Goal: Task Accomplishment & Management: Complete application form

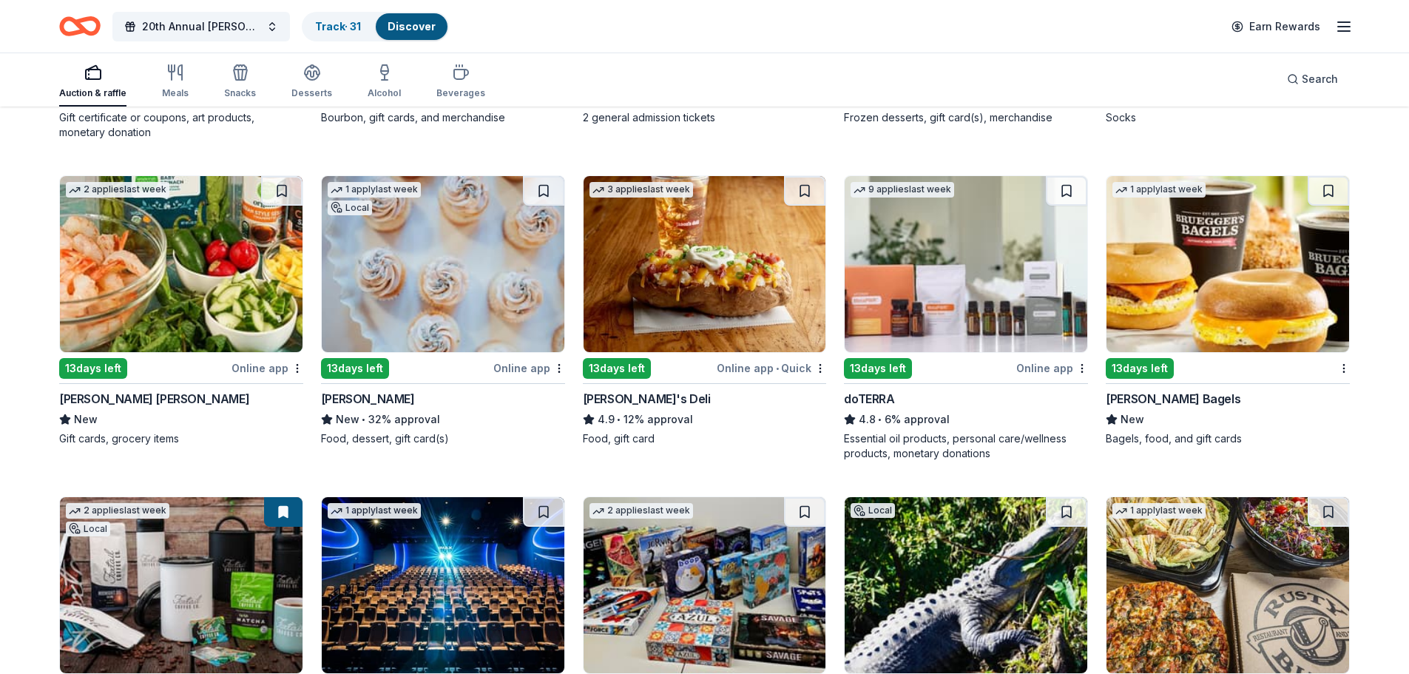
scroll to position [3609, 0]
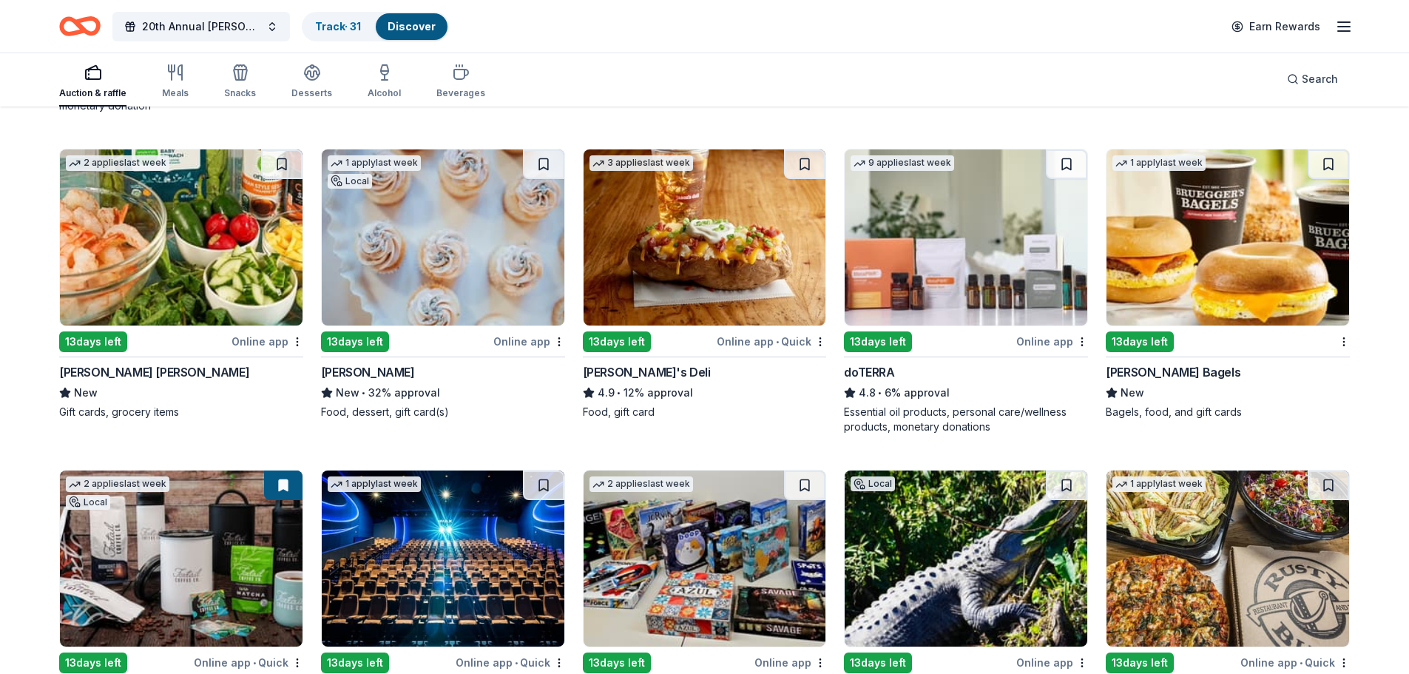
click at [105, 371] on div "Harris Teeter" at bounding box center [154, 372] width 190 height 18
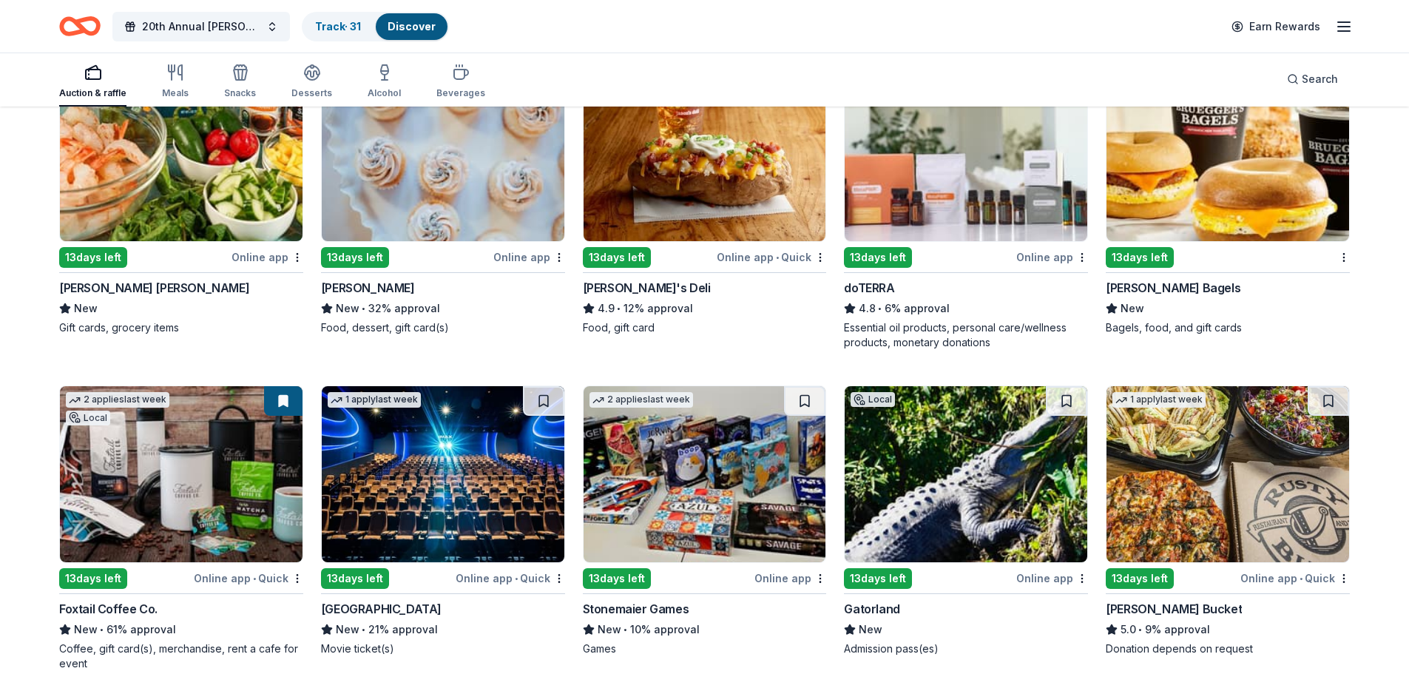
scroll to position [3683, 0]
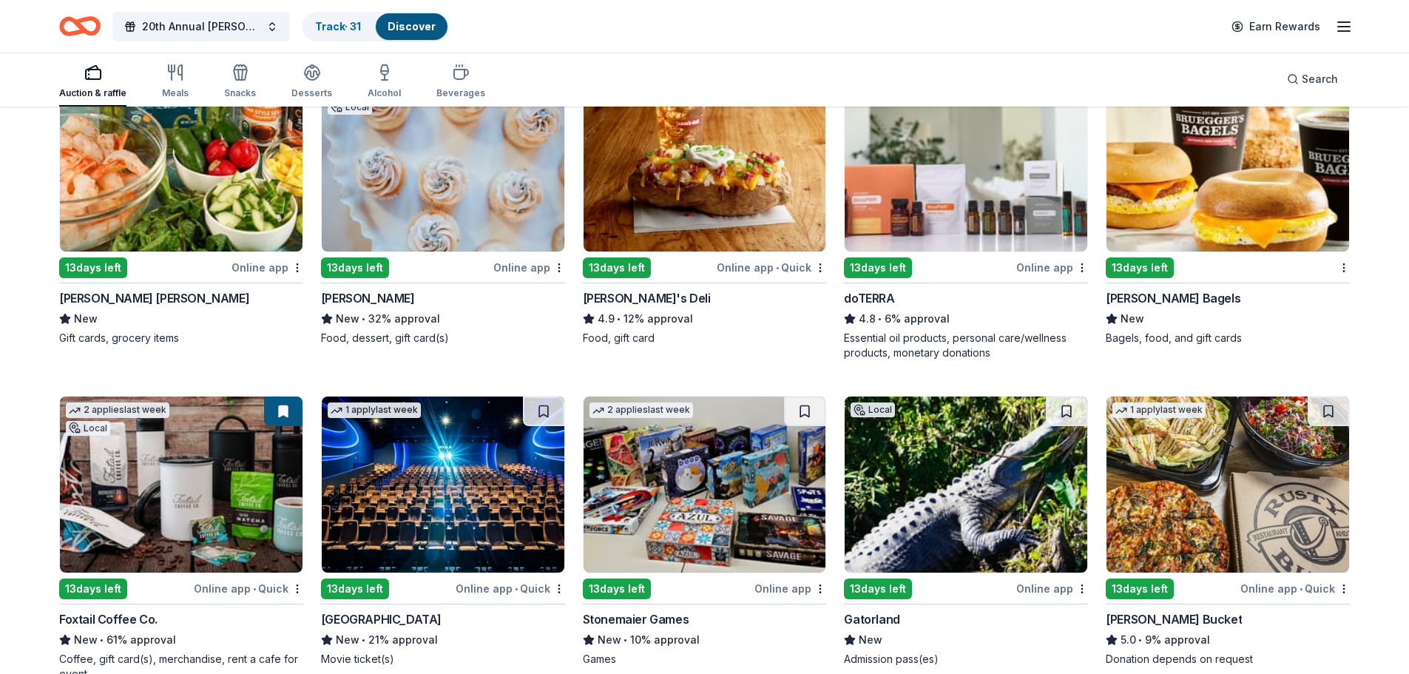
click at [881, 303] on div "doTERRA" at bounding box center [869, 298] width 50 height 18
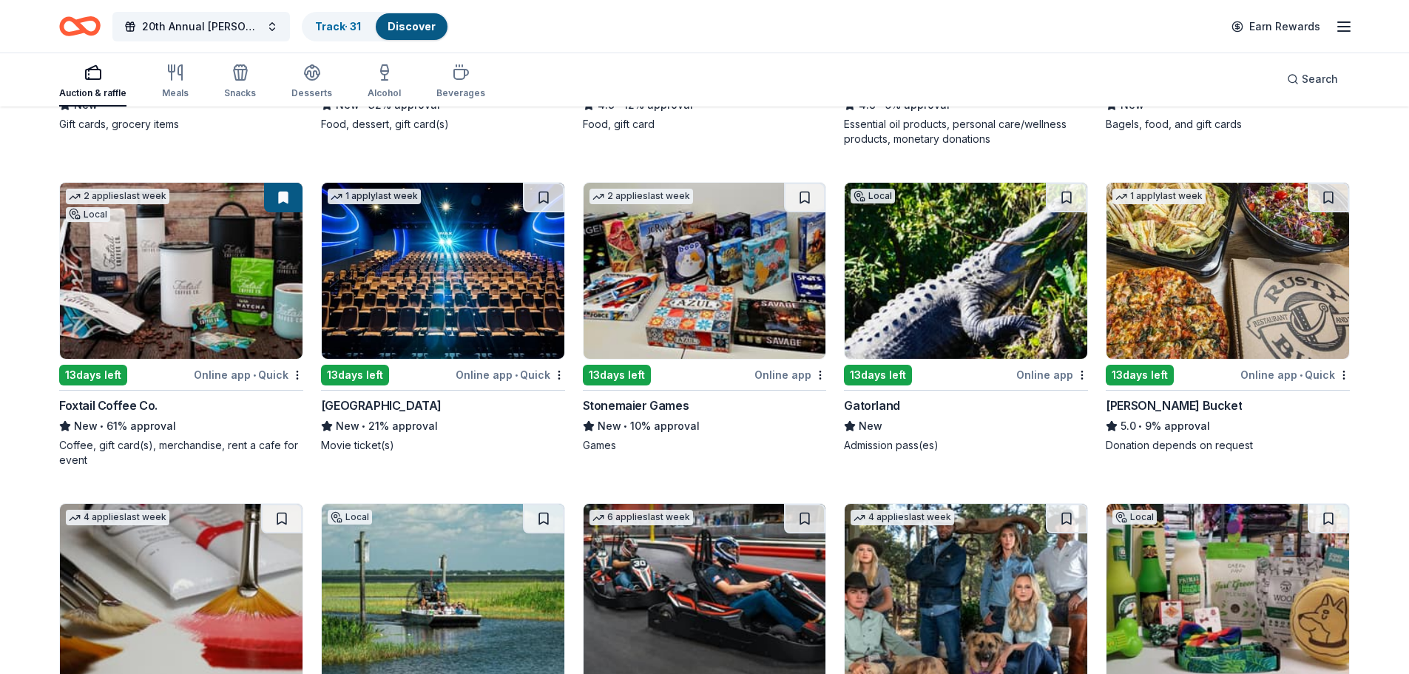
scroll to position [3905, 0]
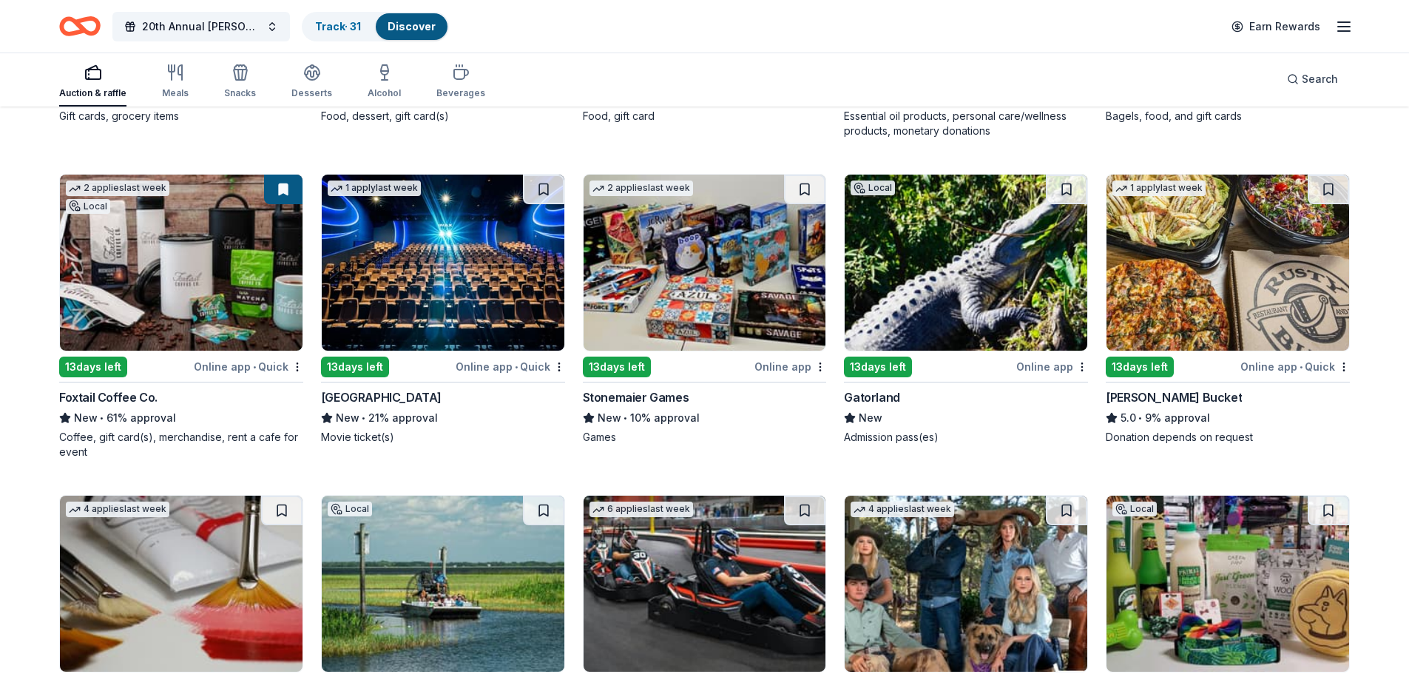
click at [882, 392] on div "Gatorland" at bounding box center [871, 397] width 55 height 18
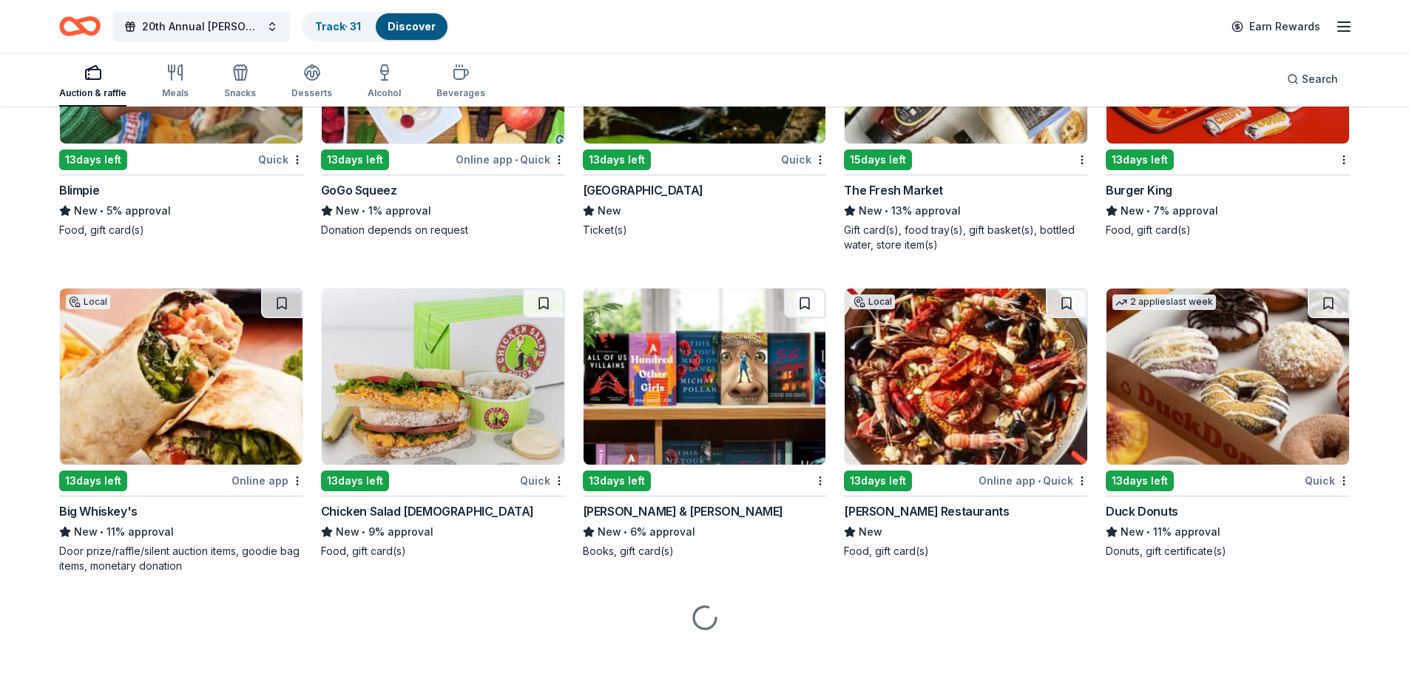
scroll to position [10355, 0]
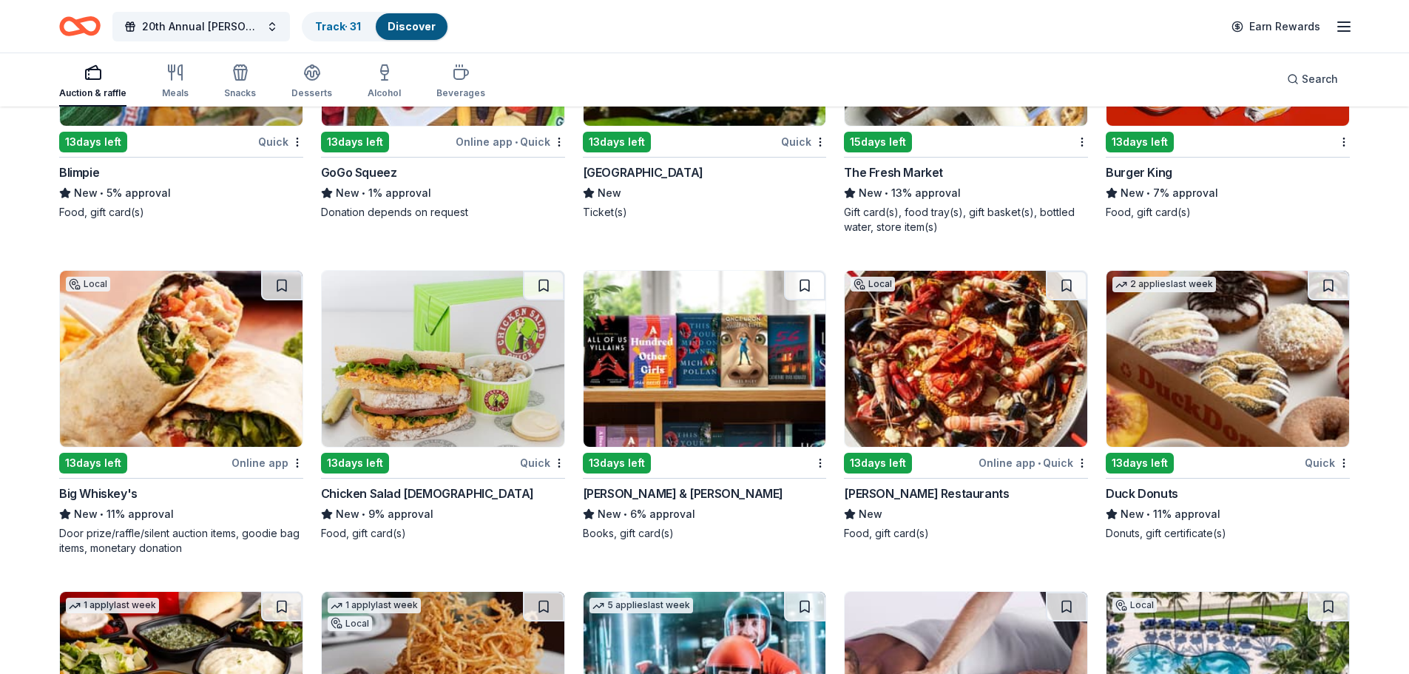
click at [401, 500] on div "Chicken Salad Chick" at bounding box center [427, 493] width 213 height 18
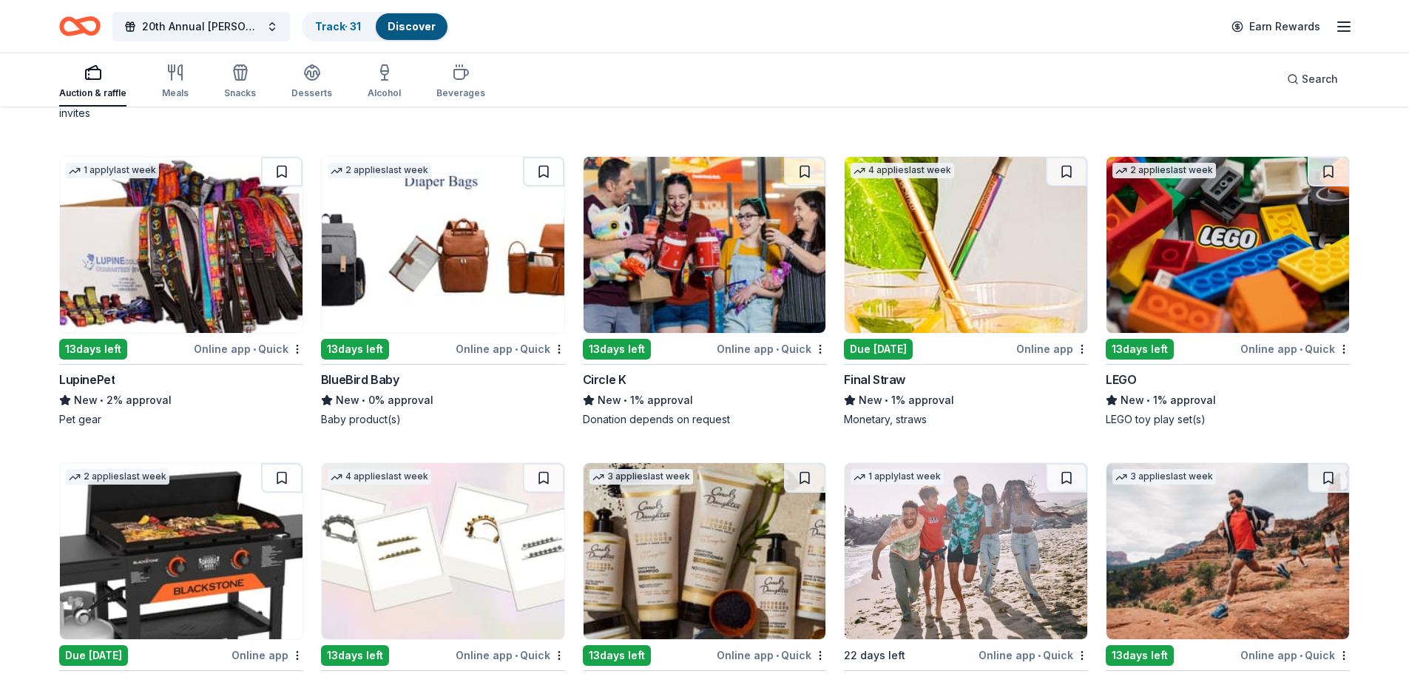
scroll to position [14061, 0]
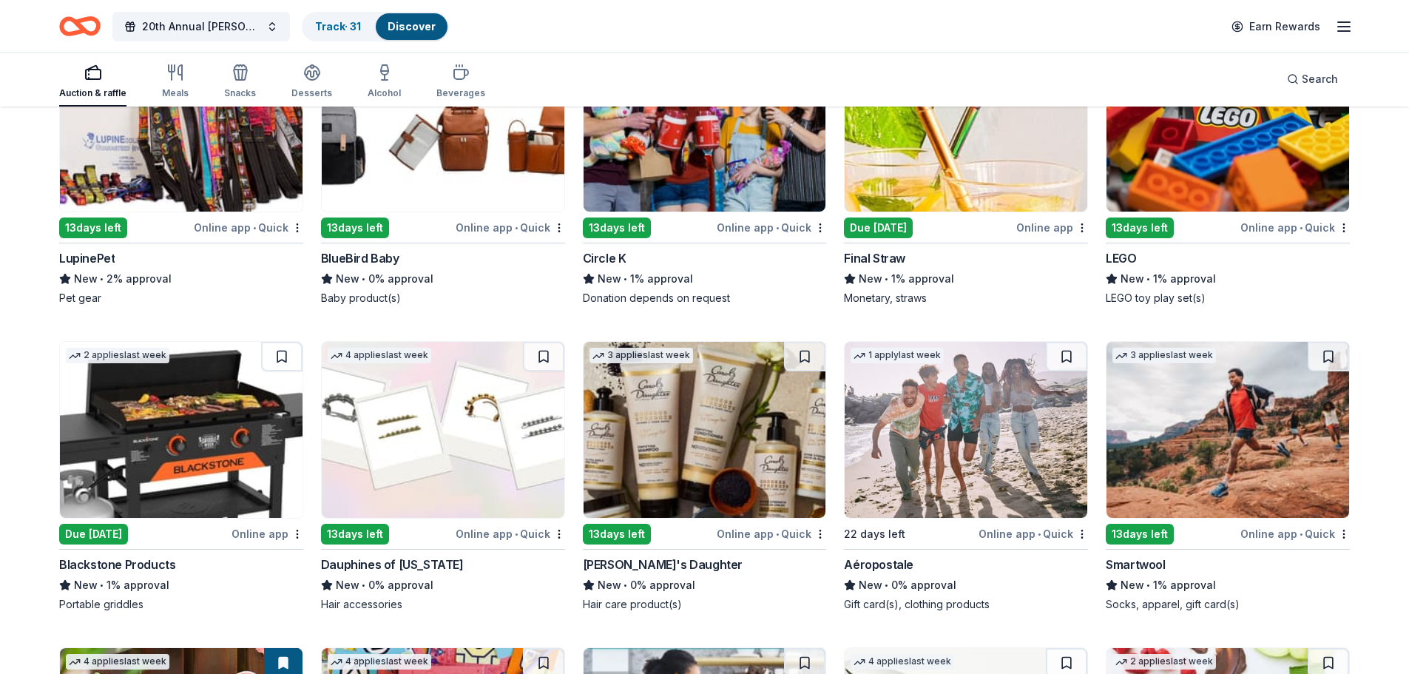
click at [131, 561] on div "Blackstone Products" at bounding box center [117, 564] width 116 height 18
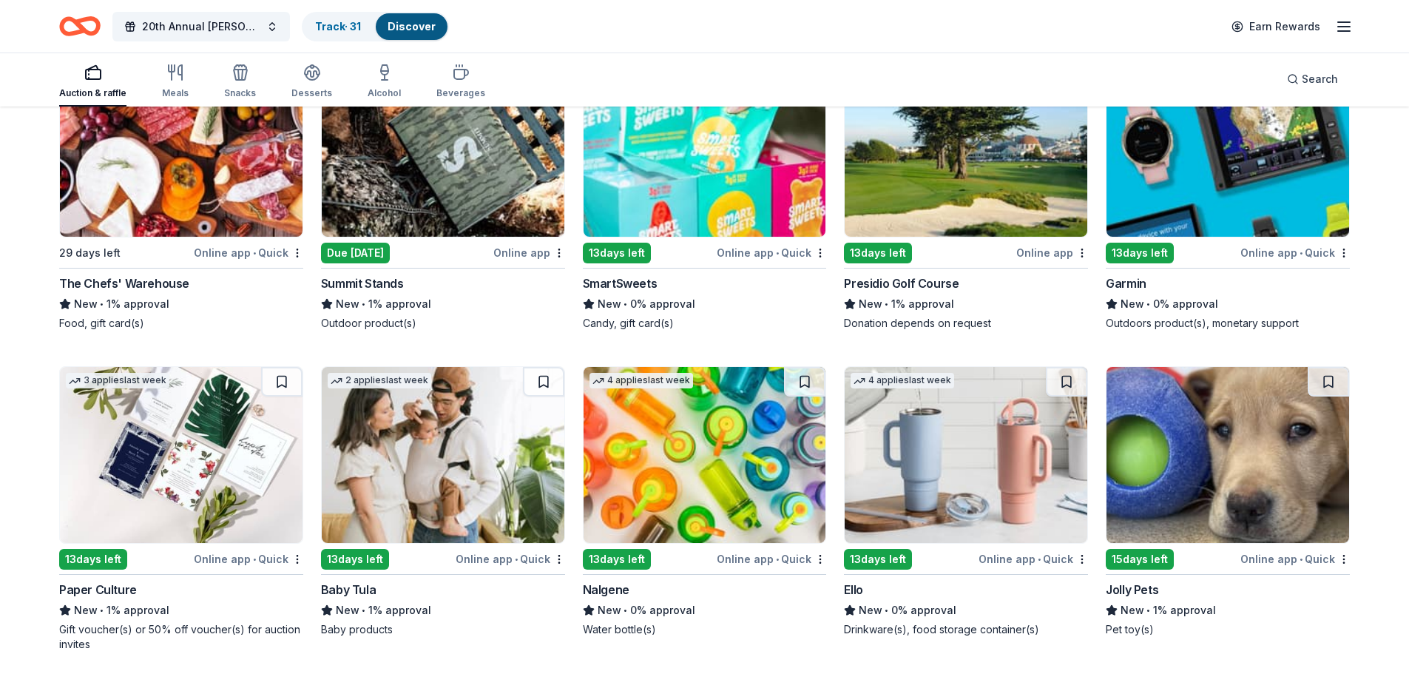
scroll to position [13335, 0]
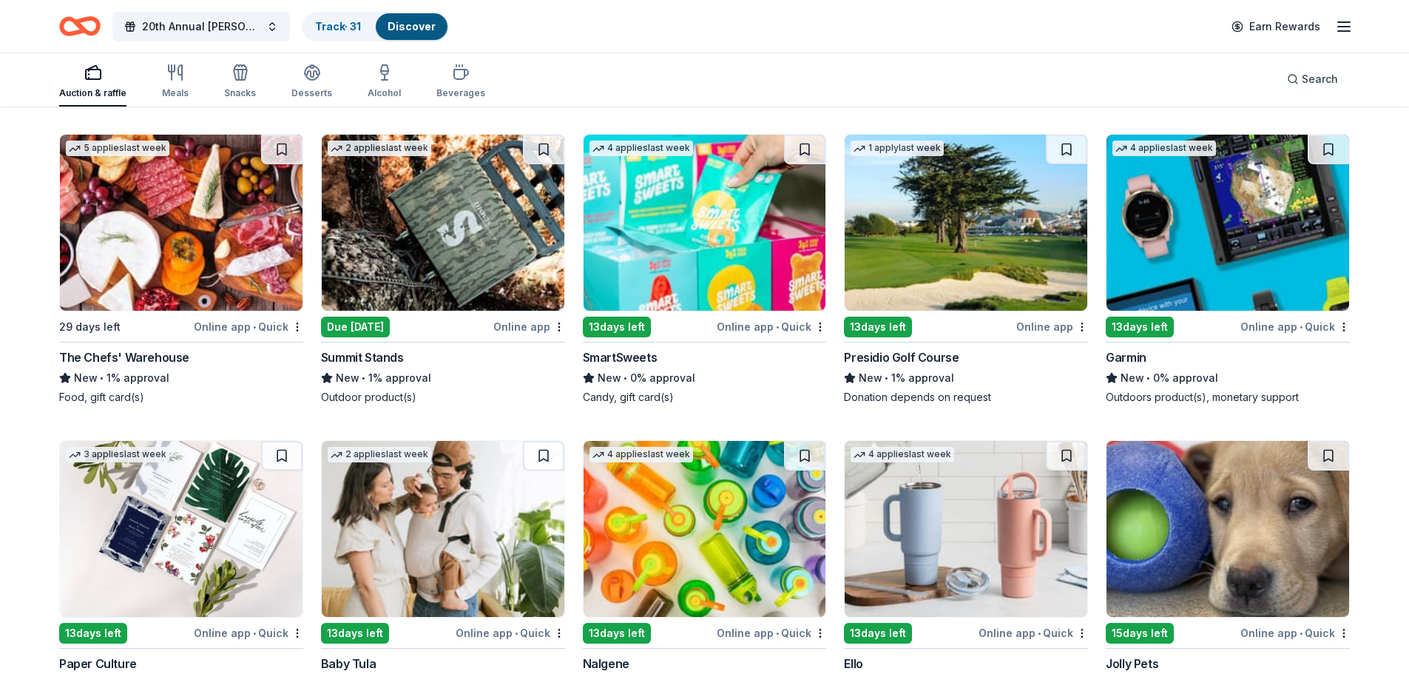
click at [178, 361] on div "The Chefs' Warehouse" at bounding box center [124, 357] width 130 height 18
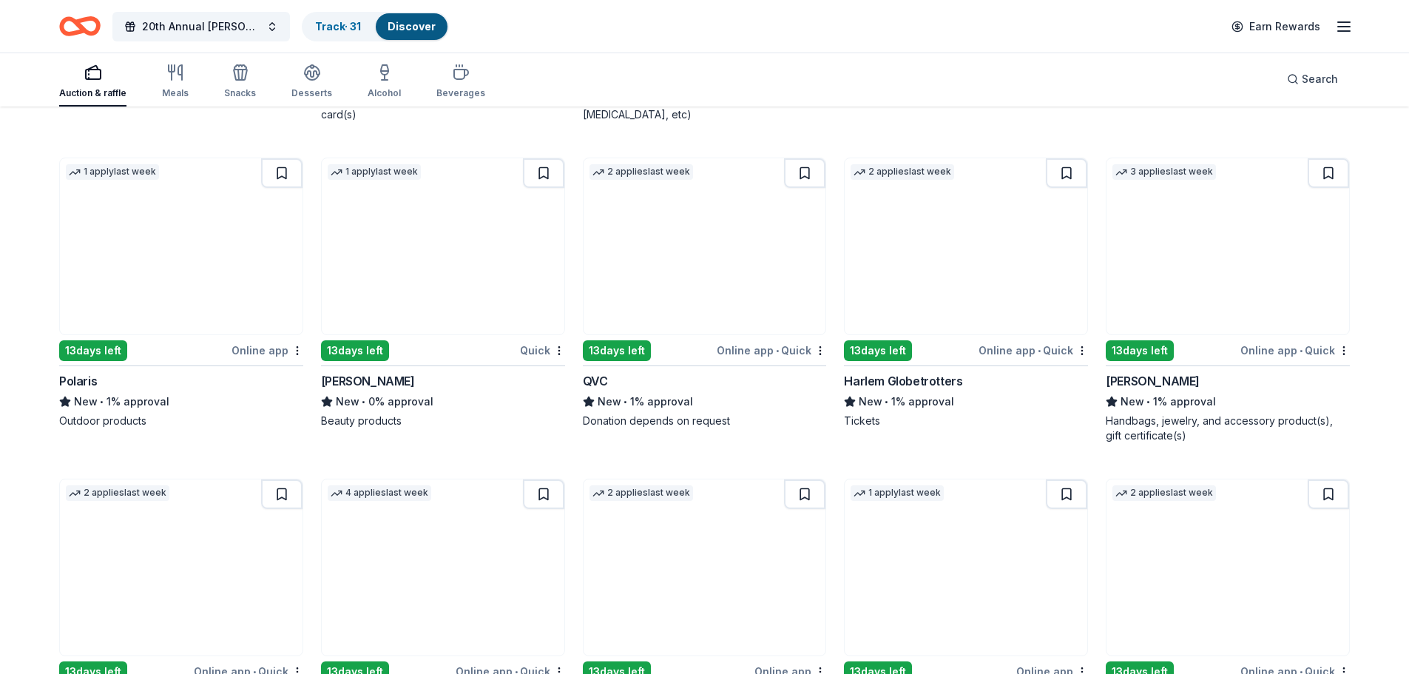
scroll to position [12595, 0]
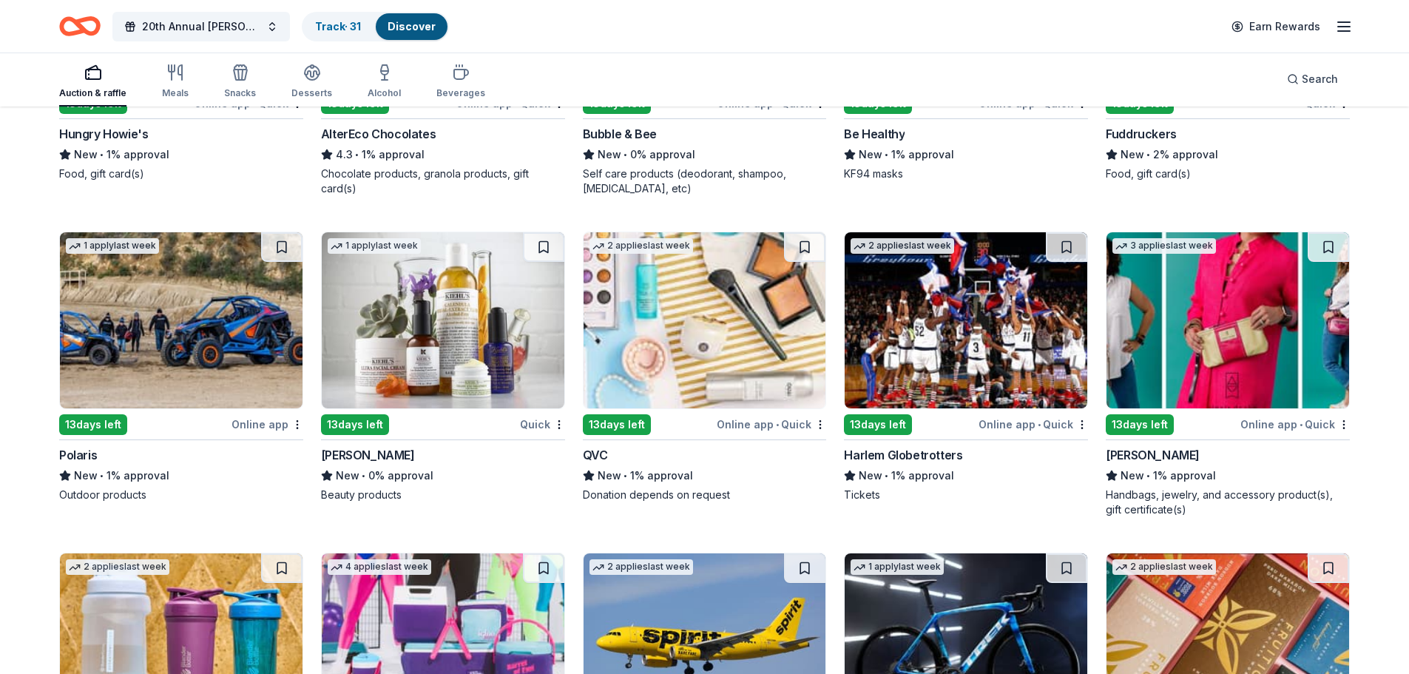
click at [606, 474] on span "New" at bounding box center [609, 476] width 24 height 18
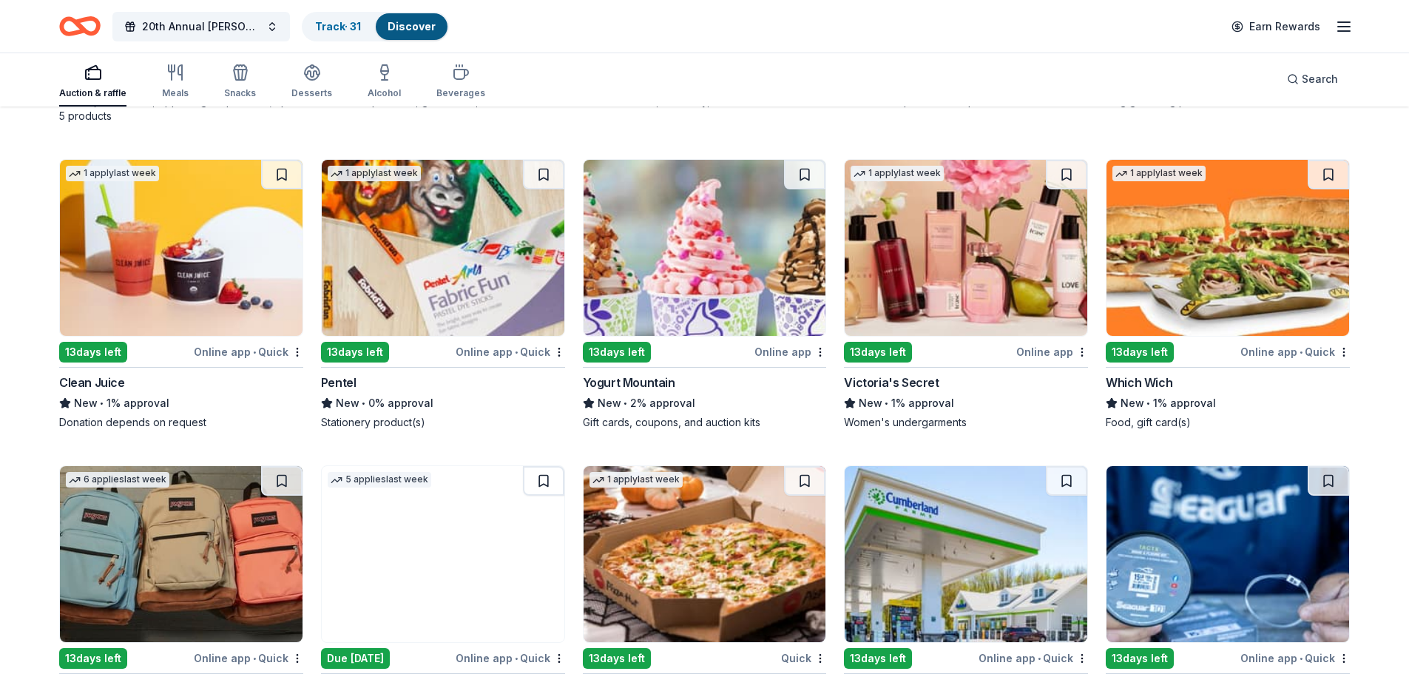
scroll to position [11708, 0]
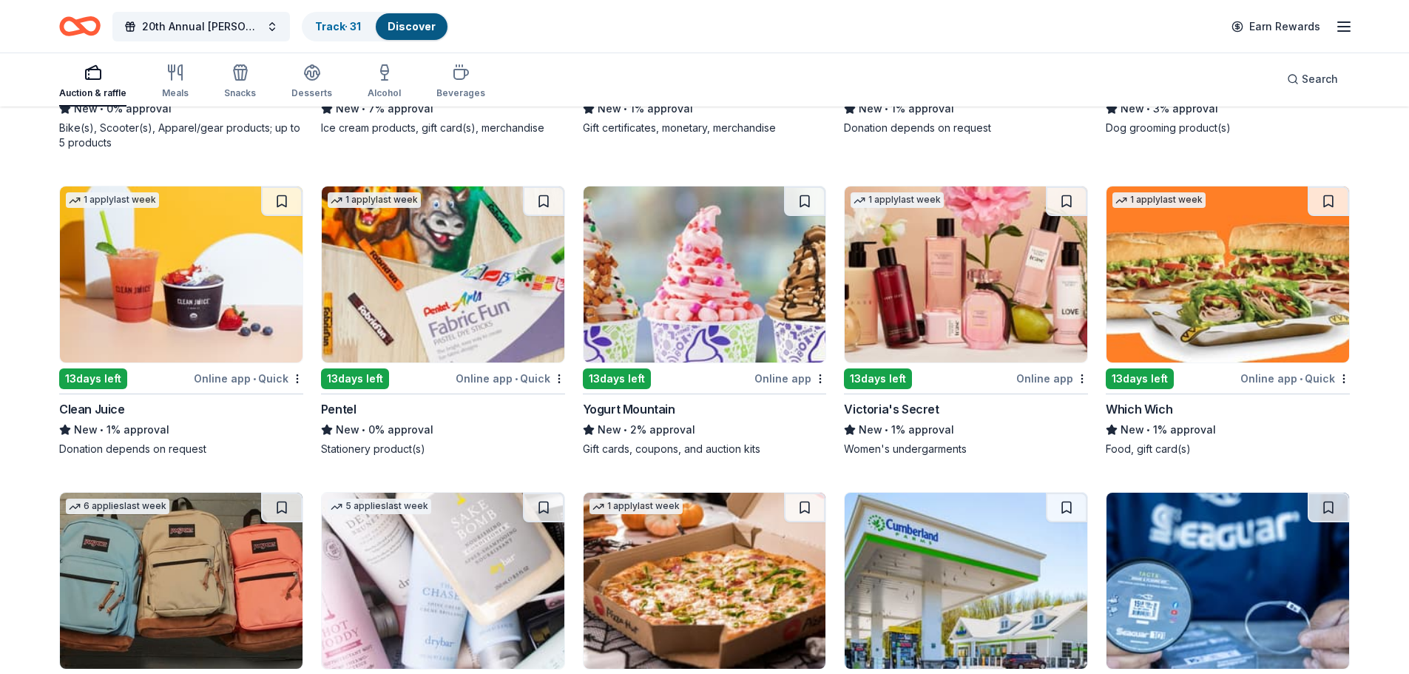
click at [891, 376] on div "13 days left" at bounding box center [878, 378] width 68 height 21
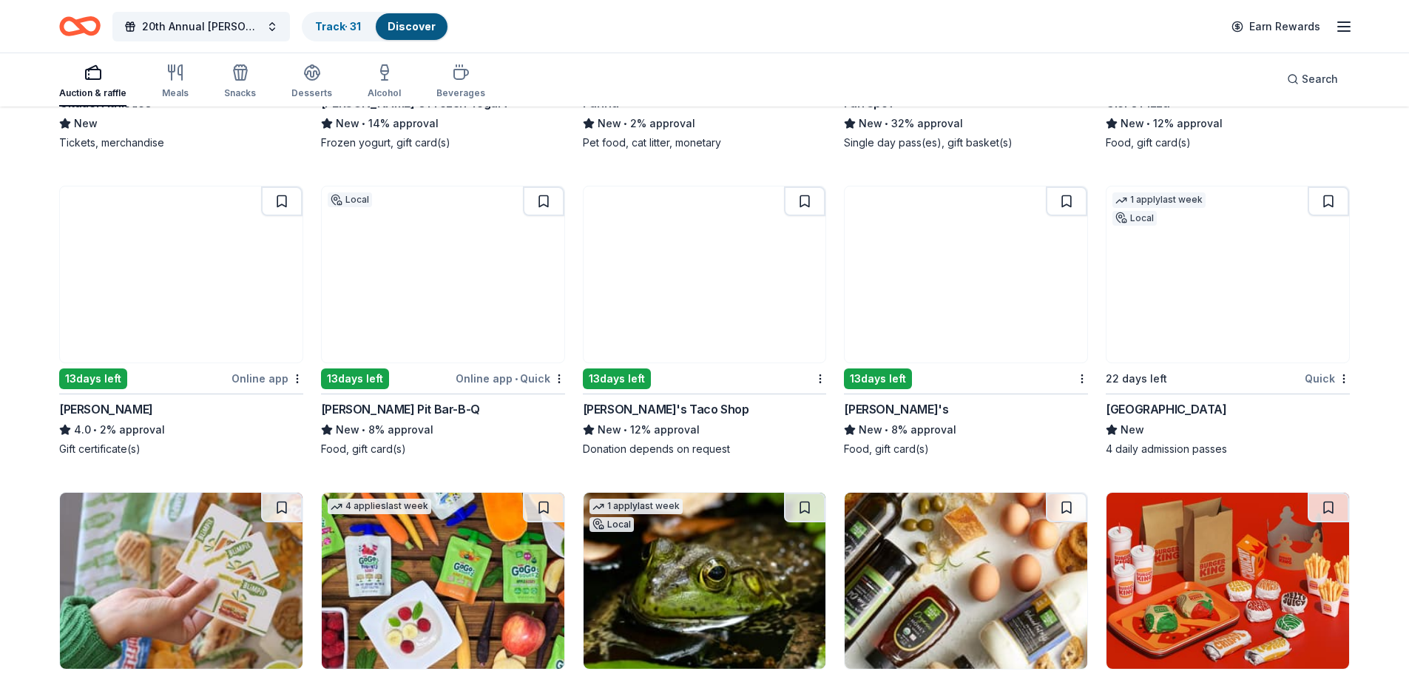
scroll to position [9786, 0]
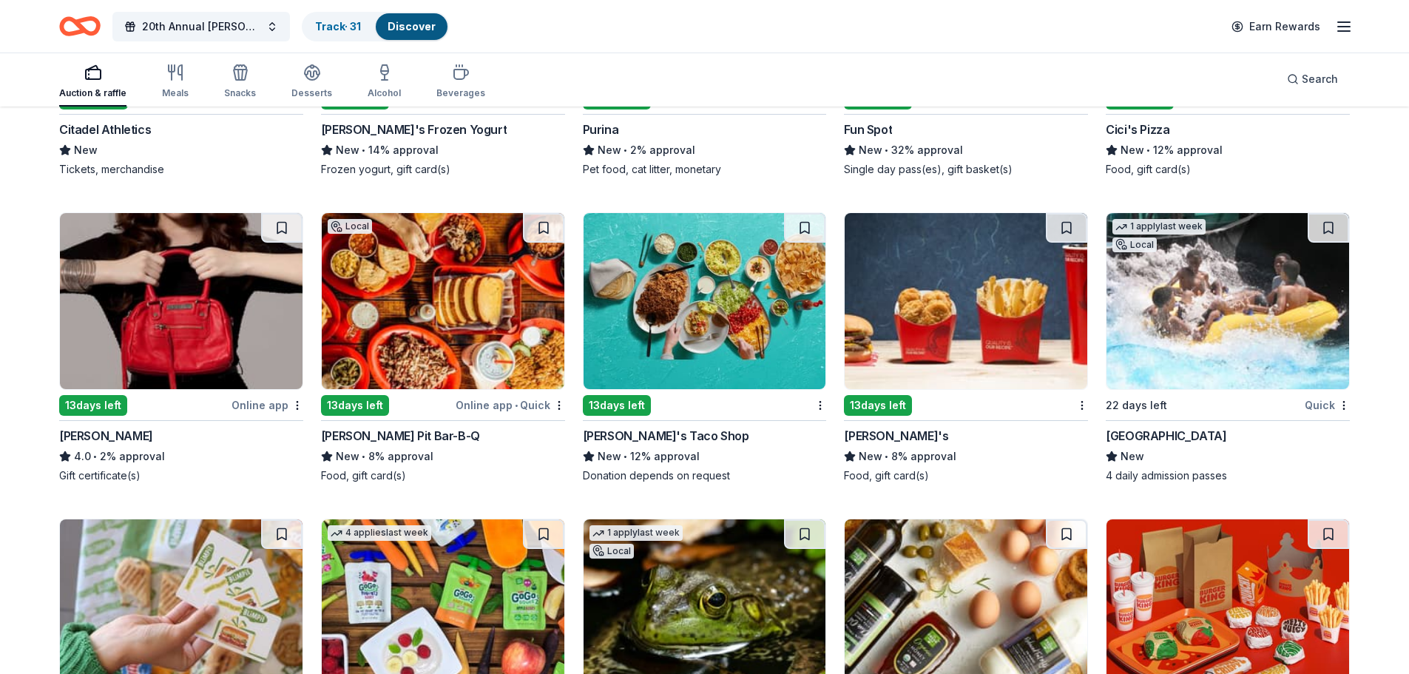
click at [94, 431] on div "Jacki Easlick" at bounding box center [106, 436] width 94 height 18
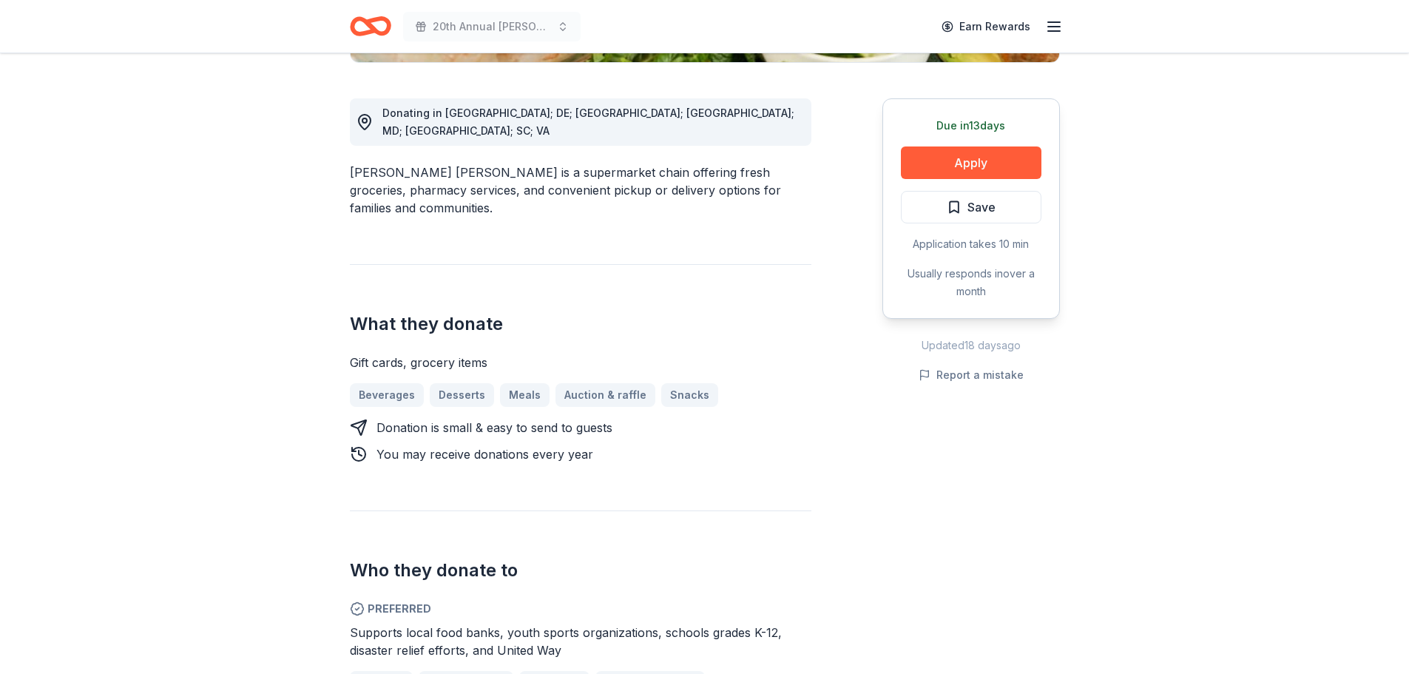
scroll to position [296, 0]
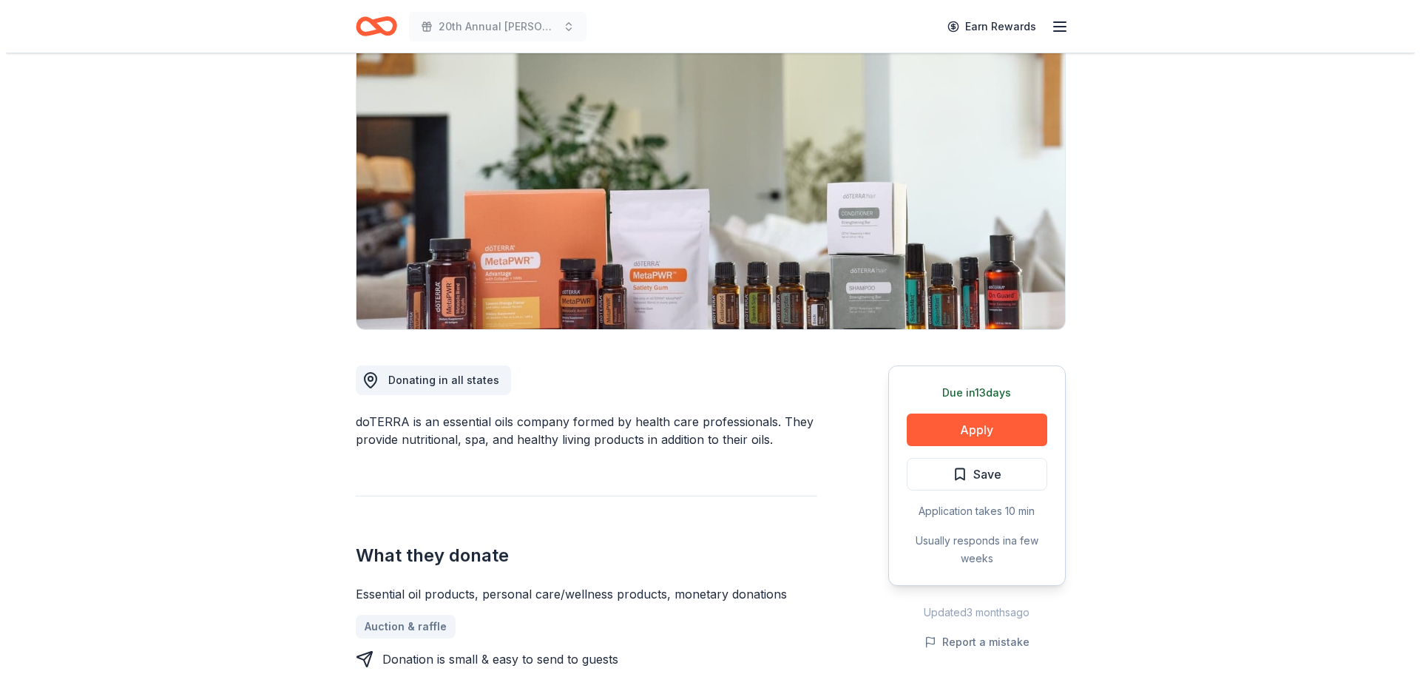
scroll to position [148, 0]
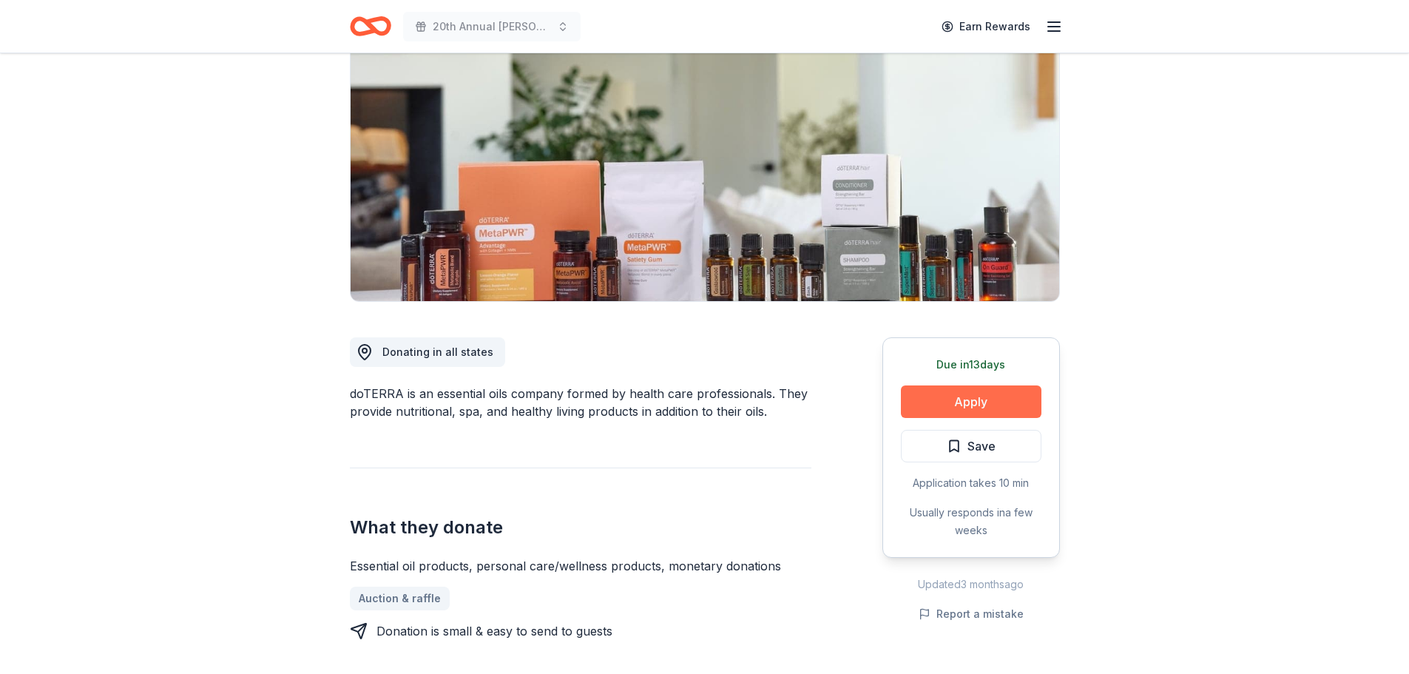
click at [969, 401] on button "Apply" at bounding box center [971, 401] width 140 height 33
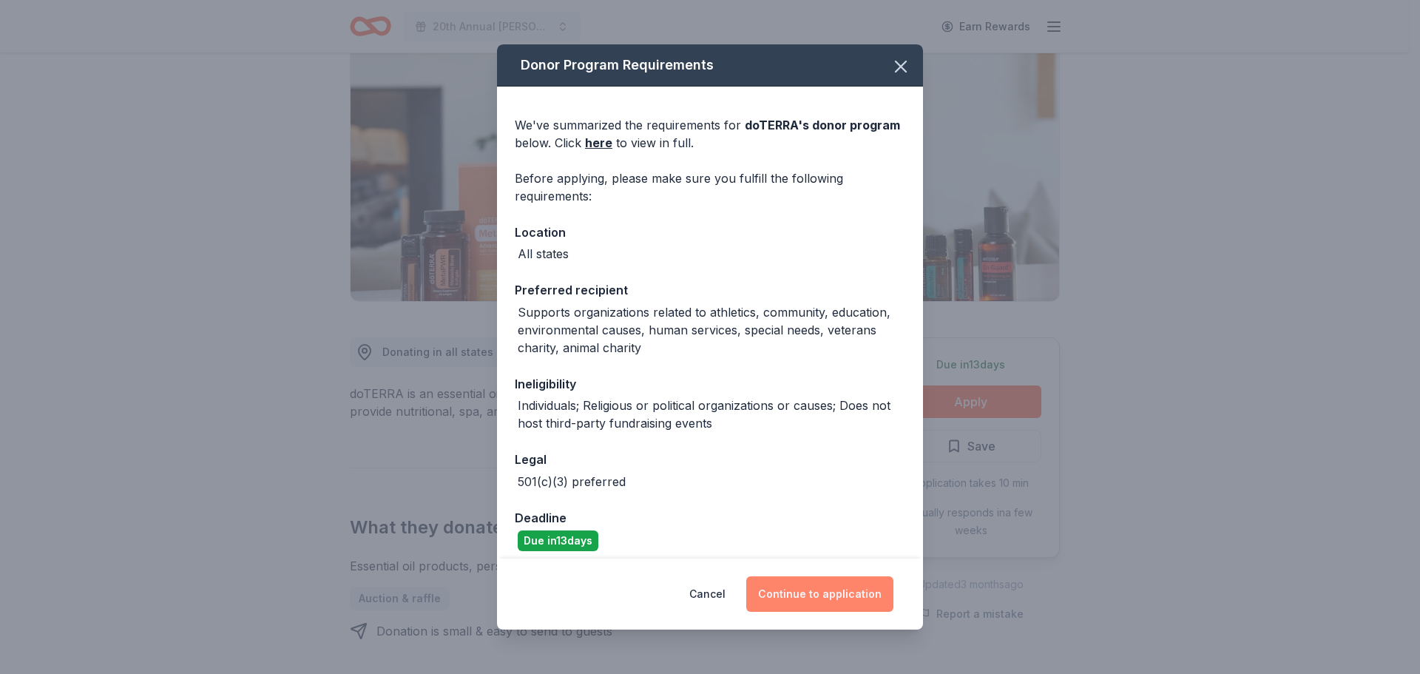
click at [846, 597] on button "Continue to application" at bounding box center [819, 593] width 147 height 35
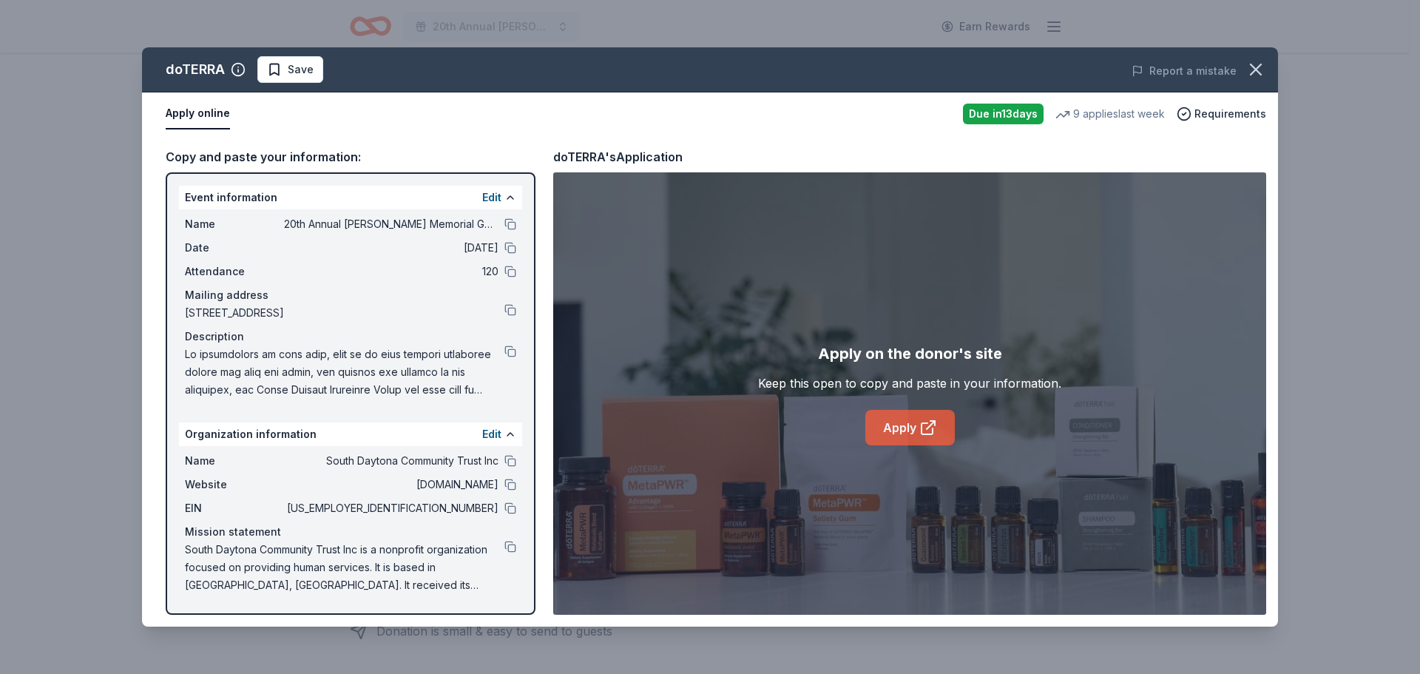
click at [926, 425] on icon at bounding box center [928, 427] width 18 height 18
click at [508, 350] on button at bounding box center [510, 351] width 12 height 12
click at [508, 543] on button at bounding box center [510, 546] width 12 height 12
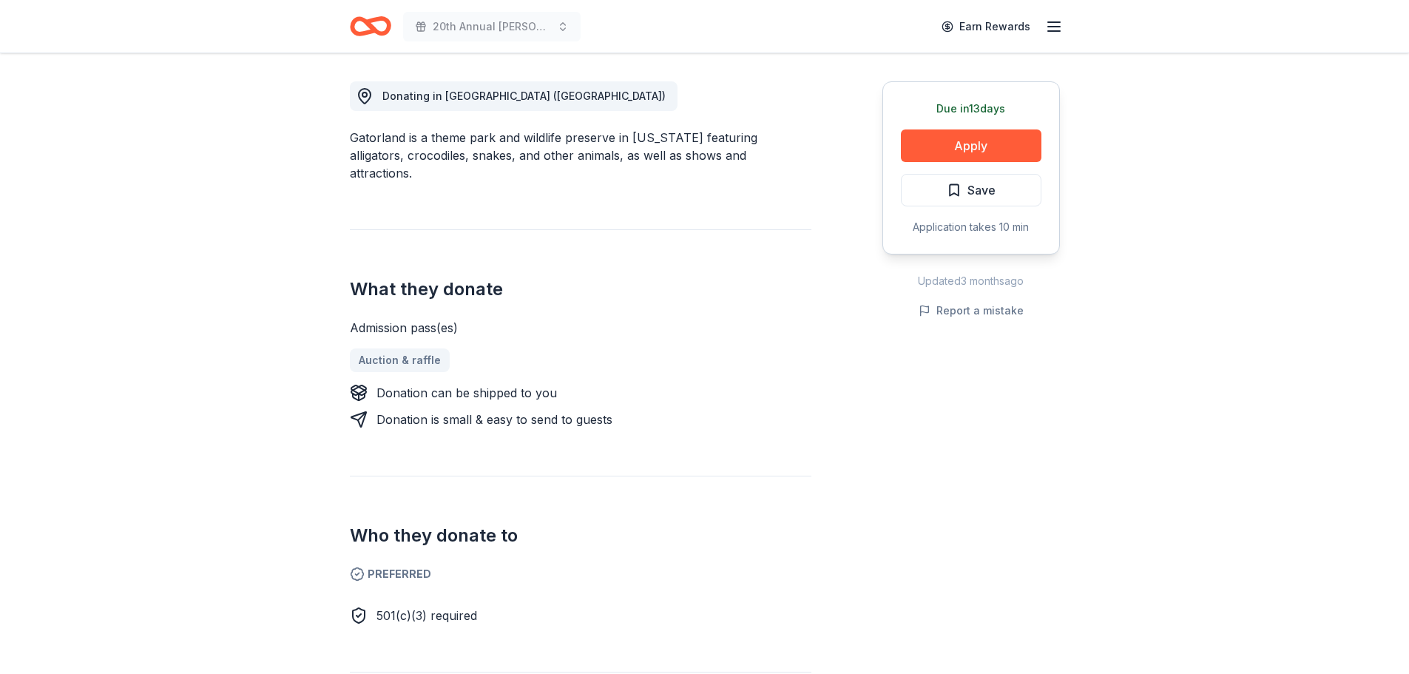
scroll to position [370, 0]
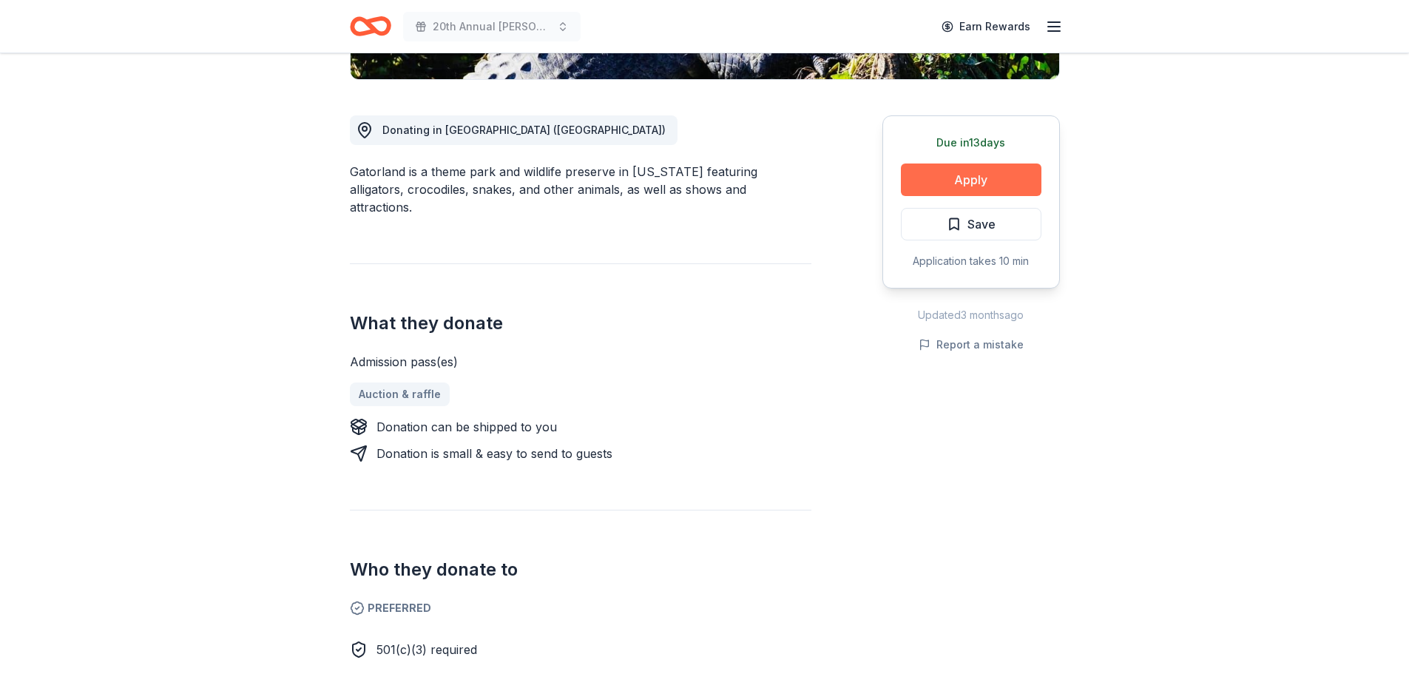
click at [1008, 174] on button "Apply" at bounding box center [971, 179] width 140 height 33
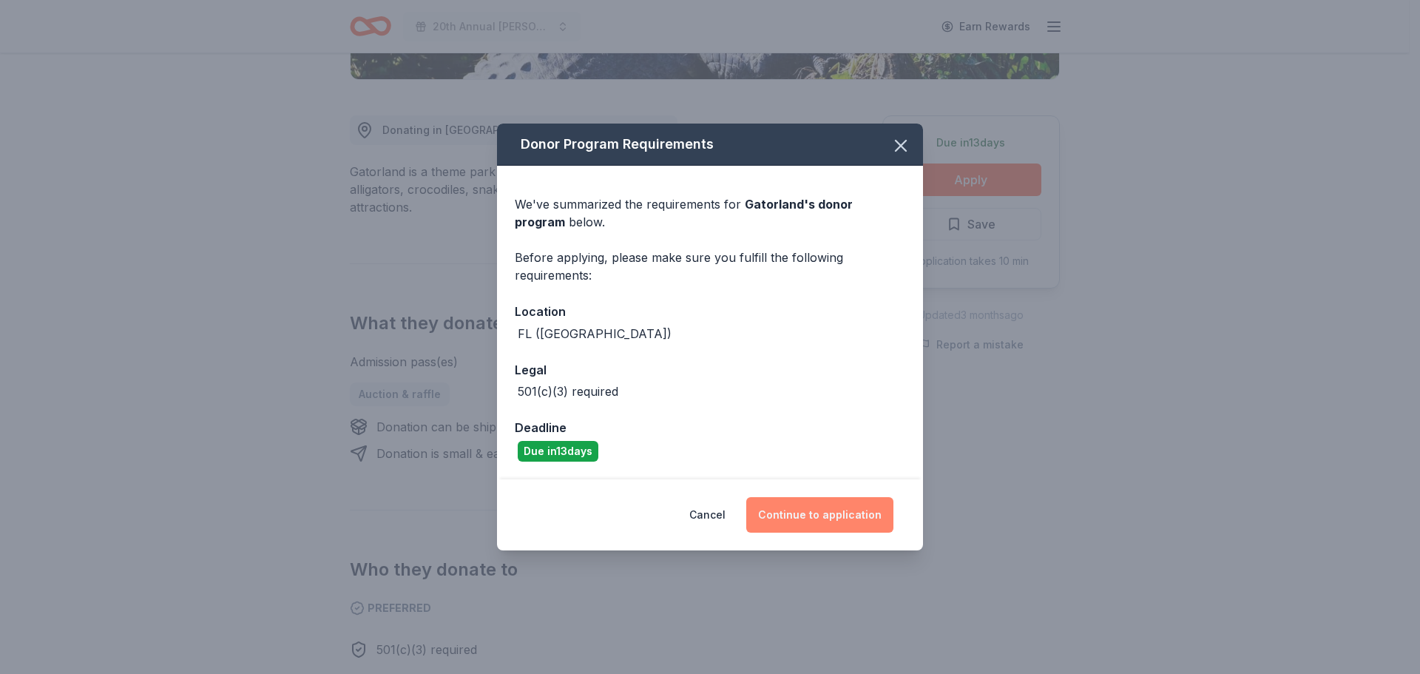
click at [887, 512] on button "Continue to application" at bounding box center [819, 514] width 147 height 35
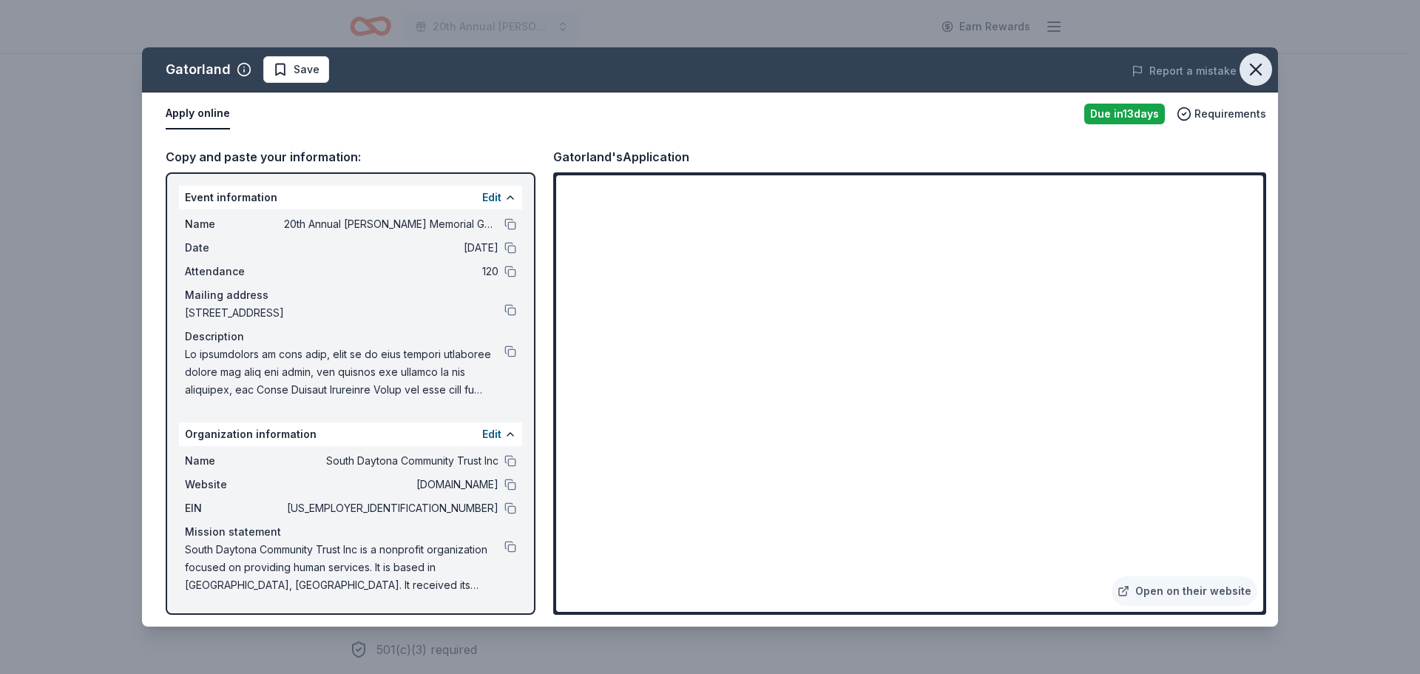
click at [1253, 67] on icon "button" at bounding box center [1255, 69] width 10 height 10
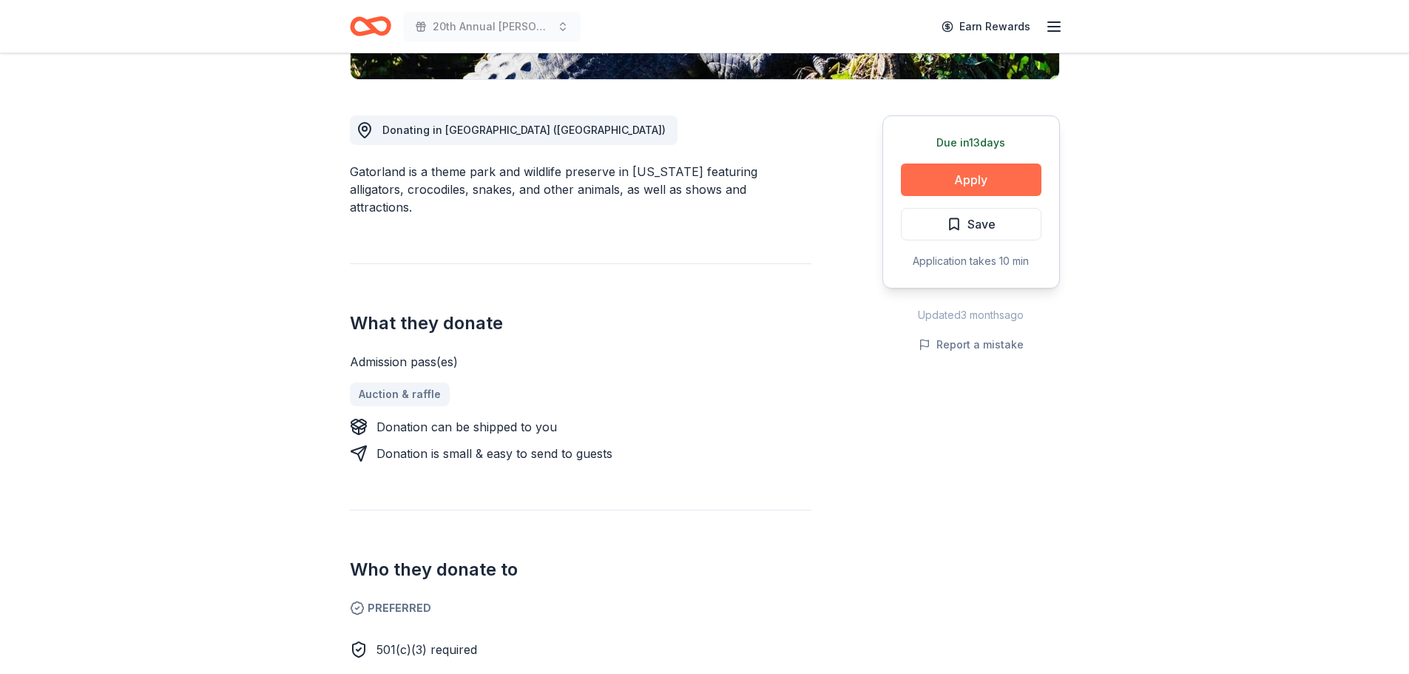
click at [997, 182] on button "Apply" at bounding box center [971, 179] width 140 height 33
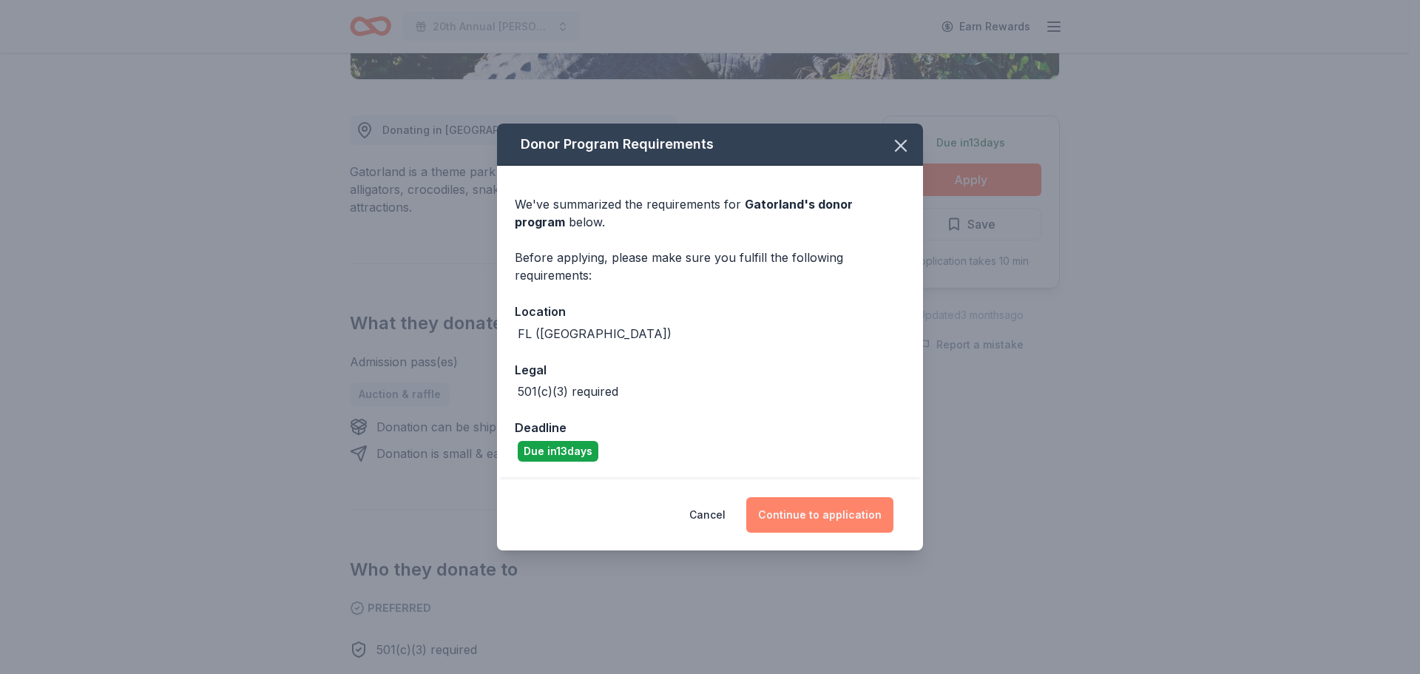
click at [867, 523] on button "Continue to application" at bounding box center [819, 514] width 147 height 35
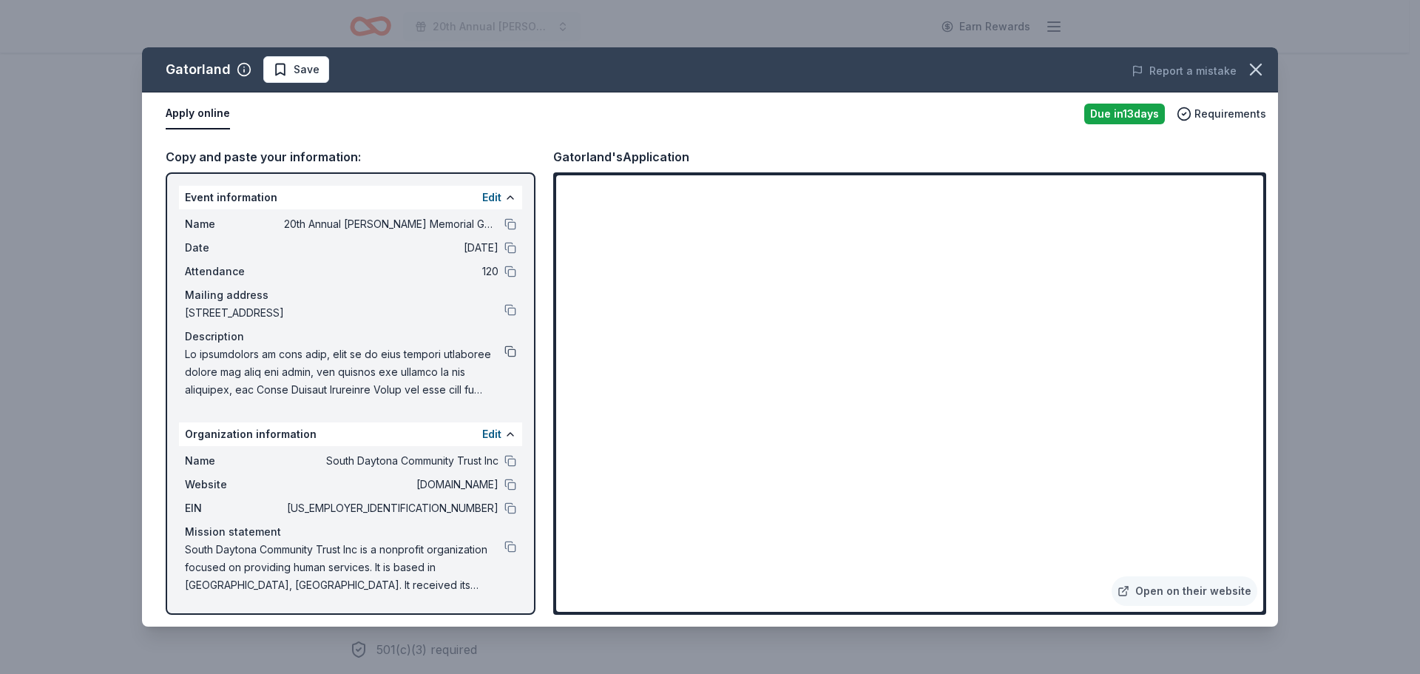
click at [509, 351] on button at bounding box center [510, 351] width 12 height 12
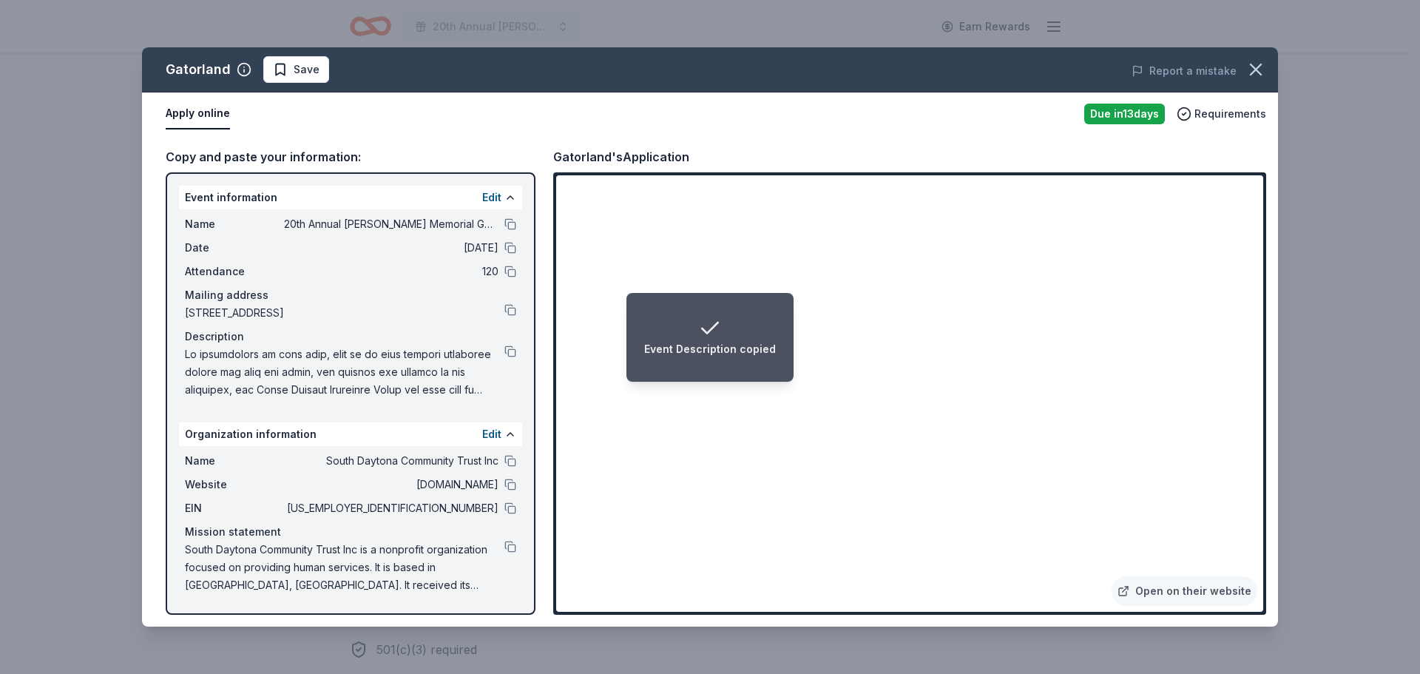
click at [1408, 277] on div "Gatorland Save Report a mistake Apply online Due in 13 days Requirements Copy a…" at bounding box center [710, 337] width 1420 height 674
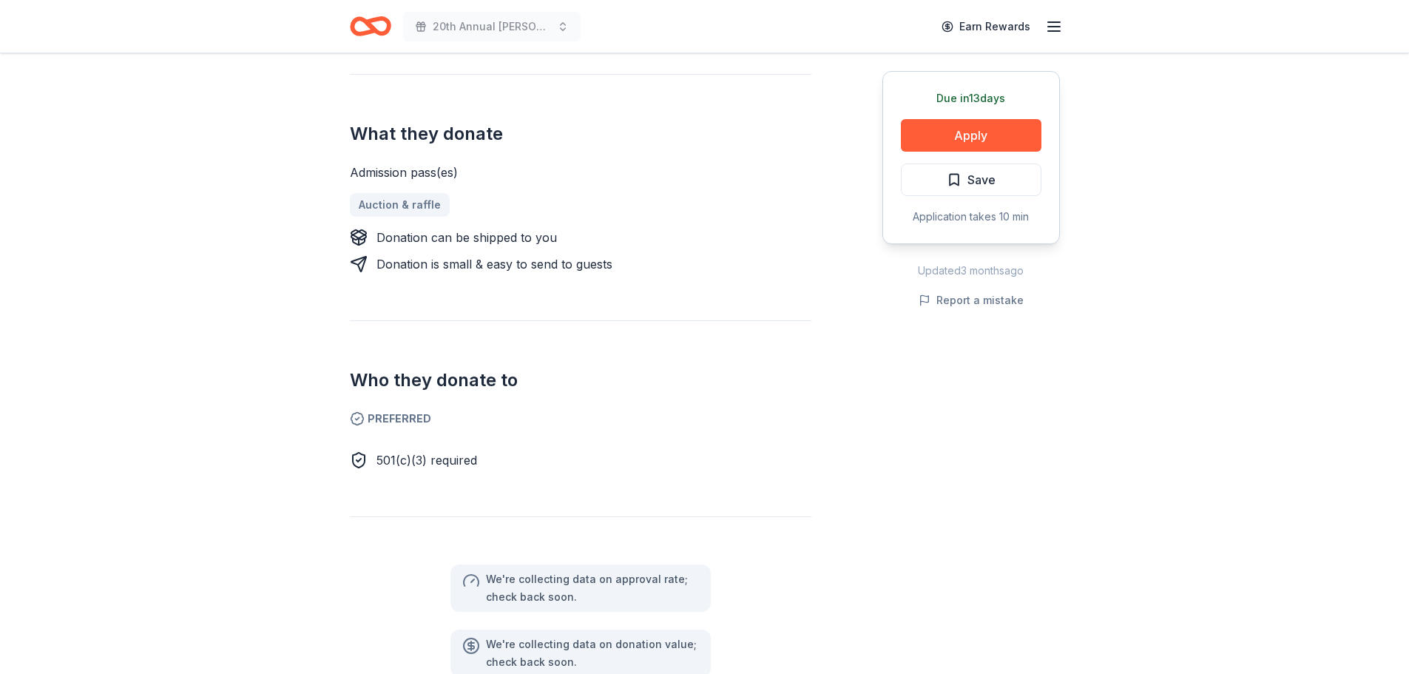
scroll to position [665, 0]
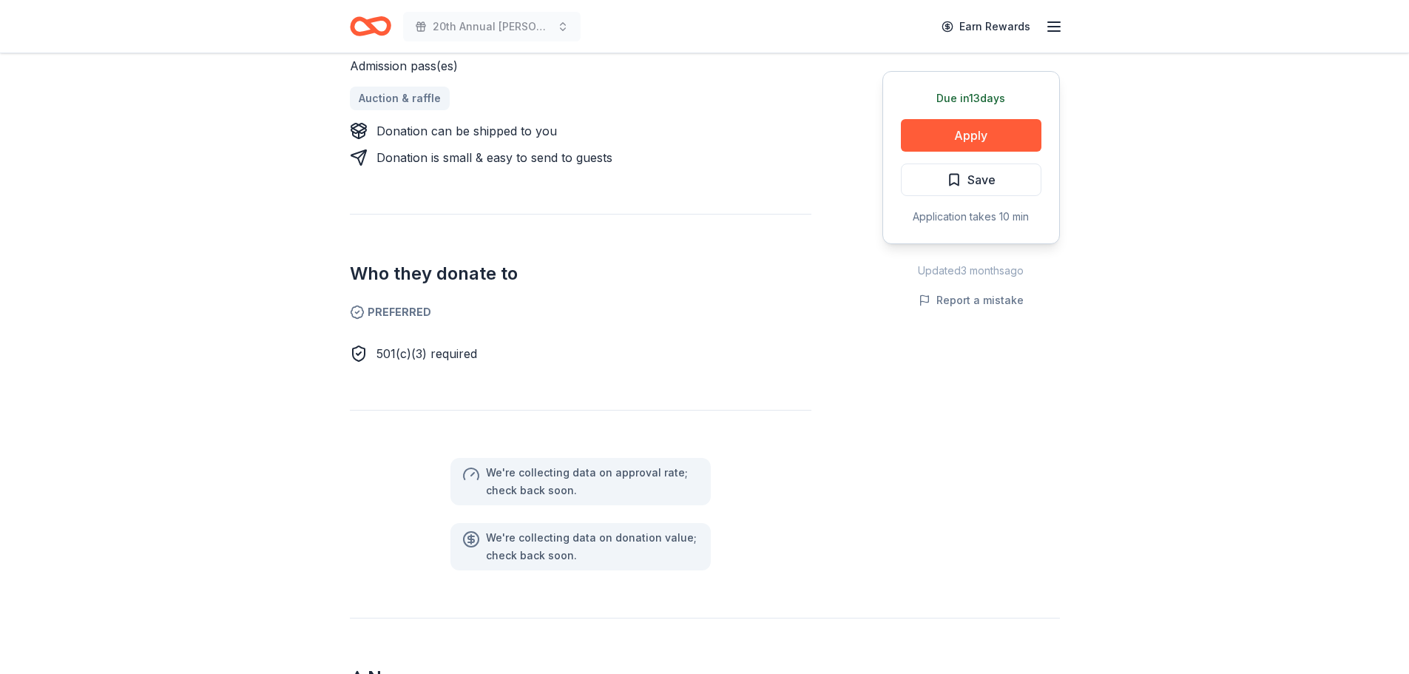
click at [557, 464] on div "We ' re collecting data on approval rate ; check back soon." at bounding box center [592, 481] width 213 height 35
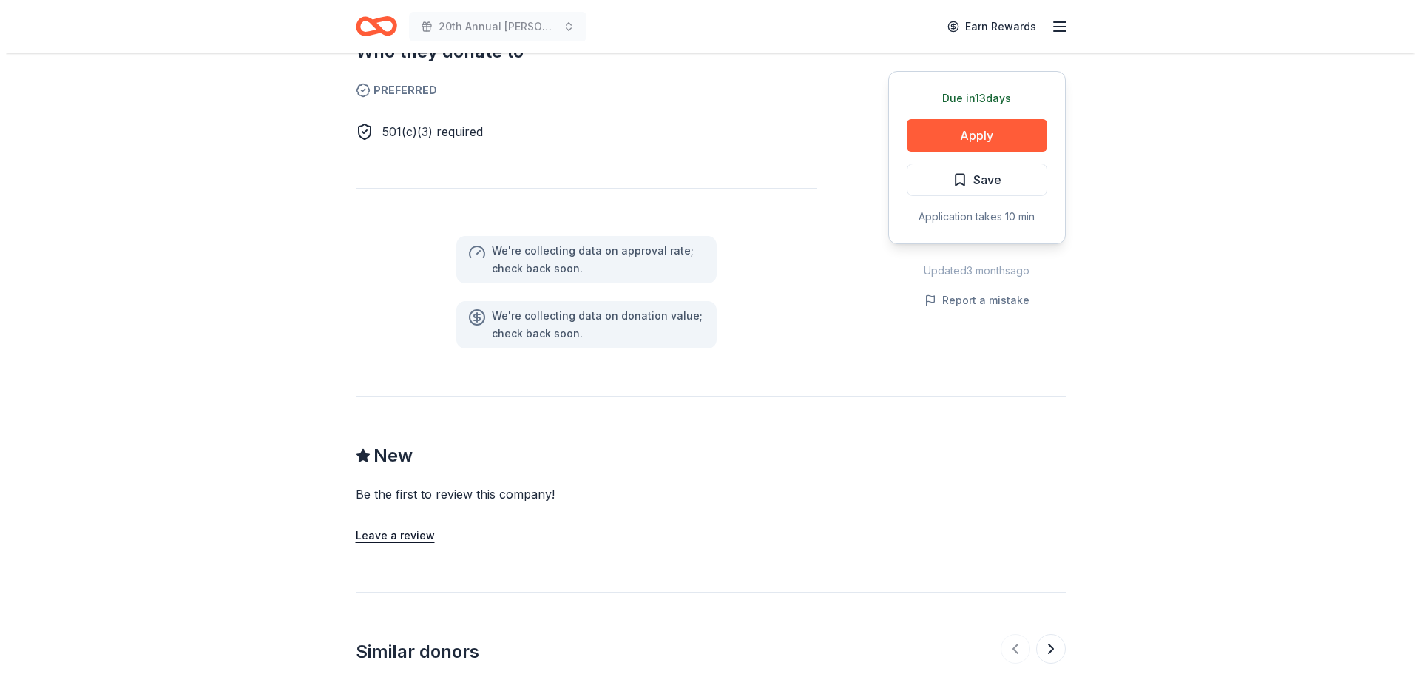
scroll to position [739, 0]
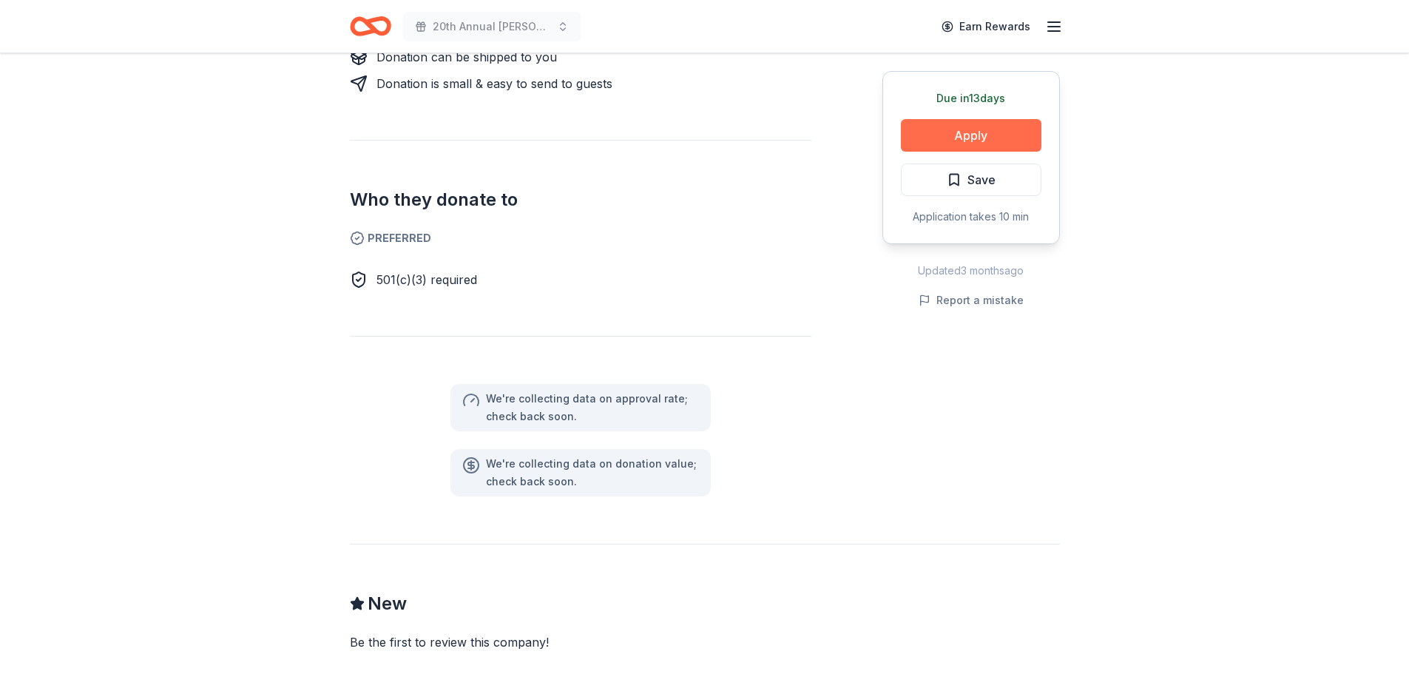
click at [970, 146] on button "Apply" at bounding box center [971, 135] width 140 height 33
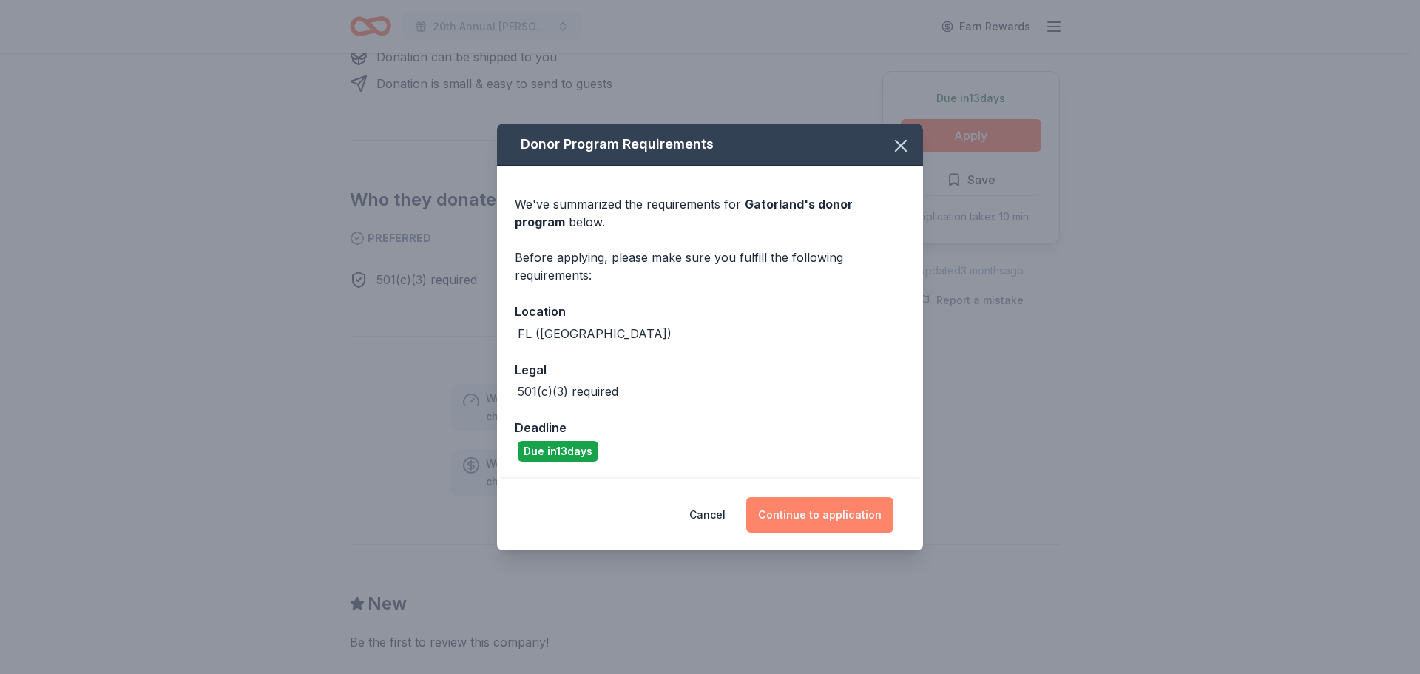
click at [847, 503] on button "Continue to application" at bounding box center [819, 514] width 147 height 35
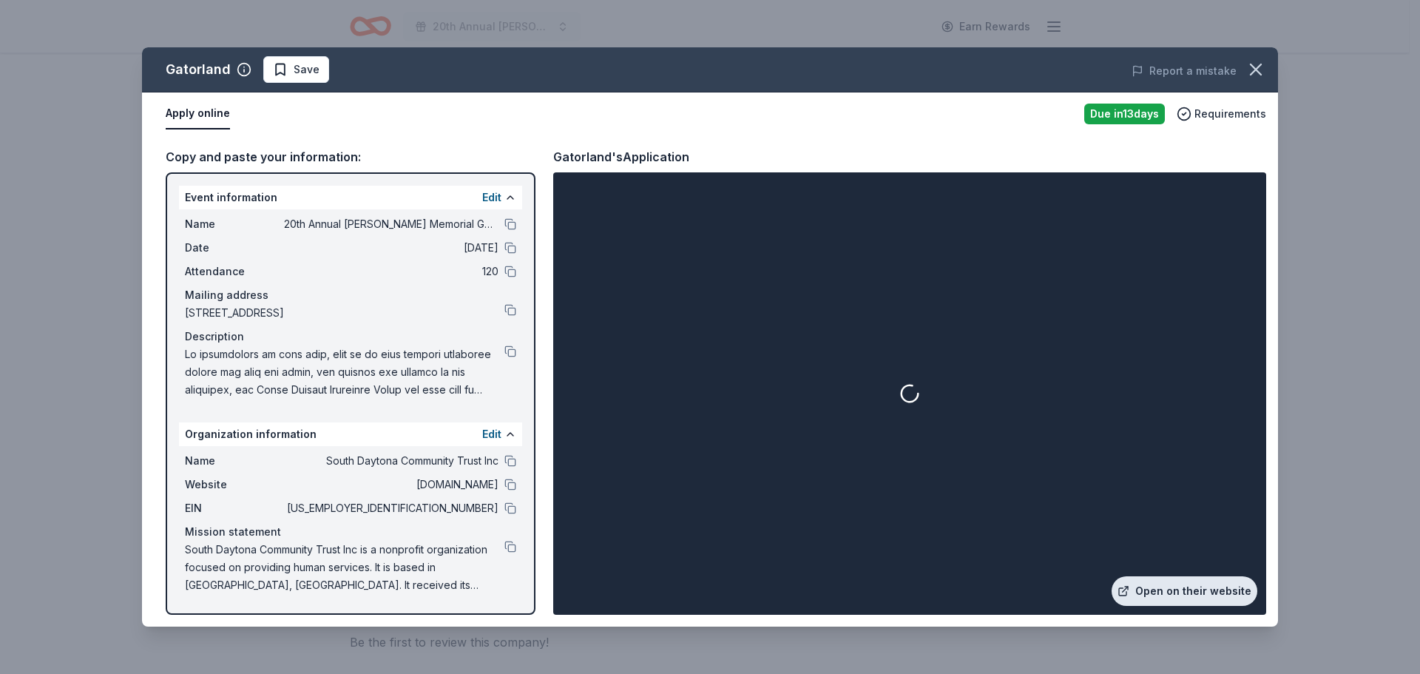
click at [1179, 586] on link "Open on their website" at bounding box center [1184, 591] width 146 height 30
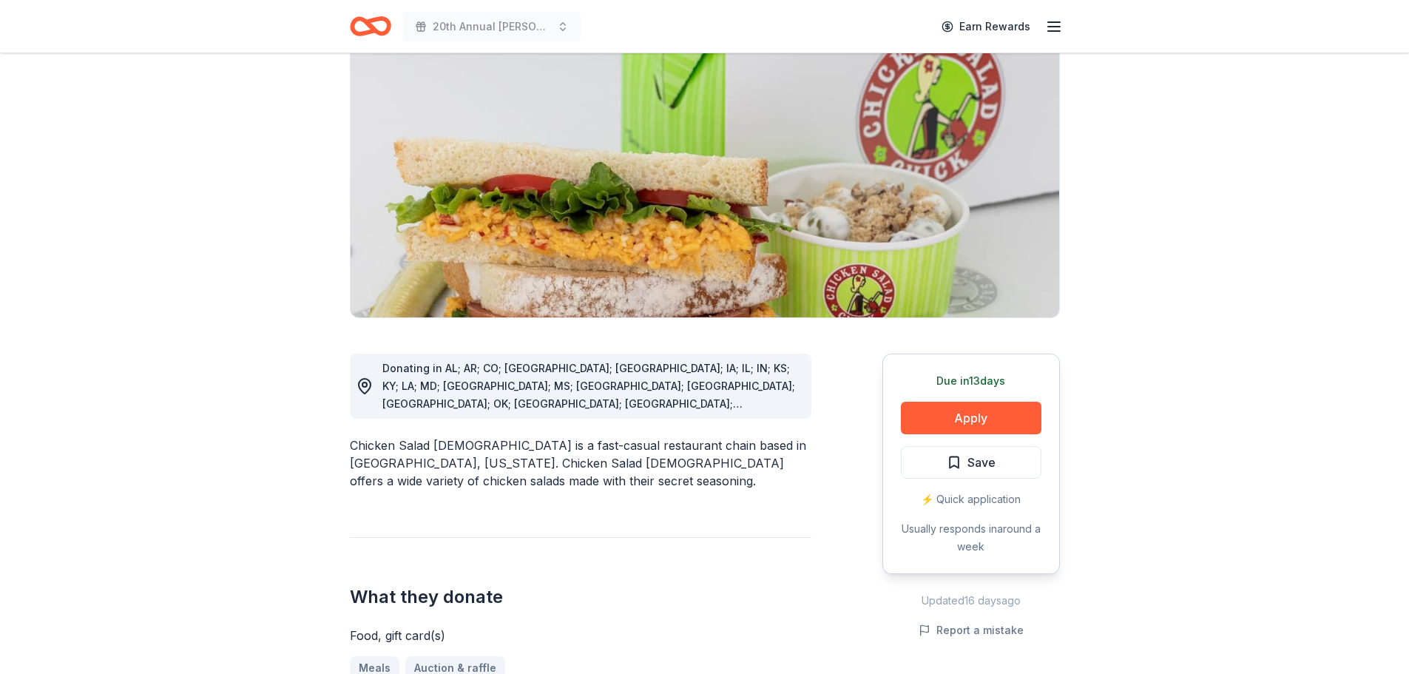
scroll to position [148, 0]
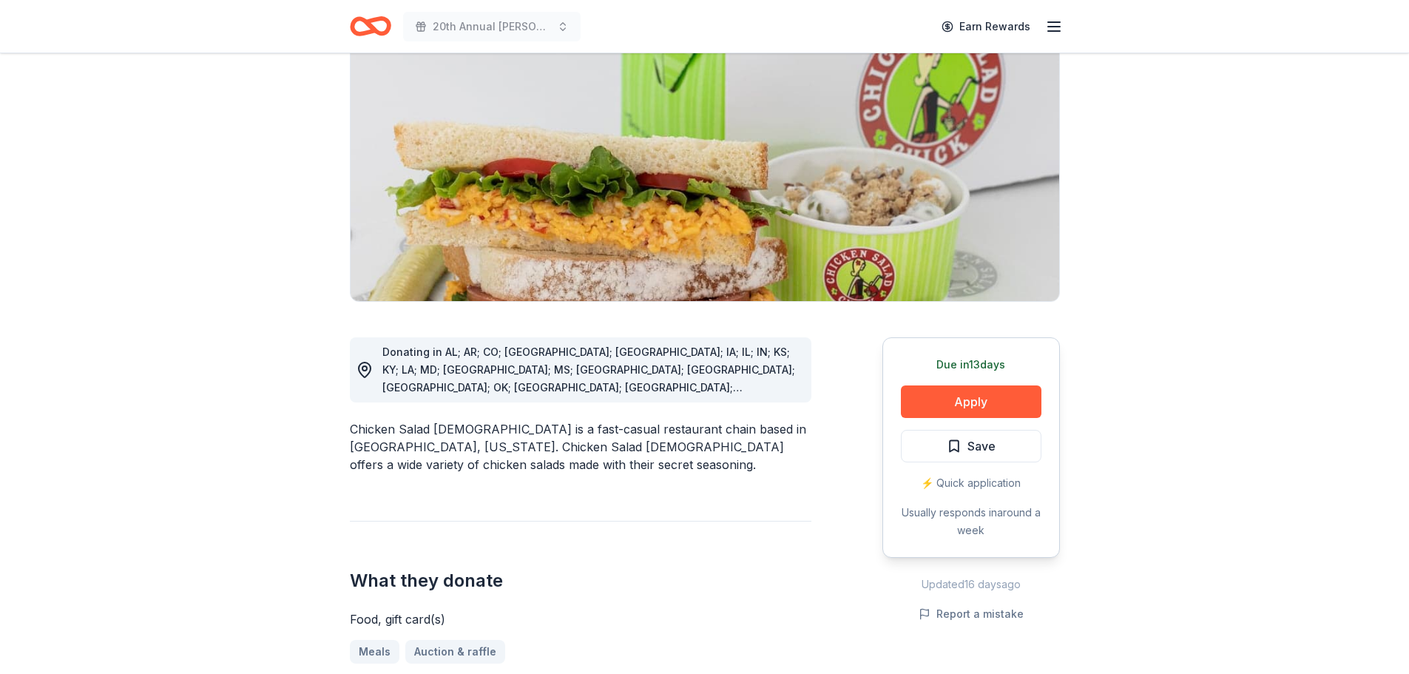
drag, startPoint x: 1022, startPoint y: 400, endPoint x: 1325, endPoint y: 359, distance: 305.9
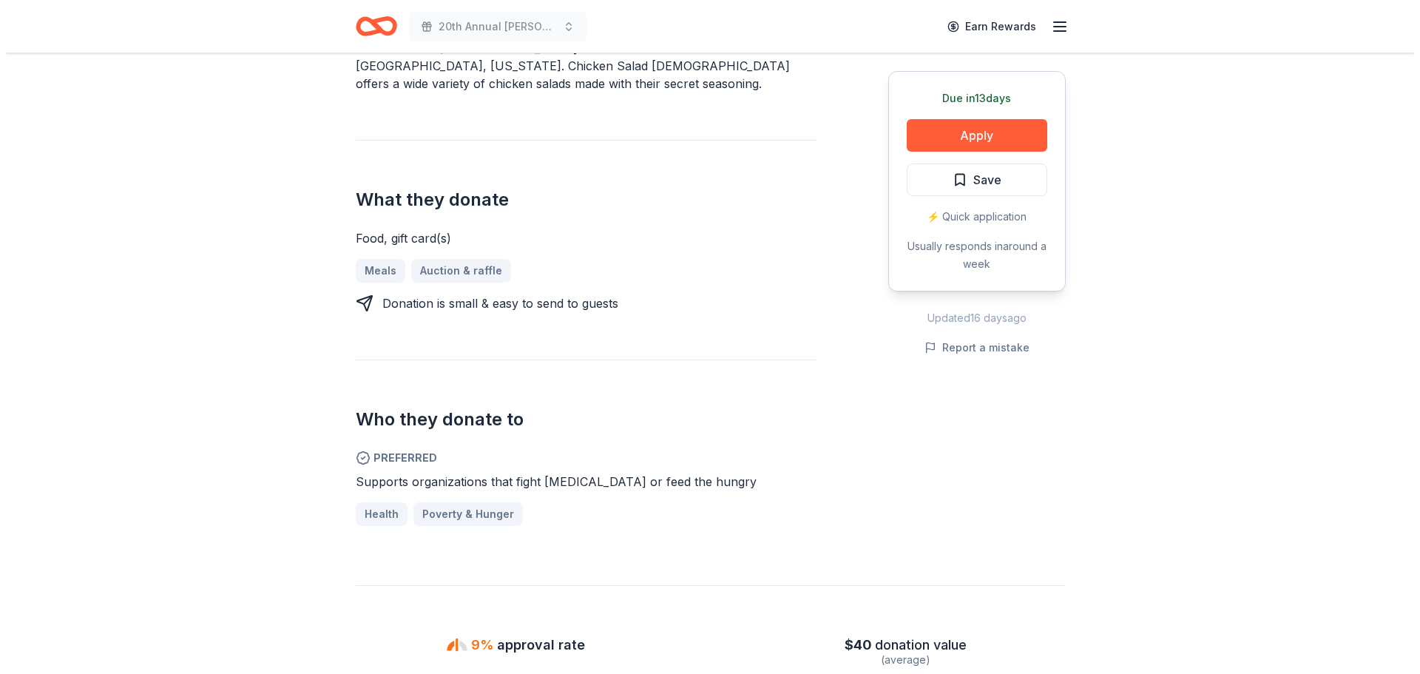
scroll to position [518, 0]
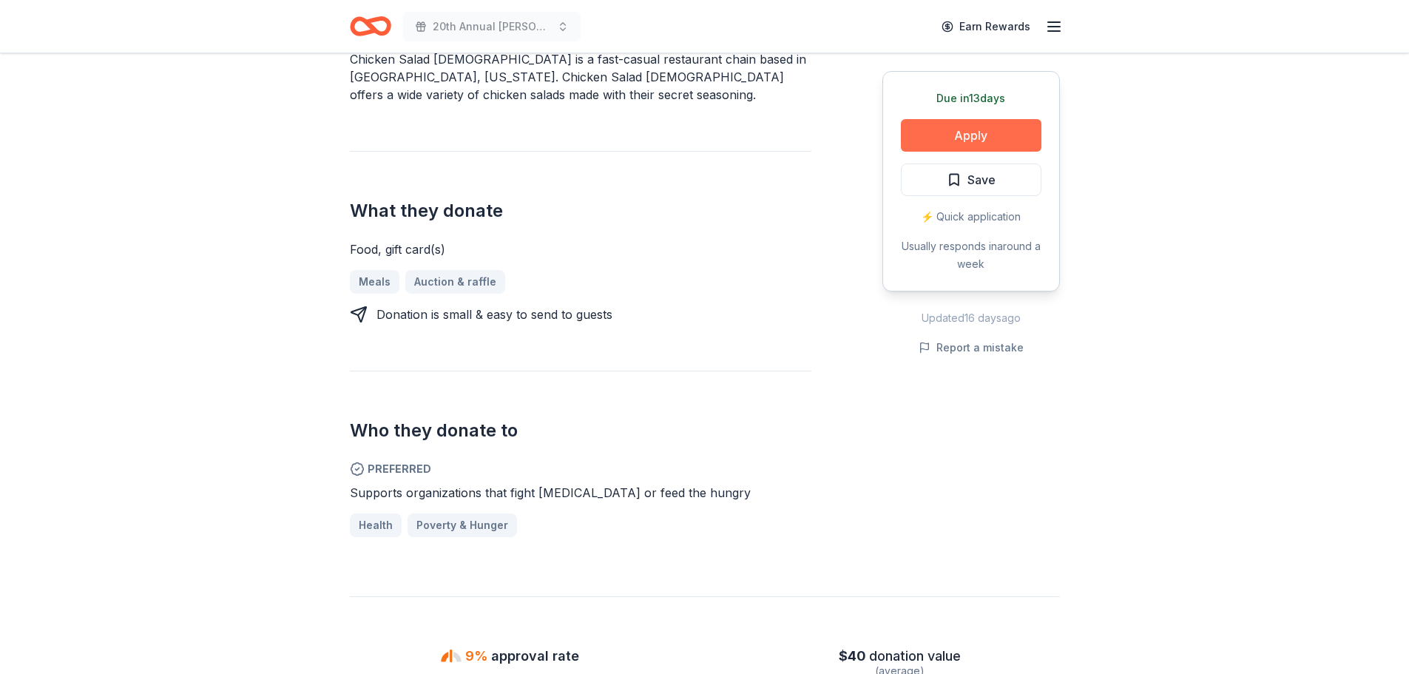
click at [1005, 149] on button "Apply" at bounding box center [971, 135] width 140 height 33
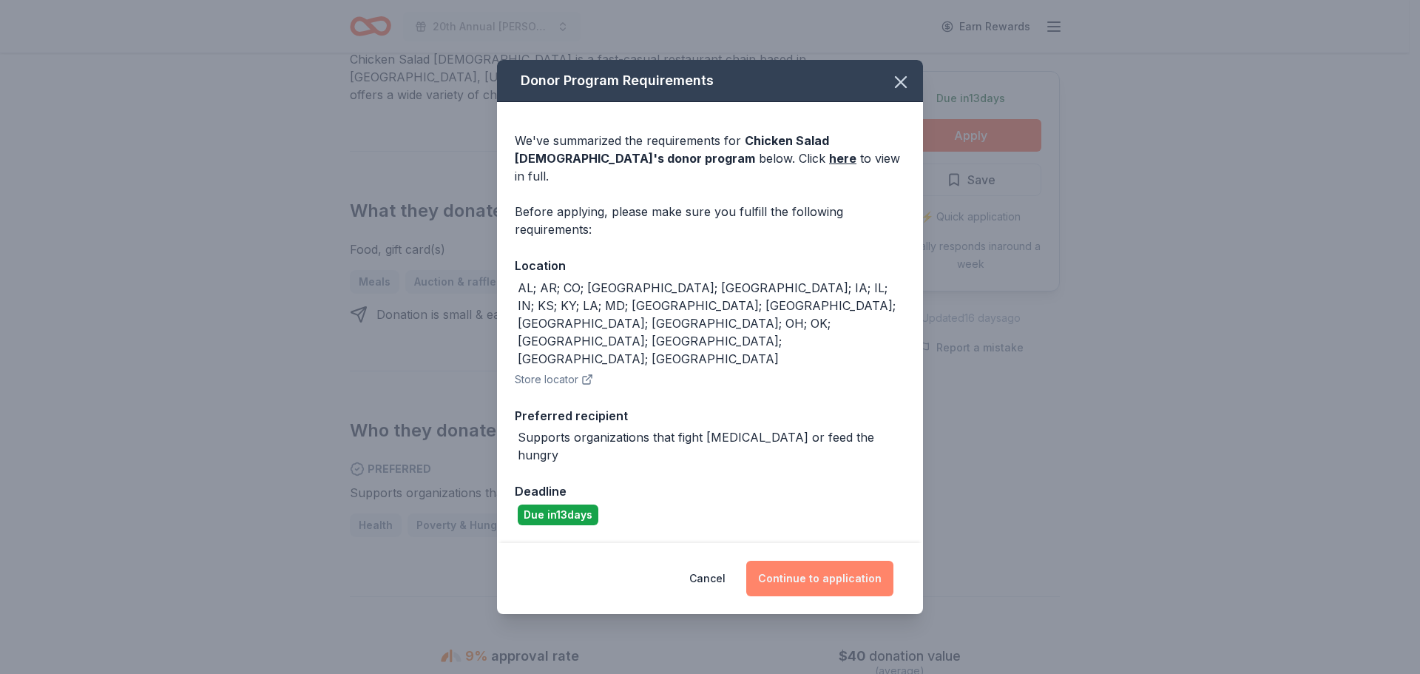
click at [807, 560] on button "Continue to application" at bounding box center [819, 577] width 147 height 35
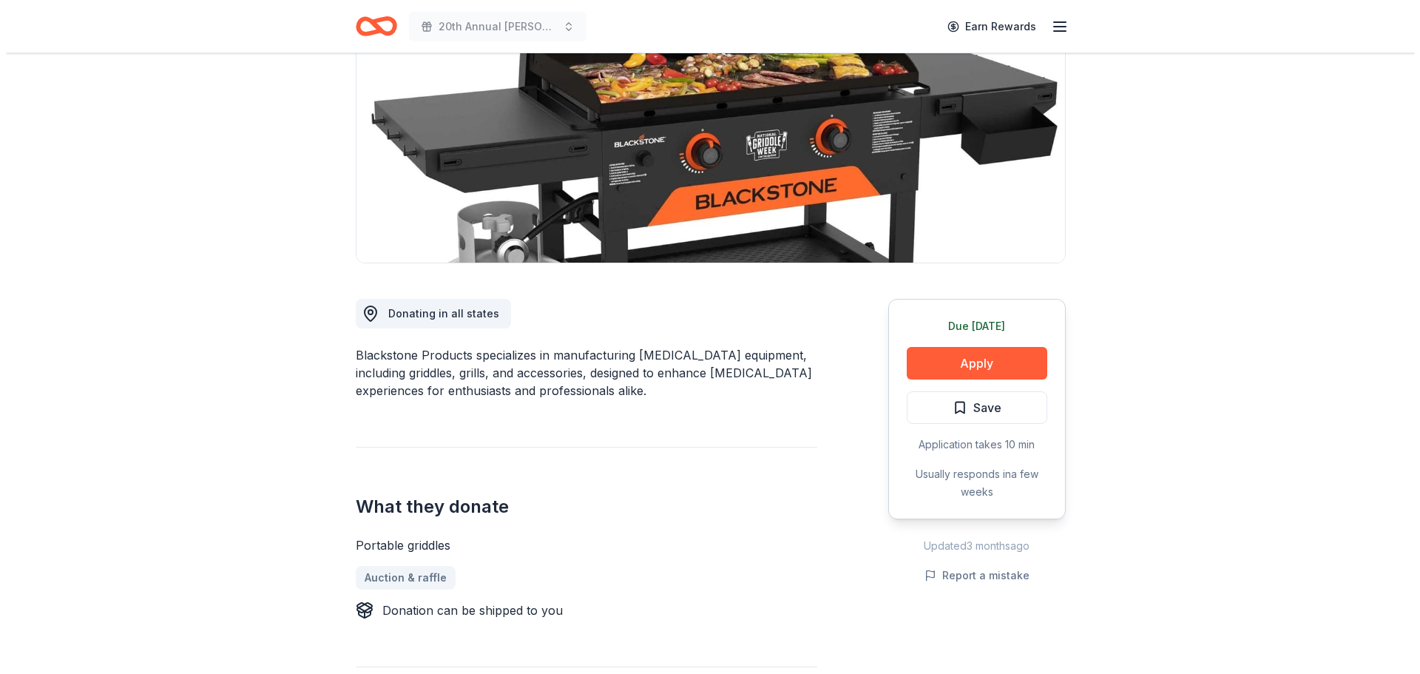
scroll to position [222, 0]
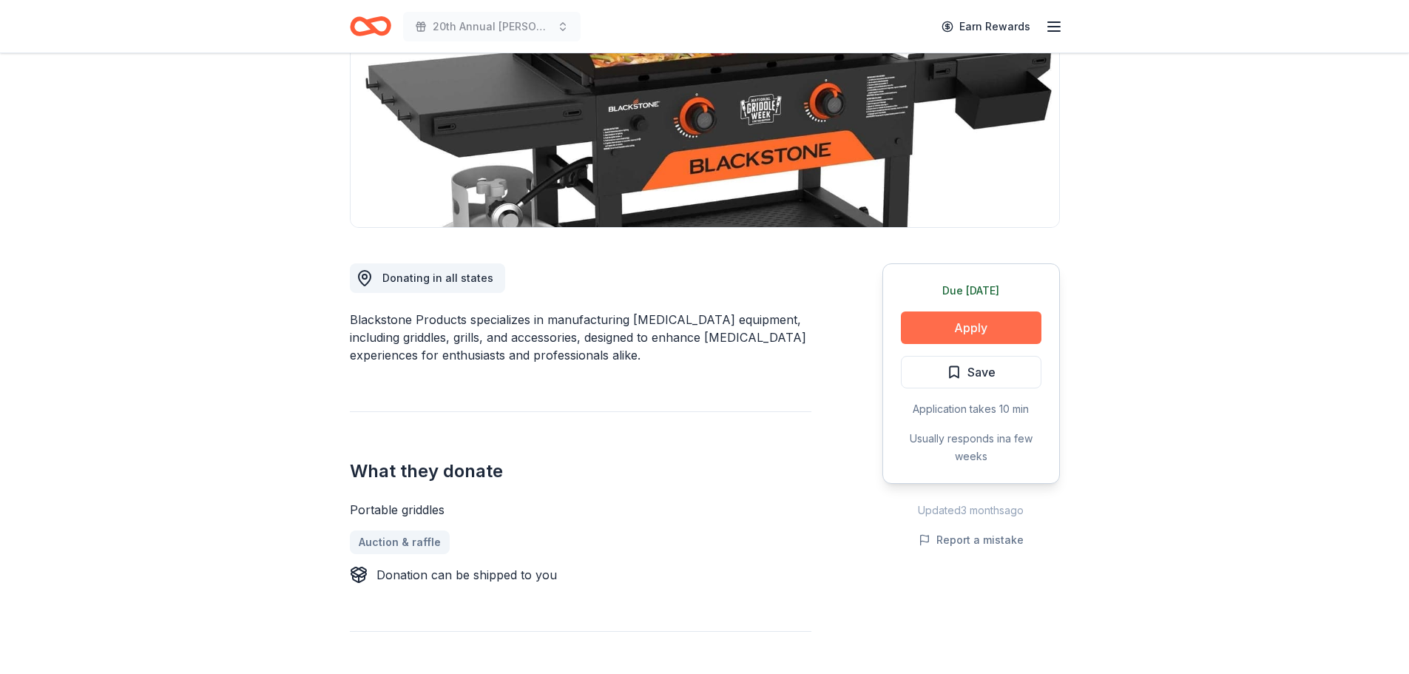
click at [981, 325] on button "Apply" at bounding box center [971, 327] width 140 height 33
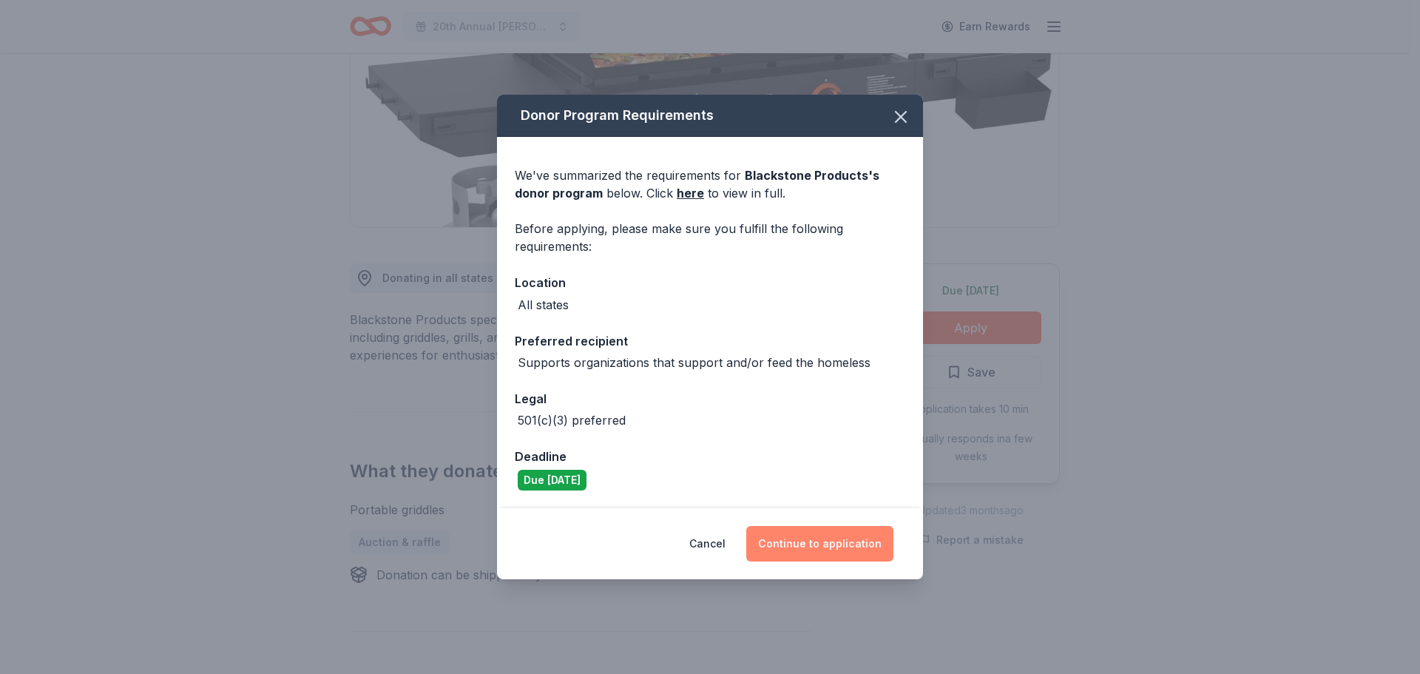
click at [826, 535] on button "Continue to application" at bounding box center [819, 543] width 147 height 35
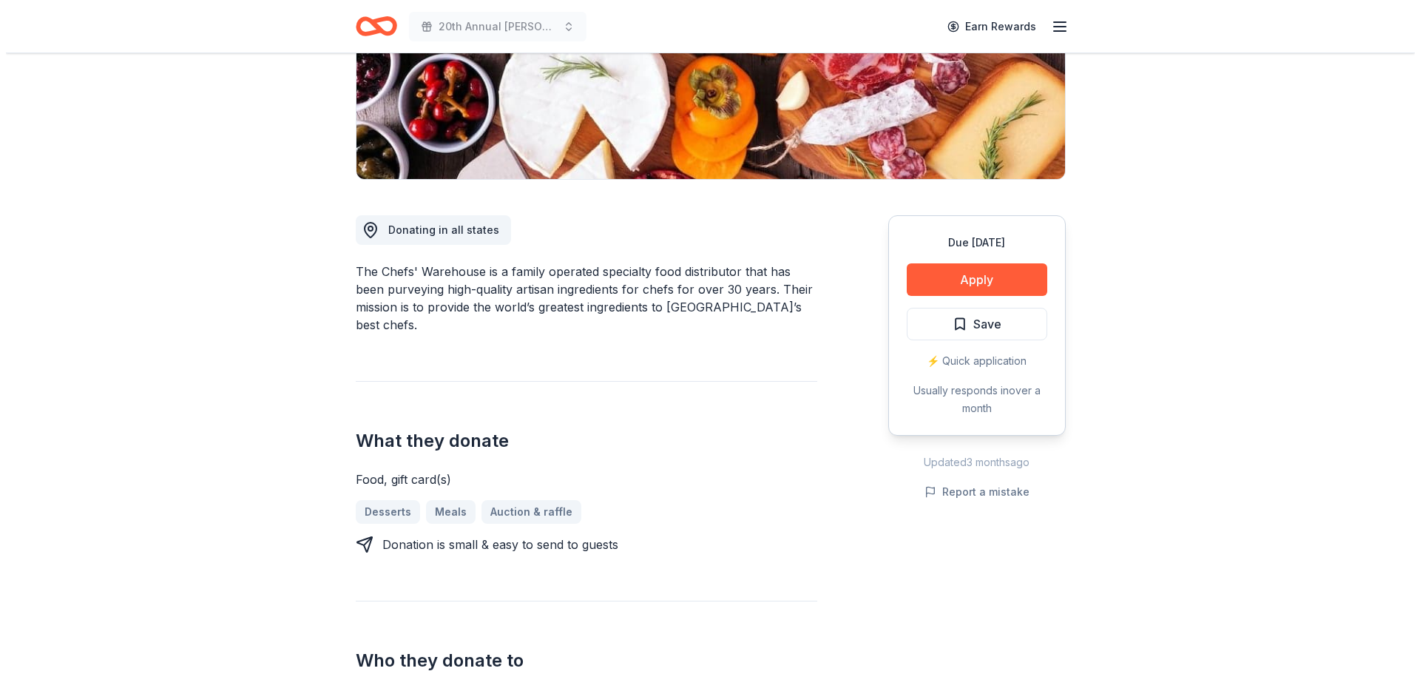
scroll to position [222, 0]
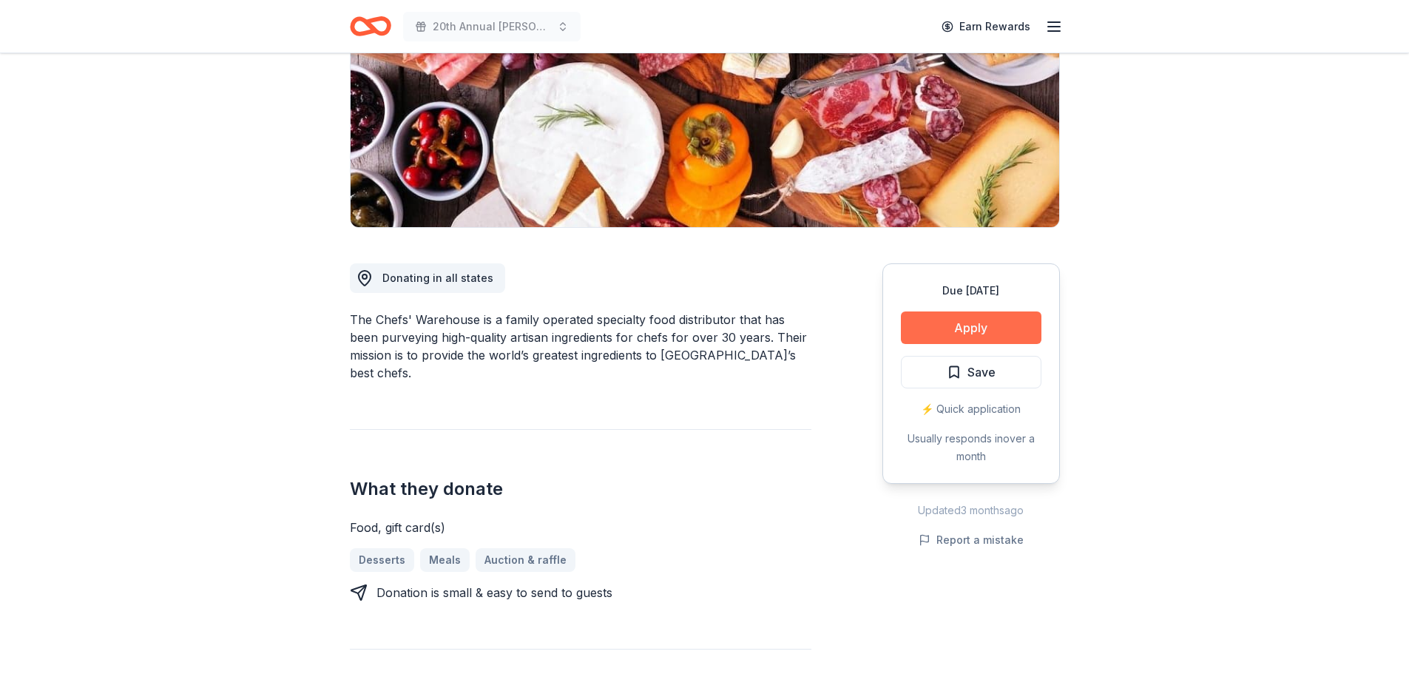
click at [960, 333] on button "Apply" at bounding box center [971, 327] width 140 height 33
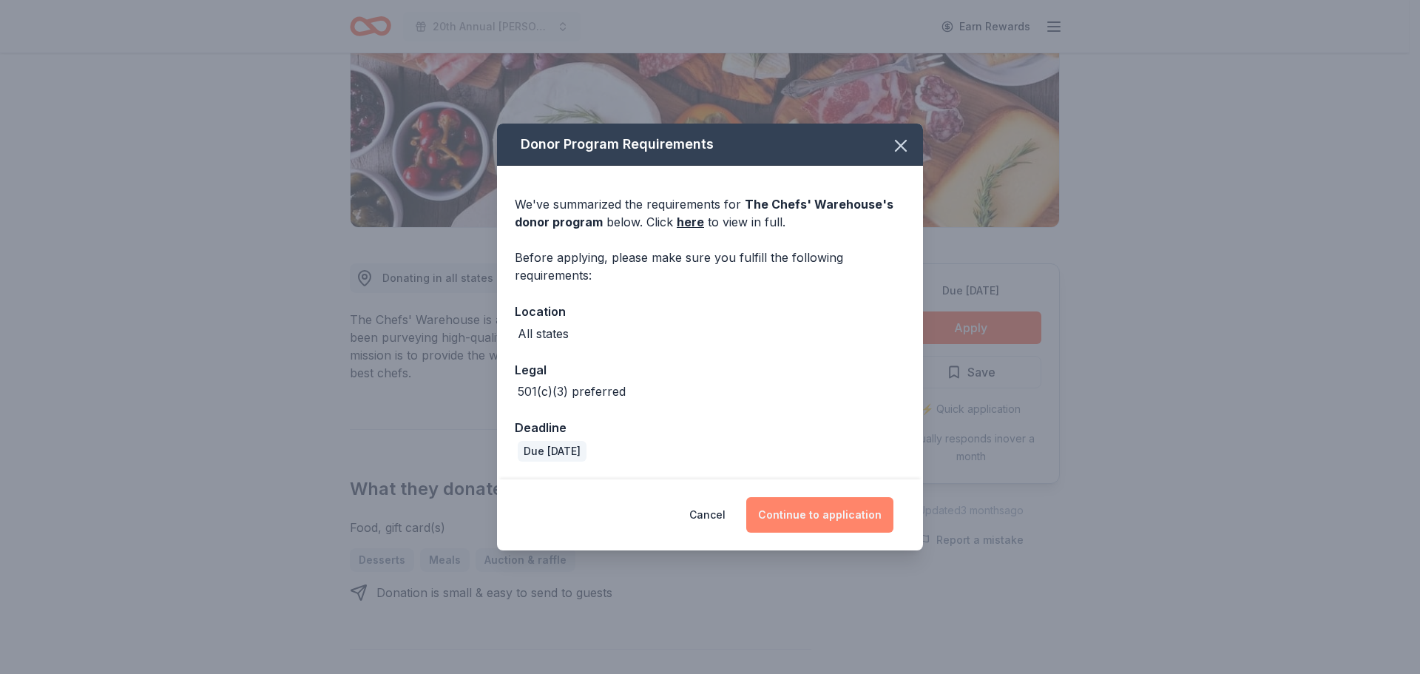
click at [832, 507] on button "Continue to application" at bounding box center [819, 514] width 147 height 35
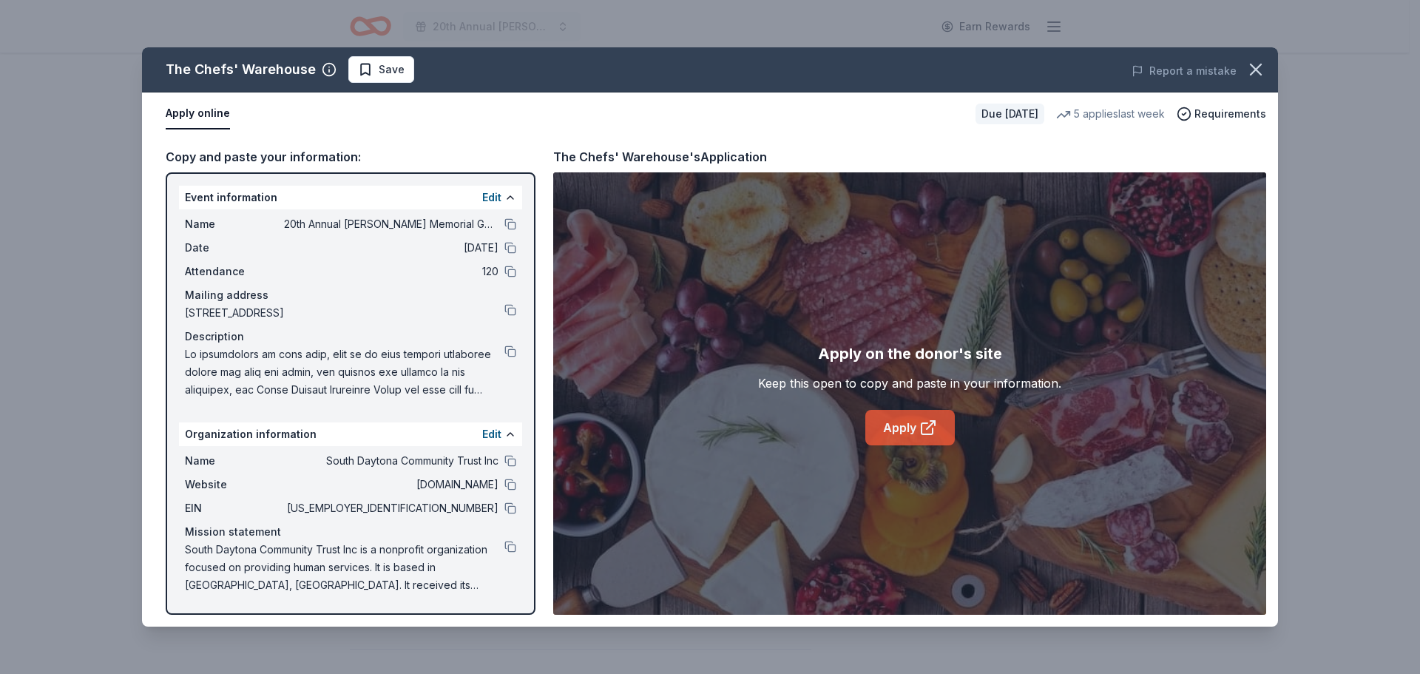
click at [914, 420] on link "Apply" at bounding box center [909, 427] width 89 height 35
drag, startPoint x: 481, startPoint y: 385, endPoint x: 799, endPoint y: 251, distance: 345.9
click at [799, 251] on div "Apply on the donor's site Keep this open to copy and paste in your information.…" at bounding box center [909, 393] width 713 height 442
drag, startPoint x: 514, startPoint y: 348, endPoint x: 762, endPoint y: 159, distance: 311.7
click at [762, 159] on div "The Chefs' Warehouse's Application" at bounding box center [660, 156] width 214 height 19
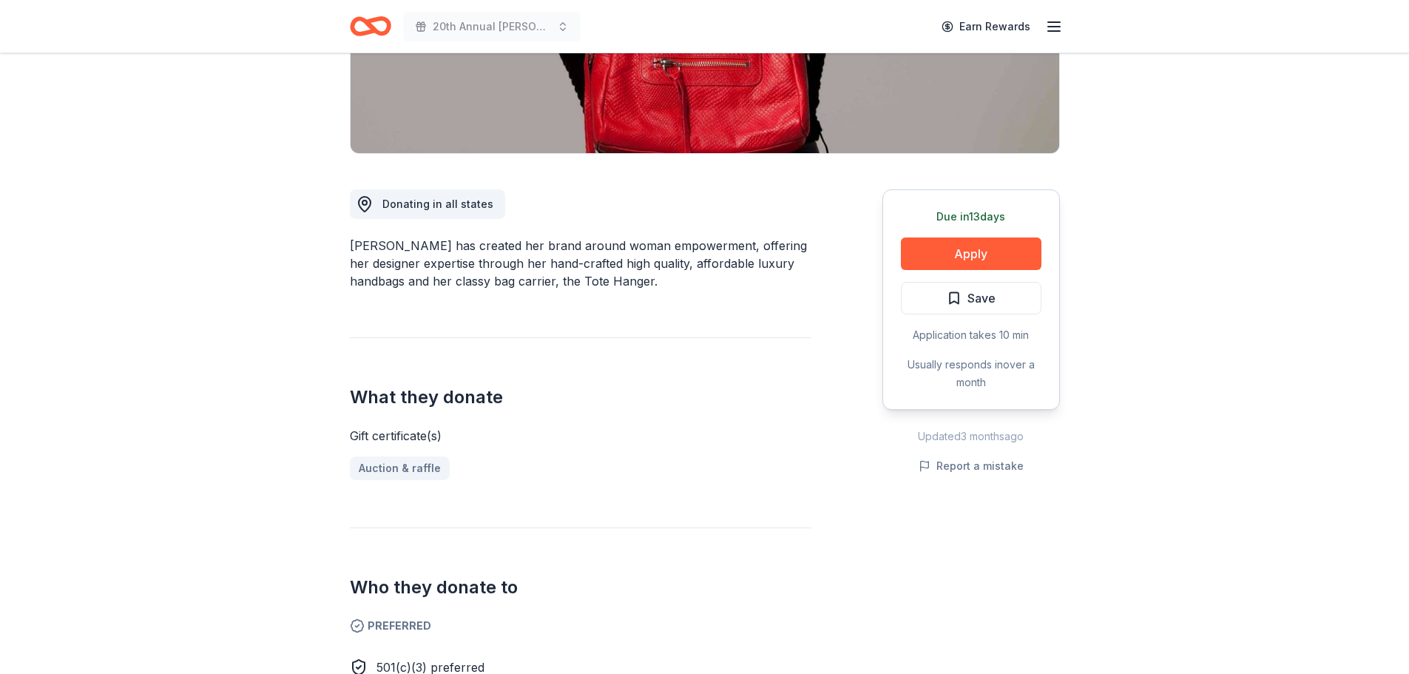
scroll to position [148, 0]
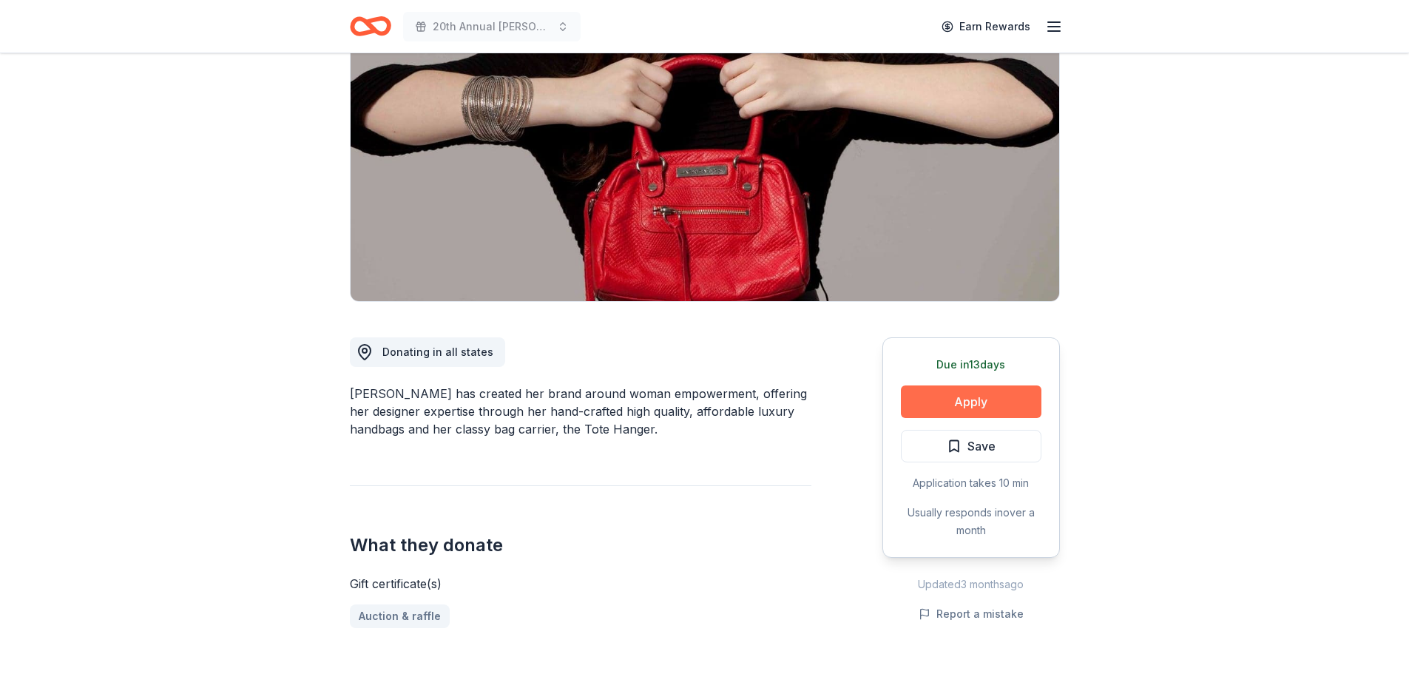
click at [963, 401] on button "Apply" at bounding box center [971, 401] width 140 height 33
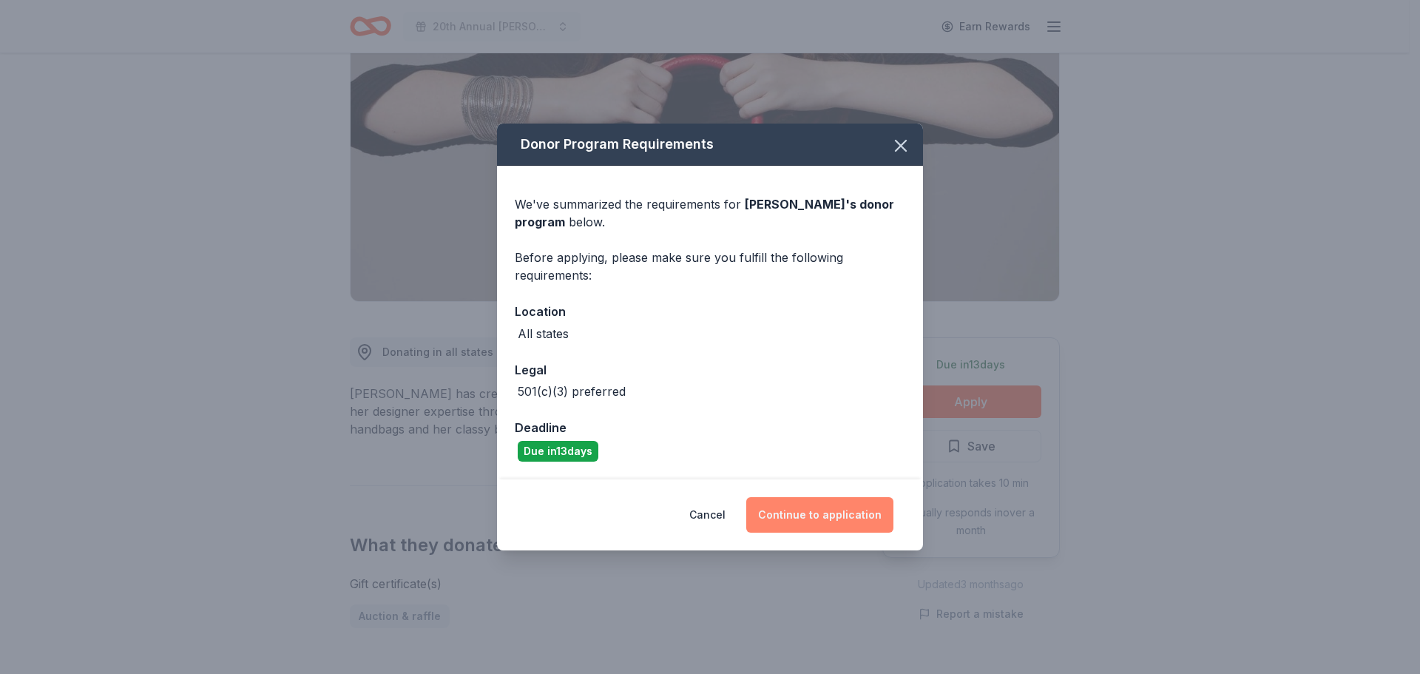
click at [833, 509] on button "Continue to application" at bounding box center [819, 514] width 147 height 35
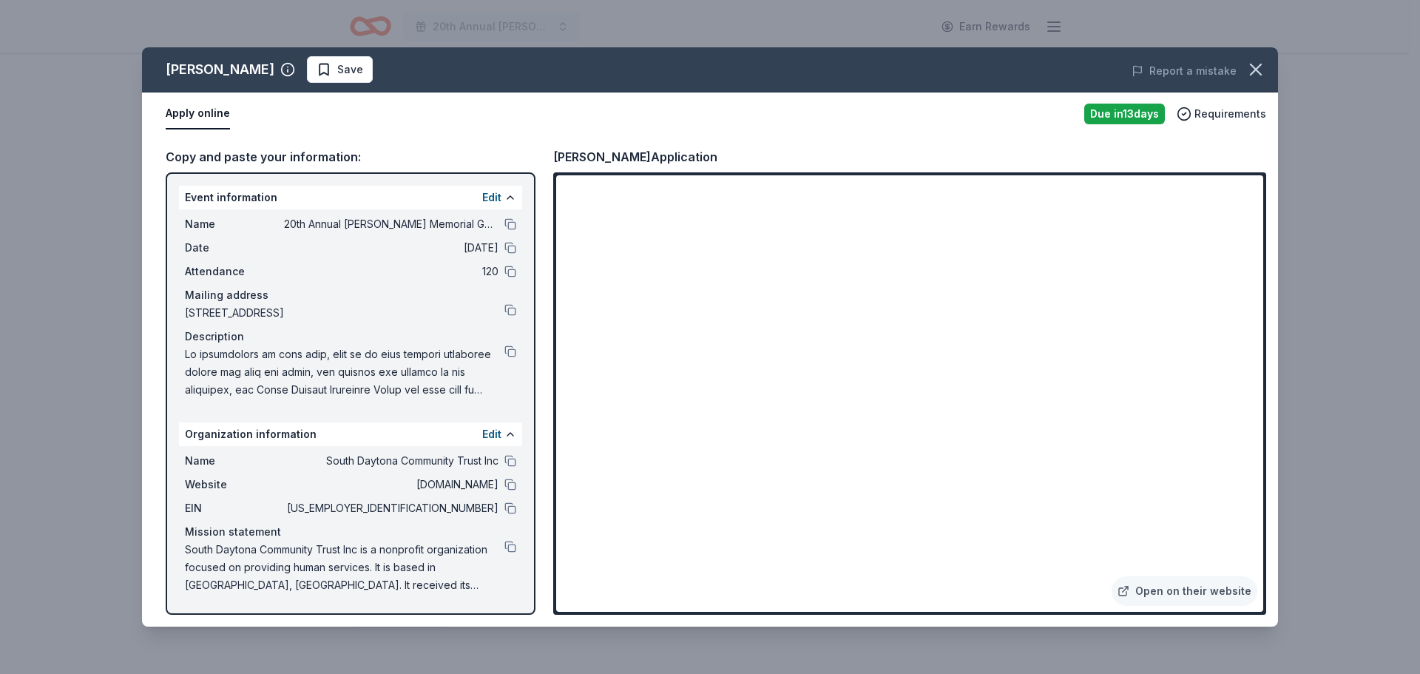
drag, startPoint x: 512, startPoint y: 461, endPoint x: 374, endPoint y: 392, distance: 154.1
click at [374, 392] on span at bounding box center [344, 371] width 319 height 53
click at [512, 348] on button at bounding box center [510, 351] width 12 height 12
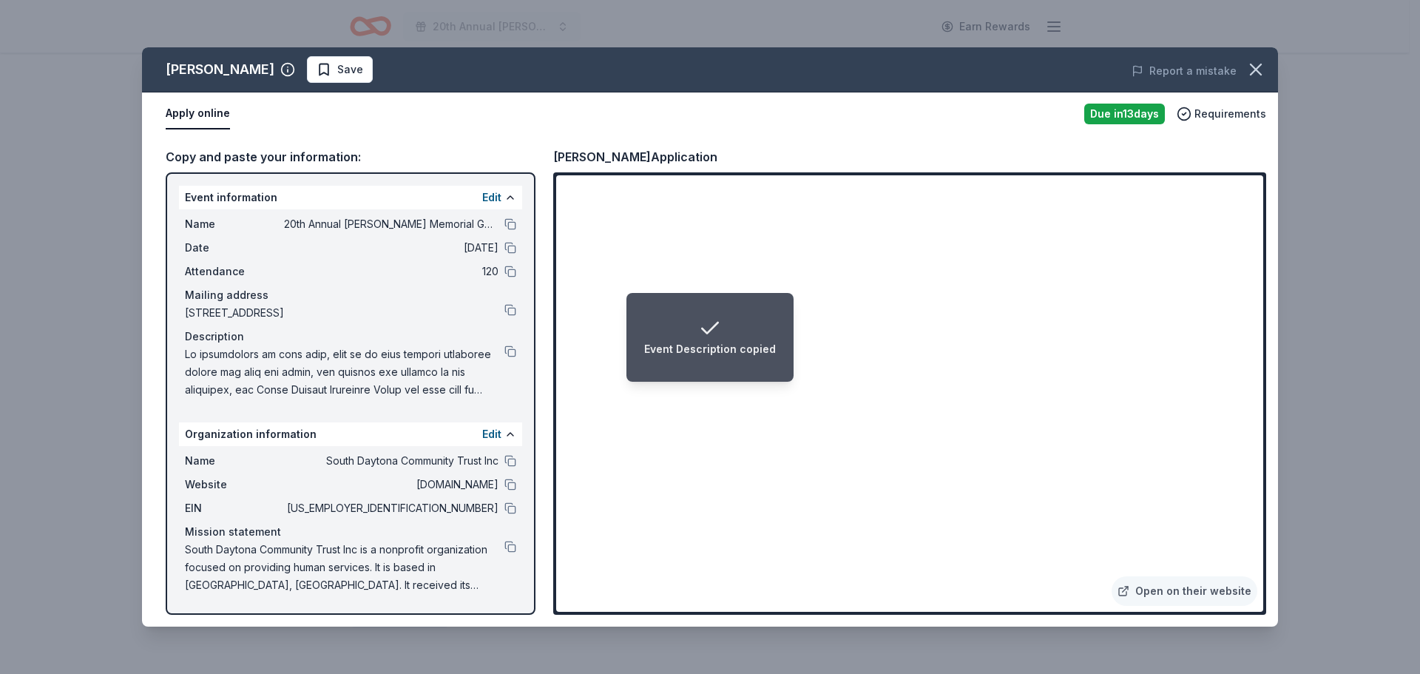
click at [552, 367] on div "Copy and paste your information: Event information Edit Name 20th Annual [PERSO…" at bounding box center [710, 380] width 1136 height 491
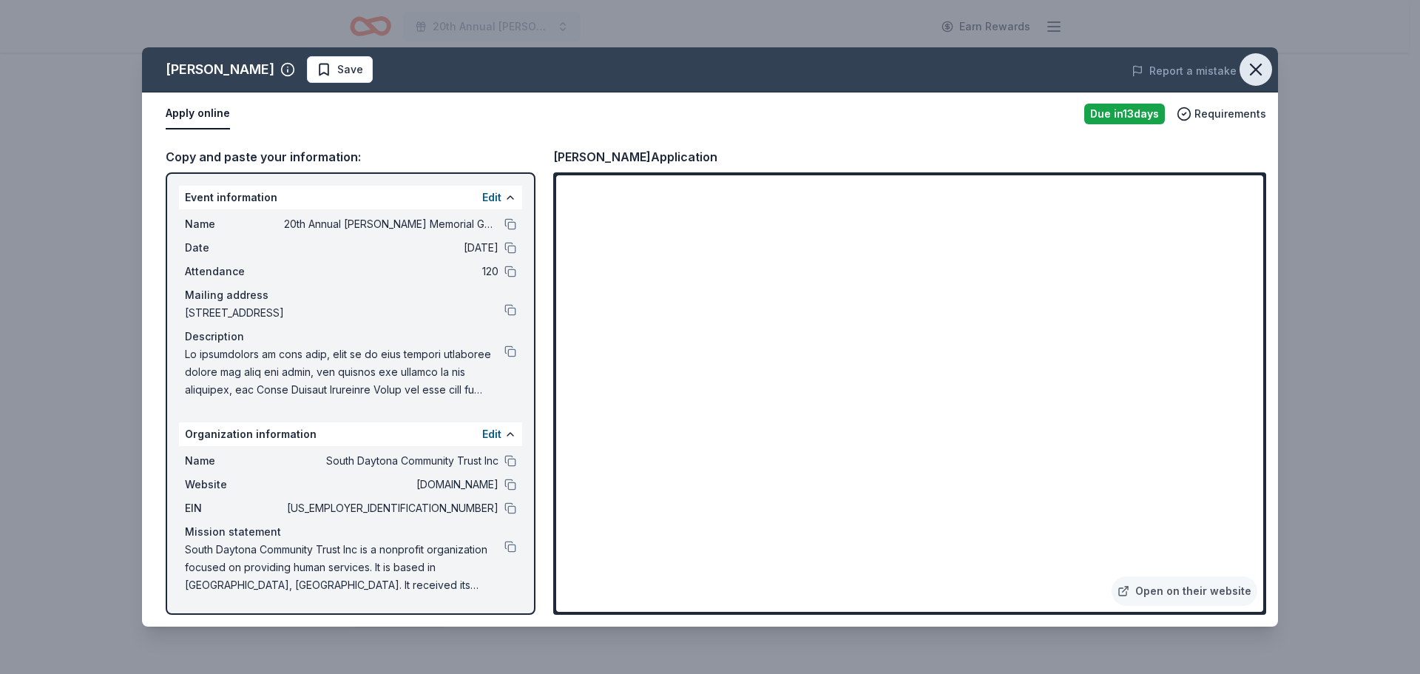
click at [1270, 69] on button "button" at bounding box center [1255, 69] width 33 height 33
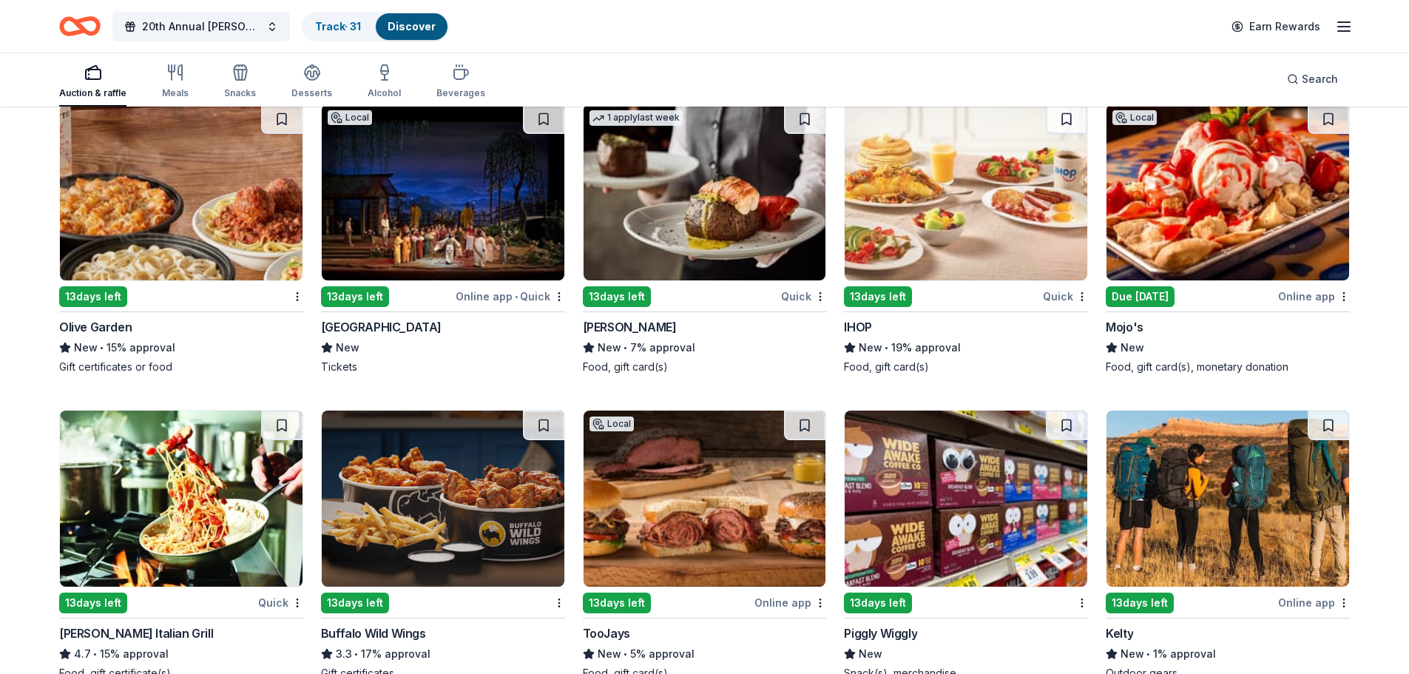
scroll to position [8972, 0]
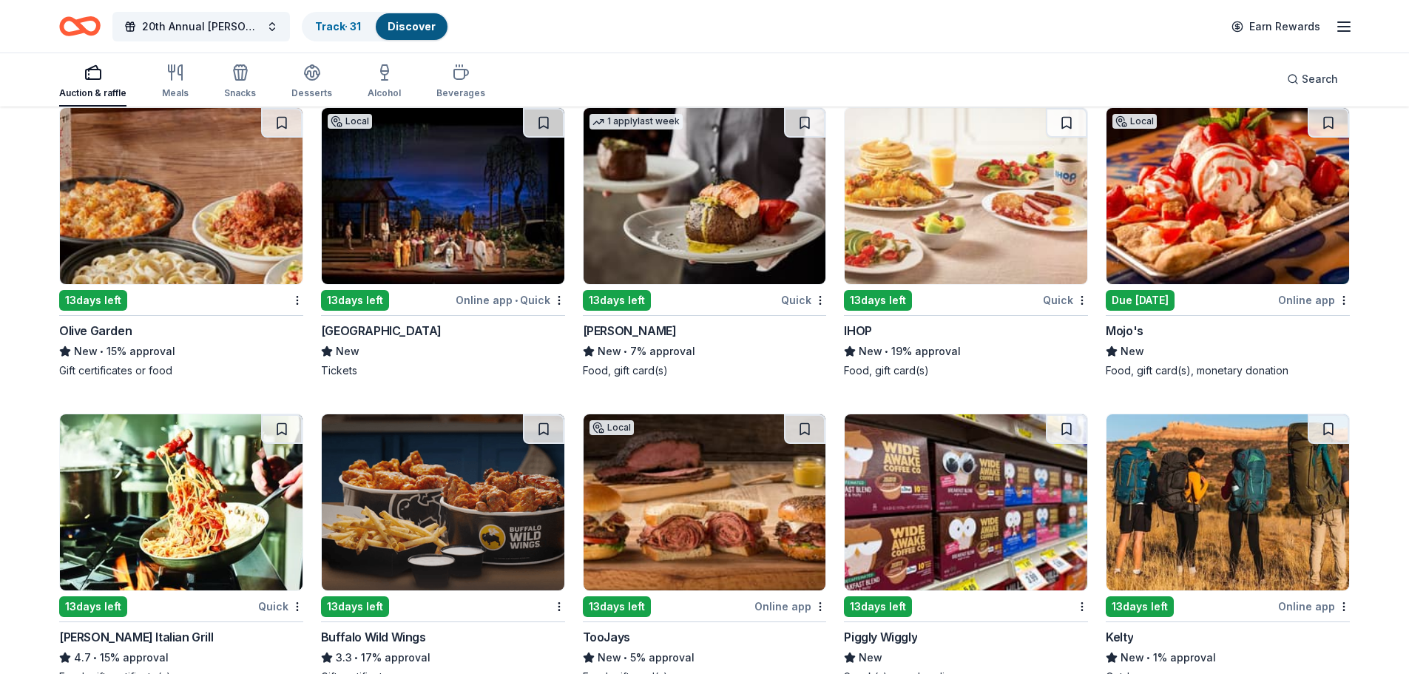
click at [112, 331] on div "Olive Garden" at bounding box center [95, 331] width 72 height 18
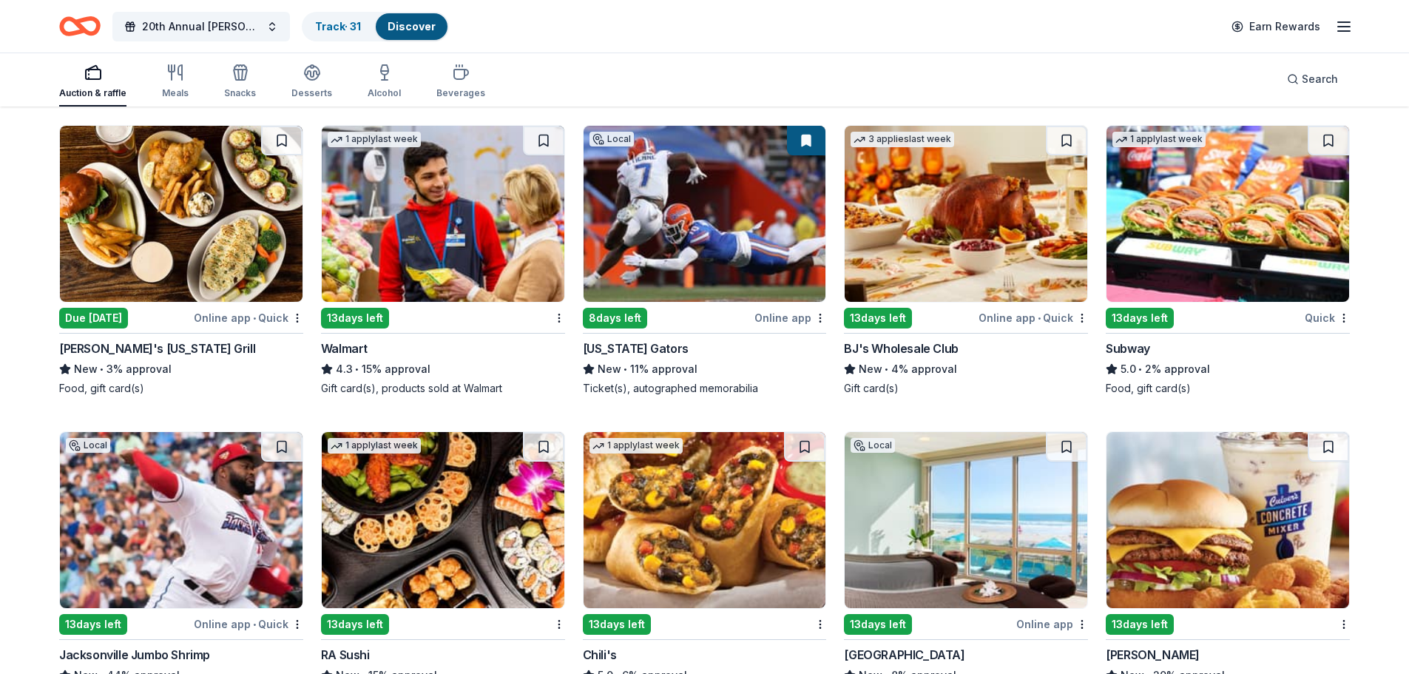
scroll to position [8307, 0]
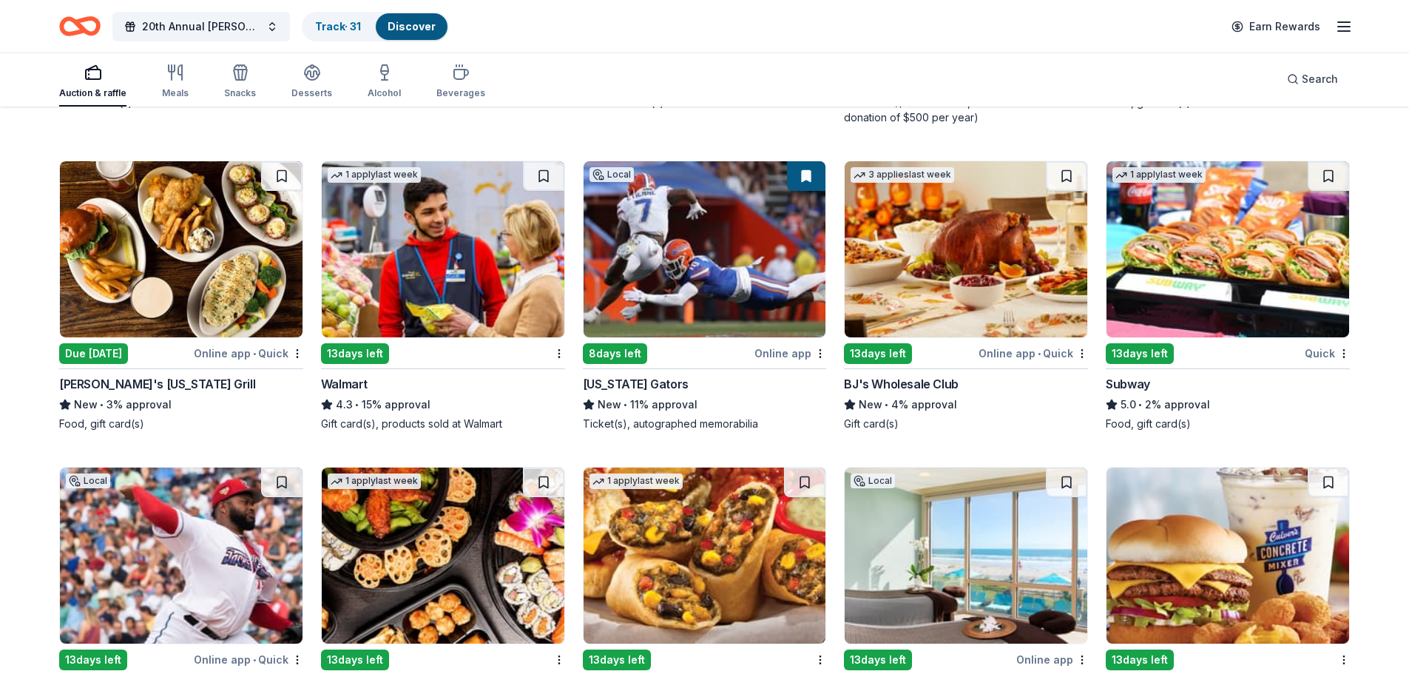
click at [363, 381] on div "Walmart" at bounding box center [344, 384] width 47 height 18
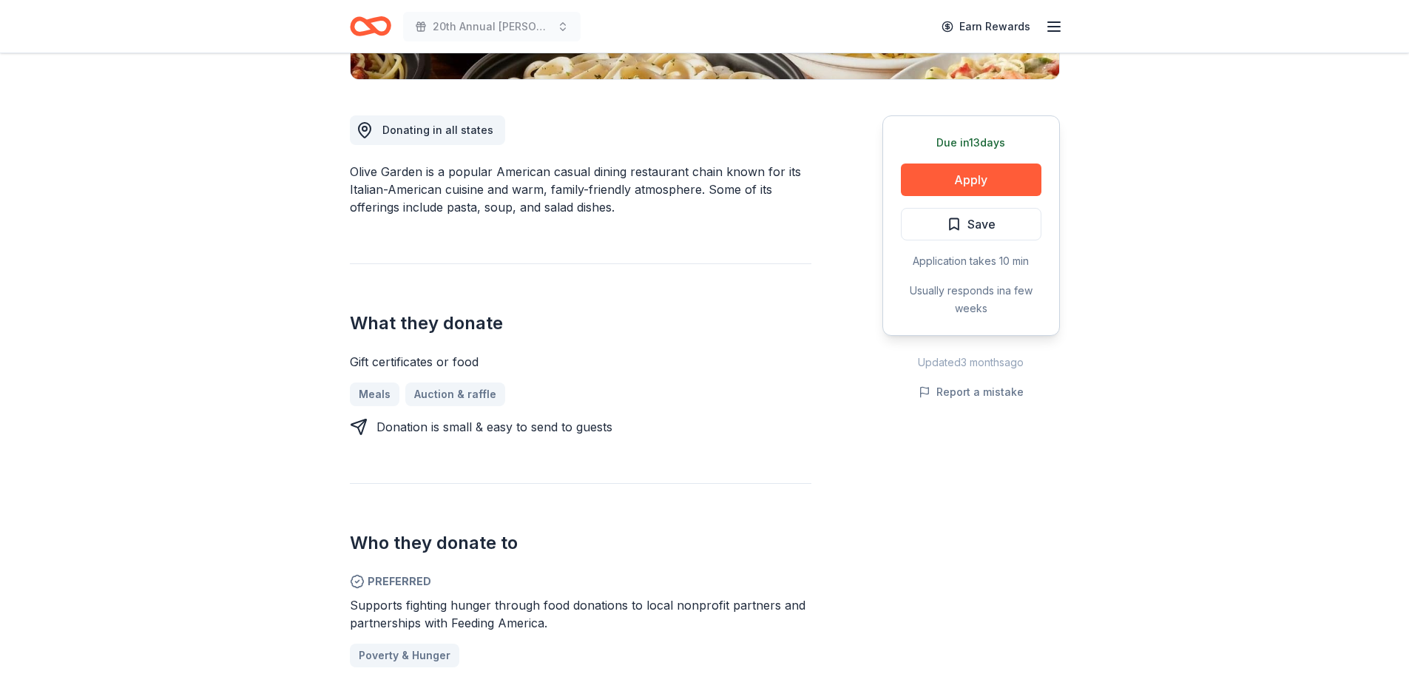
scroll to position [444, 0]
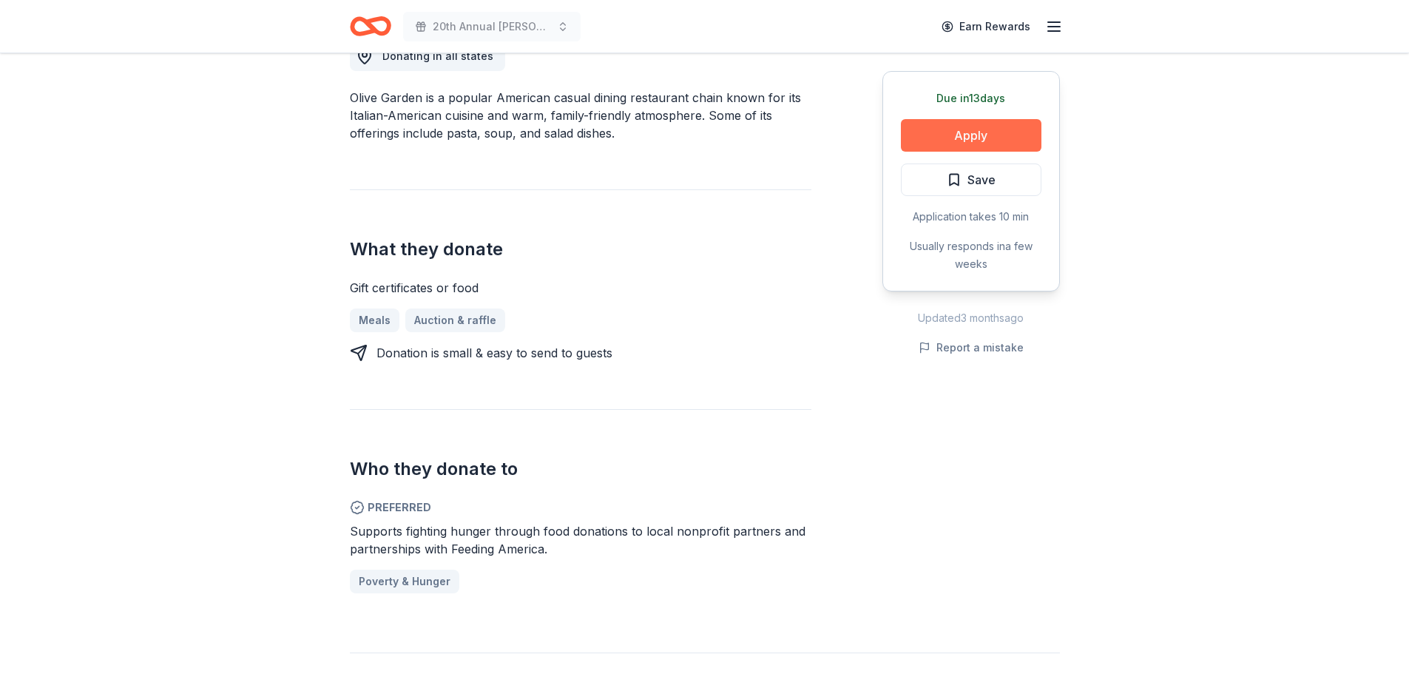
click at [951, 136] on button "Apply" at bounding box center [971, 135] width 140 height 33
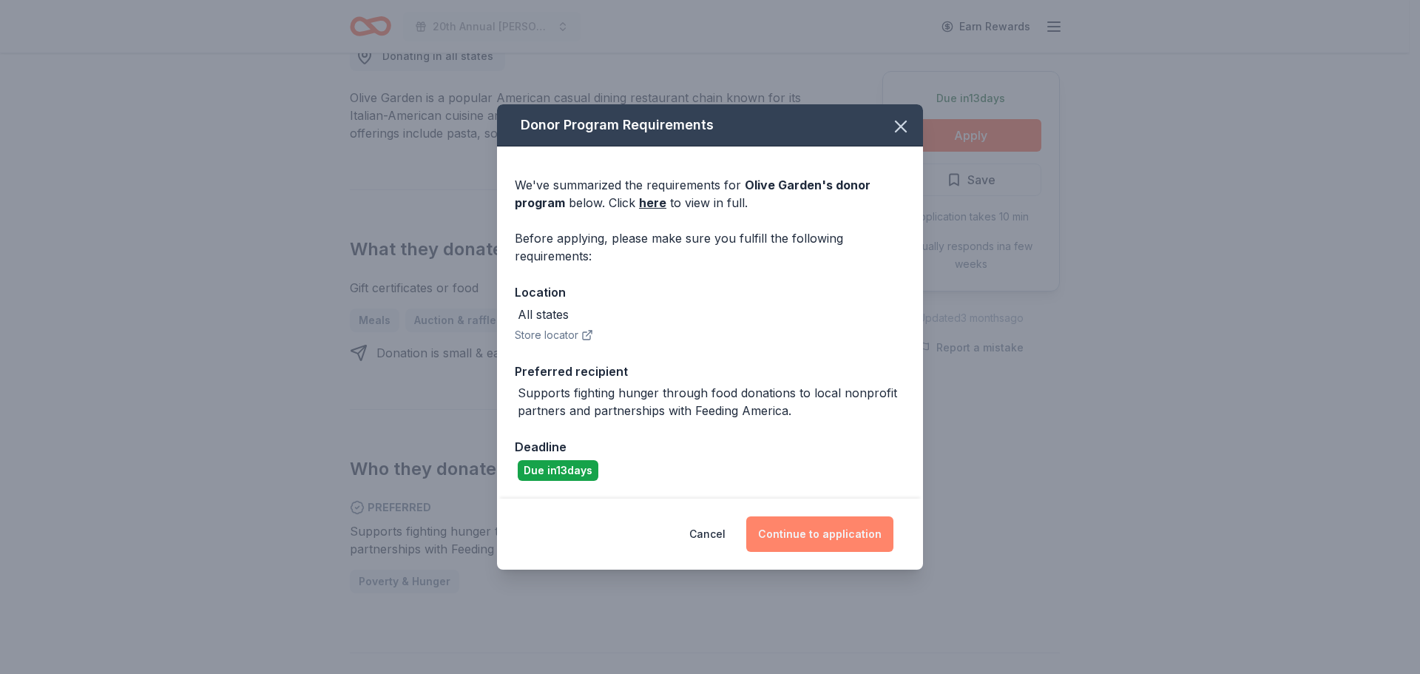
click at [801, 528] on button "Continue to application" at bounding box center [819, 533] width 147 height 35
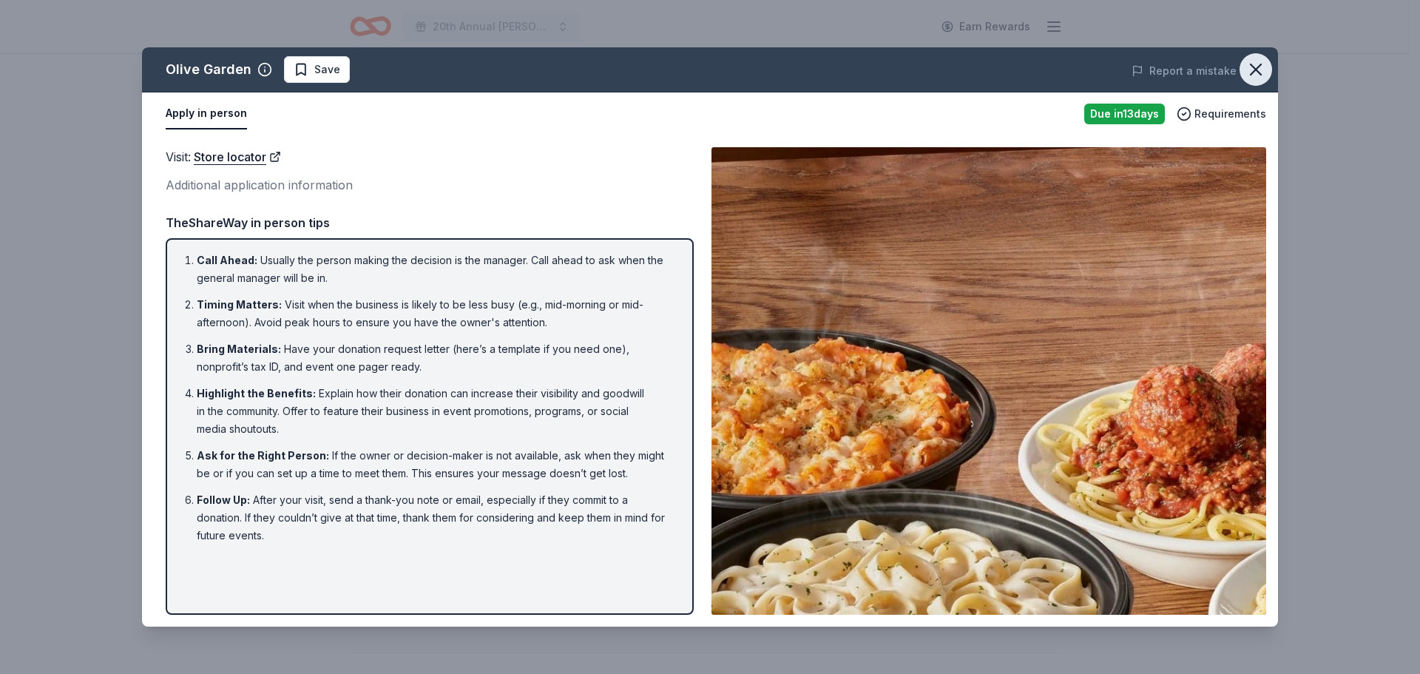
click at [1252, 66] on icon "button" at bounding box center [1255, 69] width 10 height 10
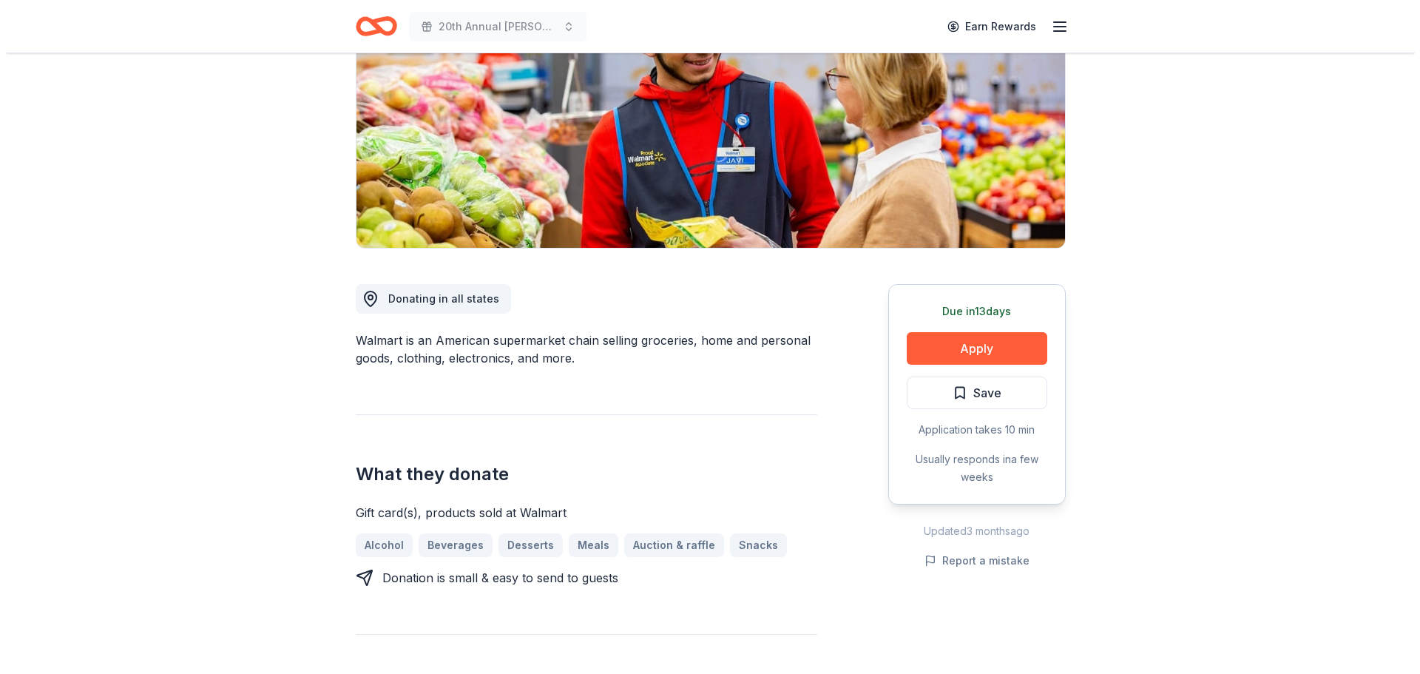
scroll to position [222, 0]
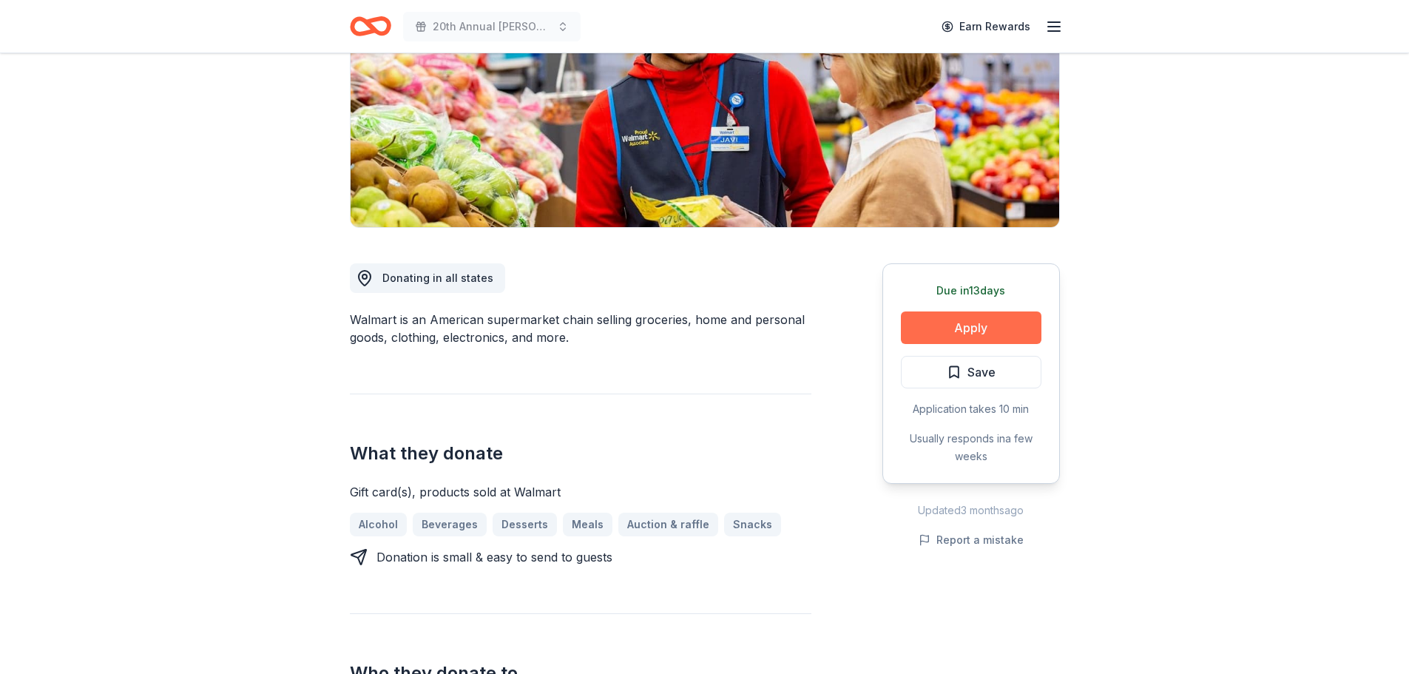
click at [974, 313] on button "Apply" at bounding box center [971, 327] width 140 height 33
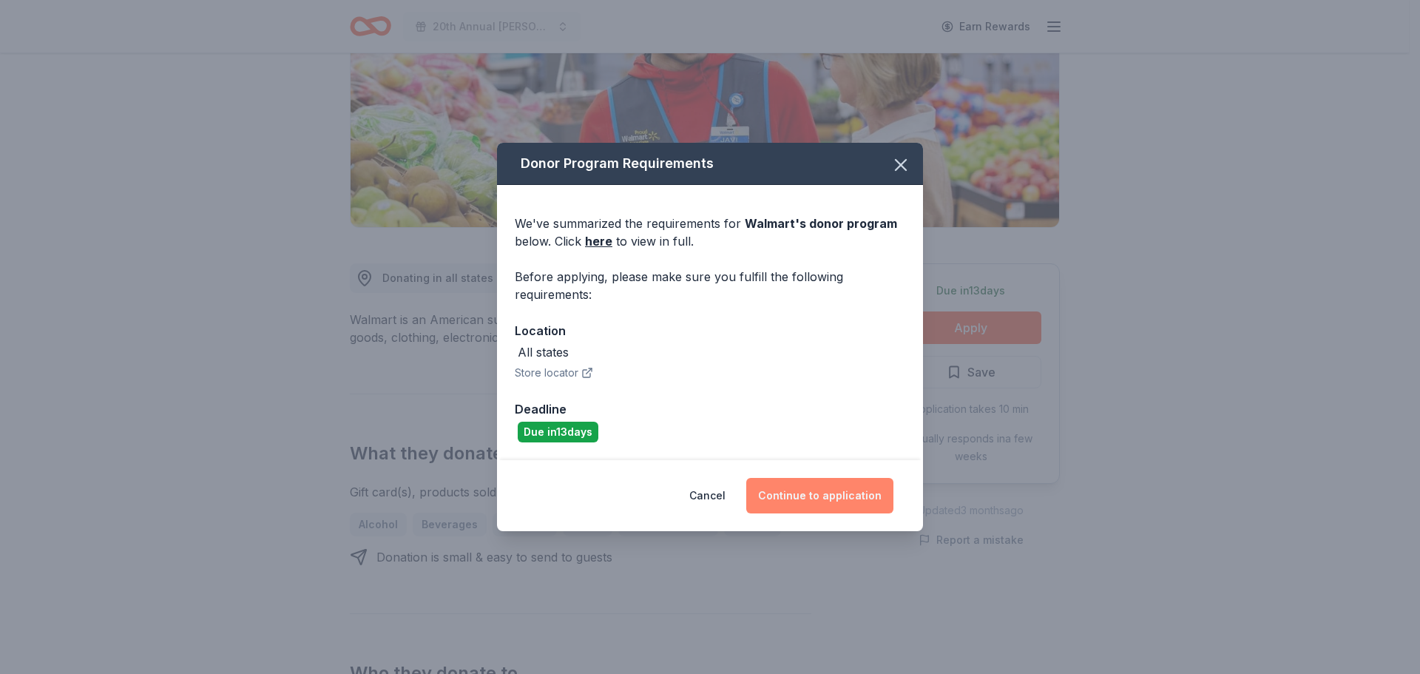
click at [824, 504] on button "Continue to application" at bounding box center [819, 495] width 147 height 35
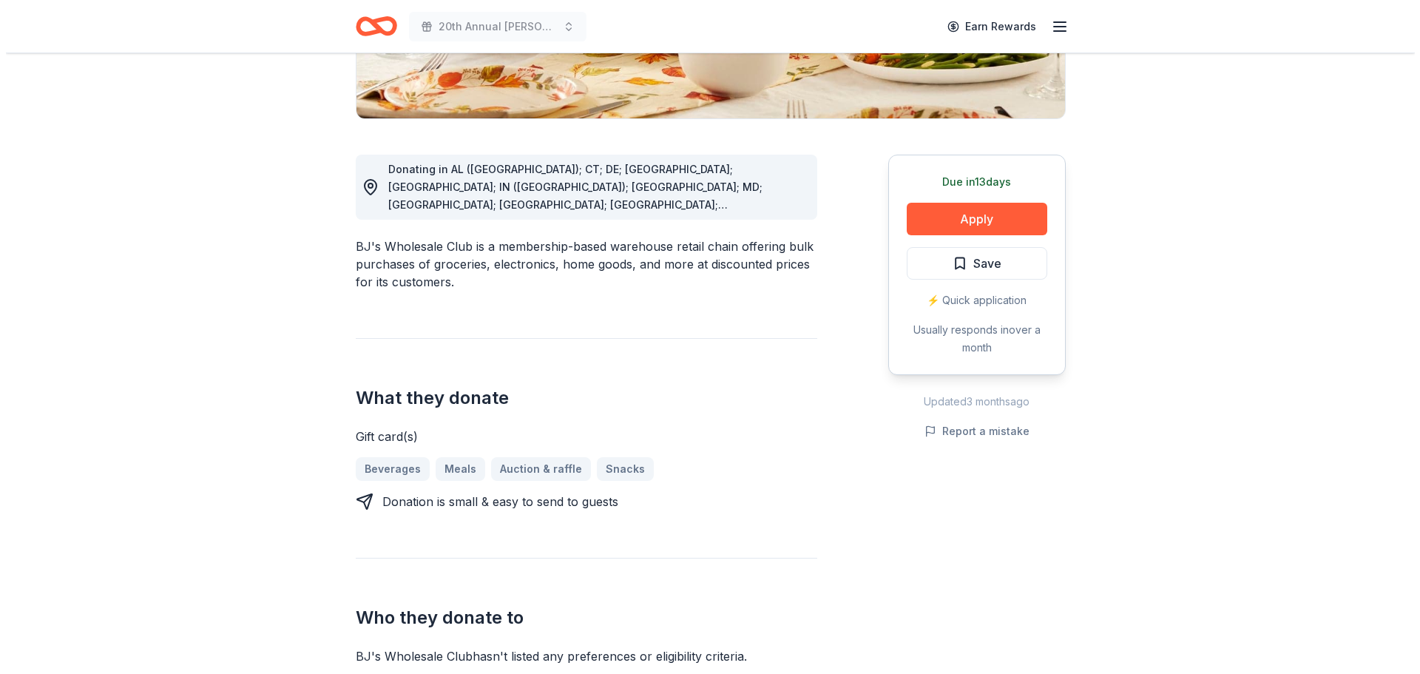
scroll to position [296, 0]
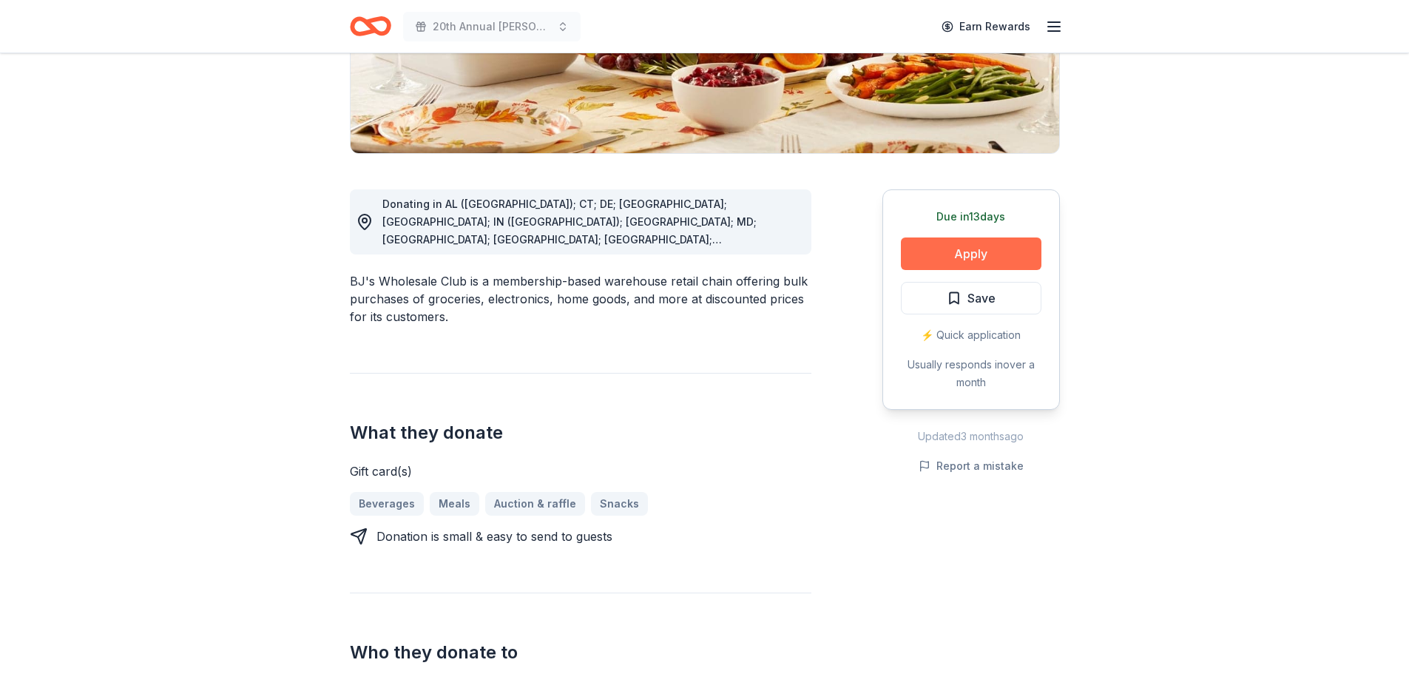
click at [966, 254] on button "Apply" at bounding box center [971, 253] width 140 height 33
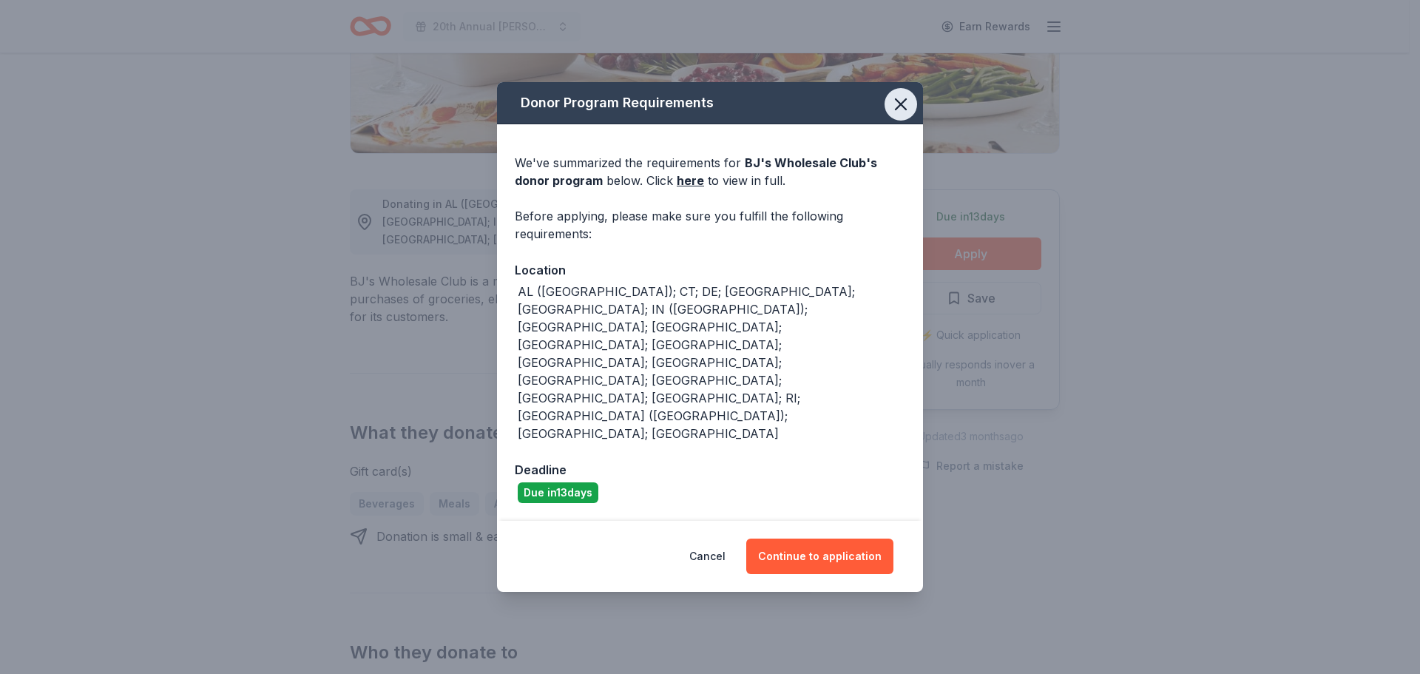
click at [887, 121] on button "button" at bounding box center [900, 104] width 33 height 33
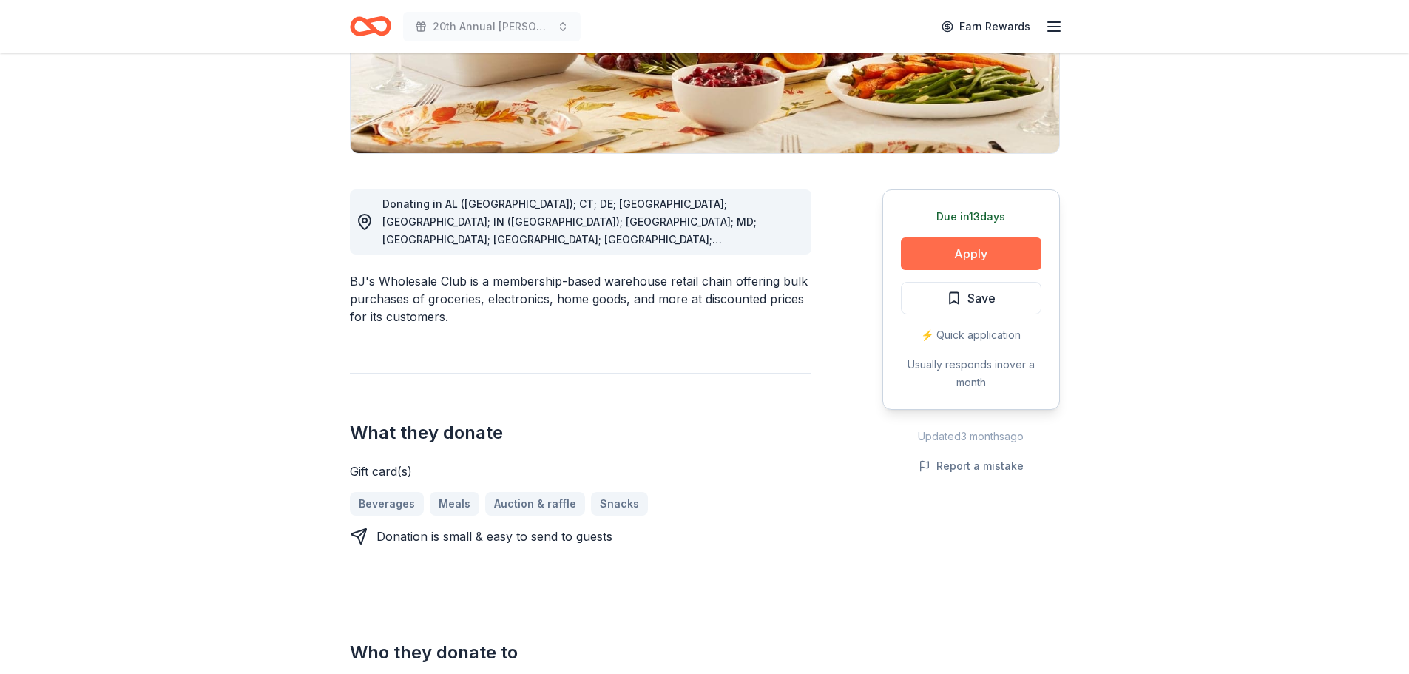
click at [982, 250] on button "Apply" at bounding box center [971, 253] width 140 height 33
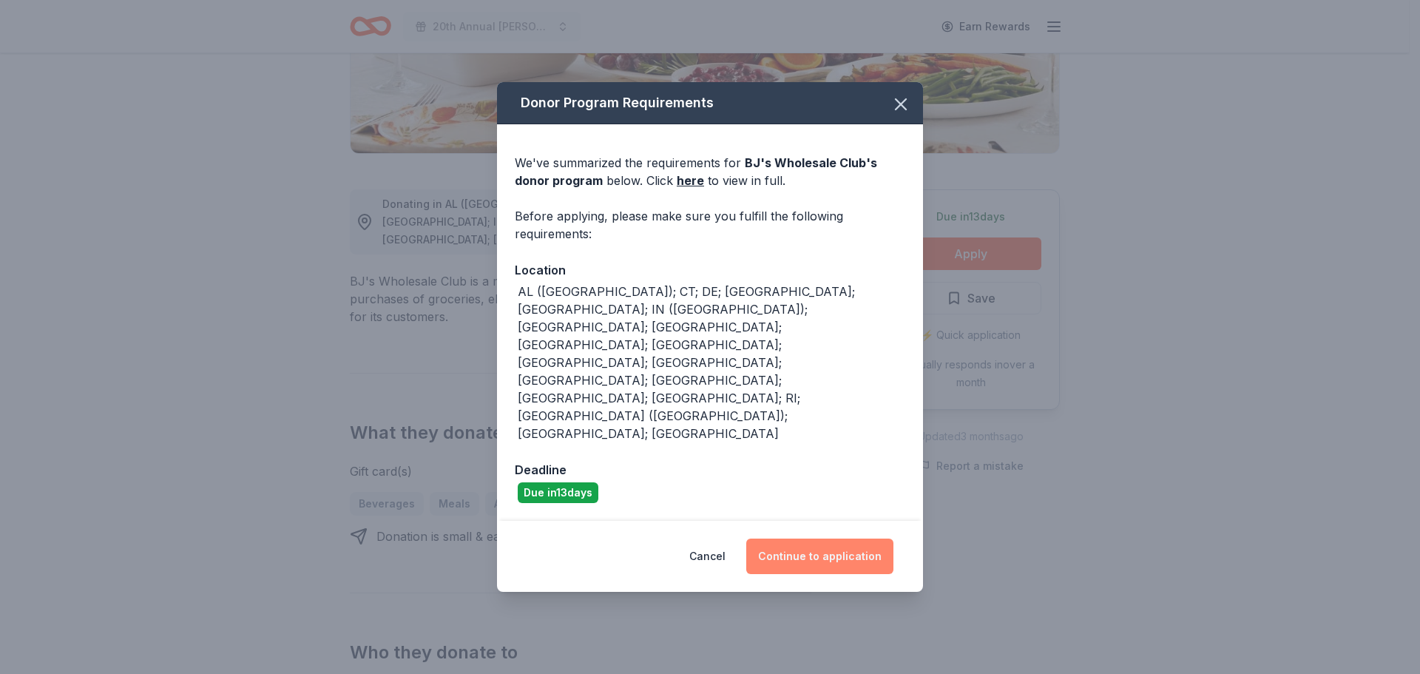
click at [833, 538] on button "Continue to application" at bounding box center [819, 555] width 147 height 35
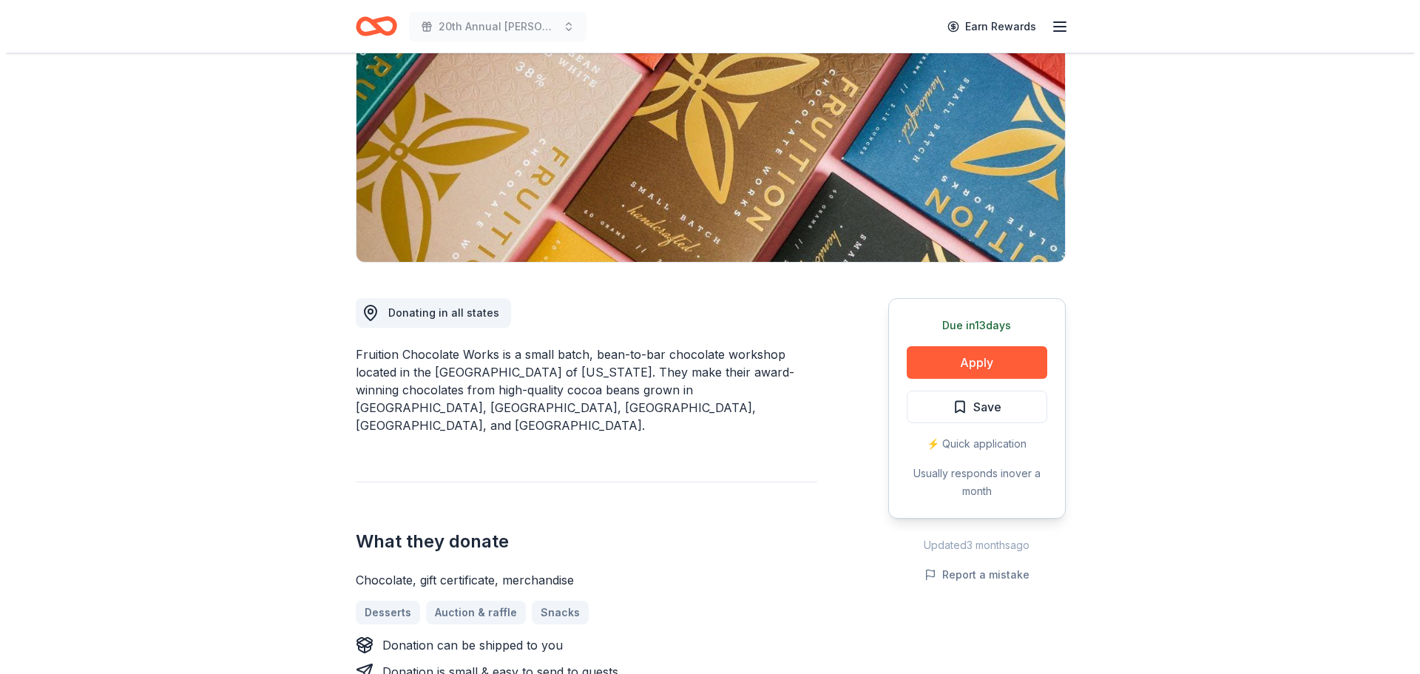
scroll to position [222, 0]
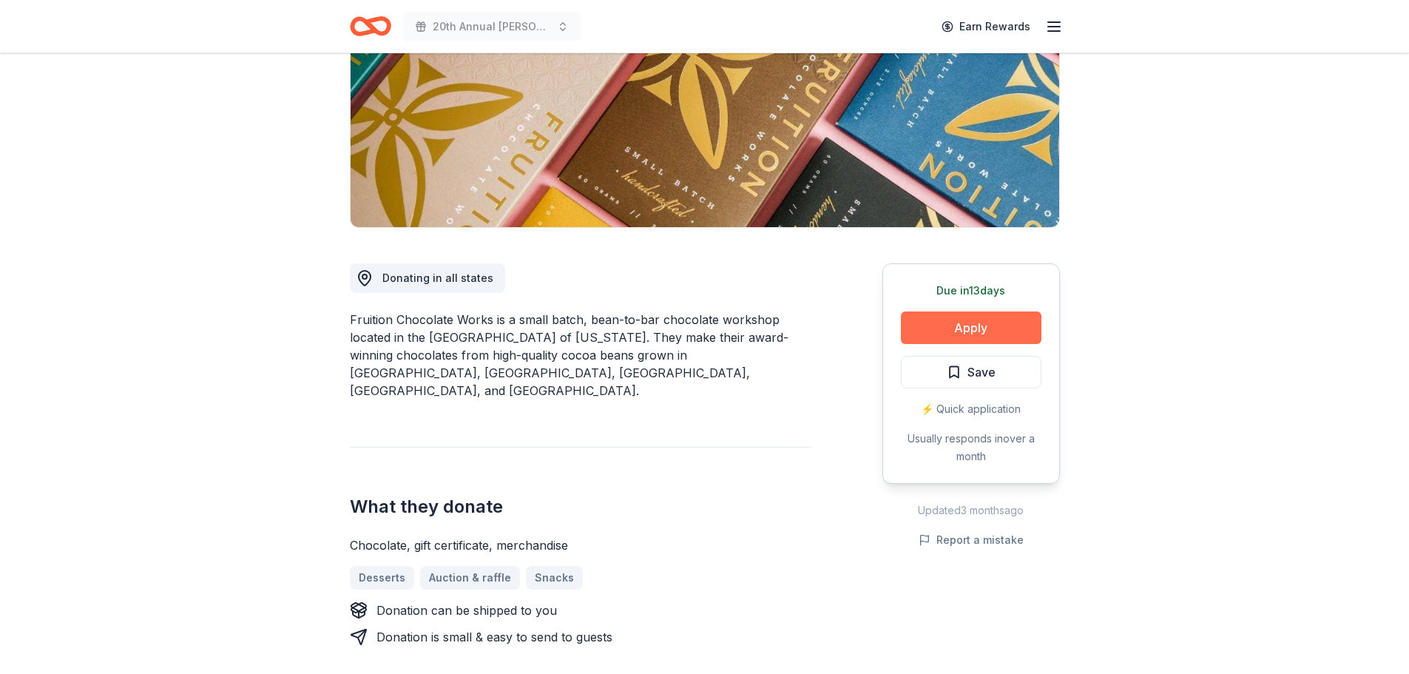
click at [947, 333] on button "Apply" at bounding box center [971, 327] width 140 height 33
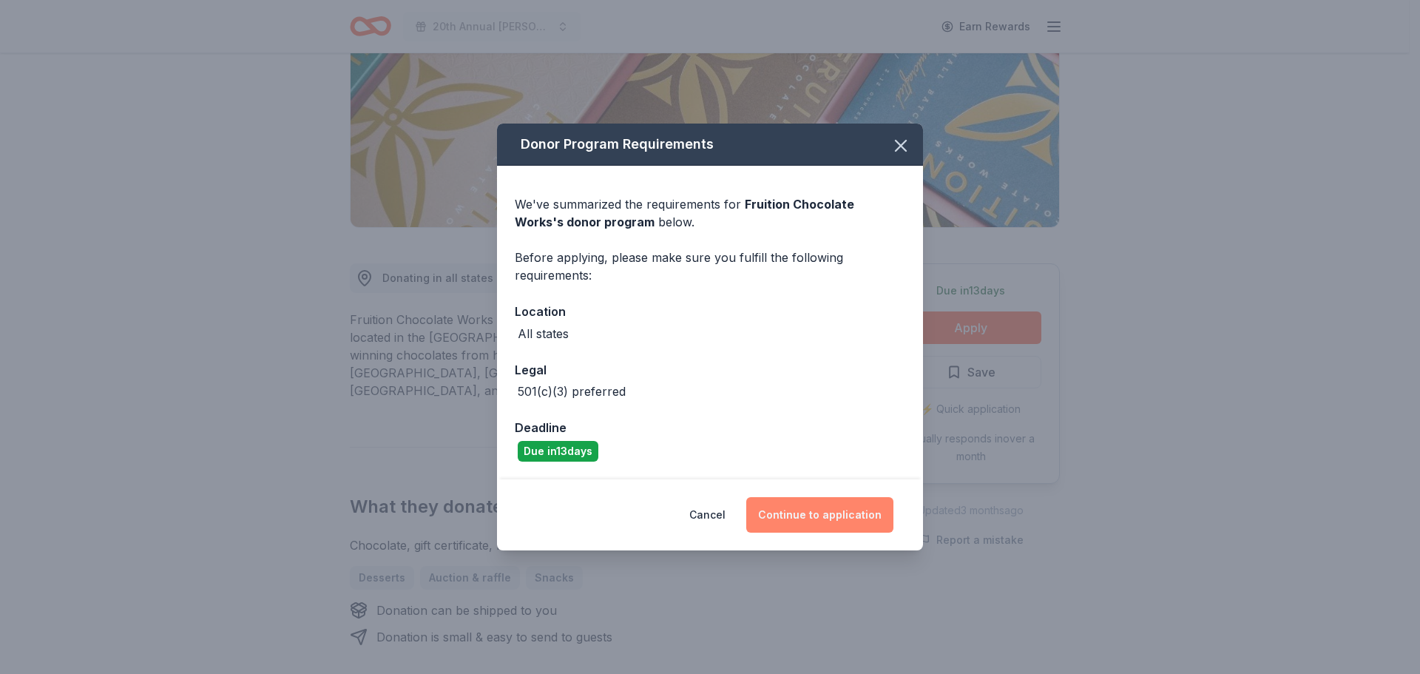
click at [801, 522] on button "Continue to application" at bounding box center [819, 514] width 147 height 35
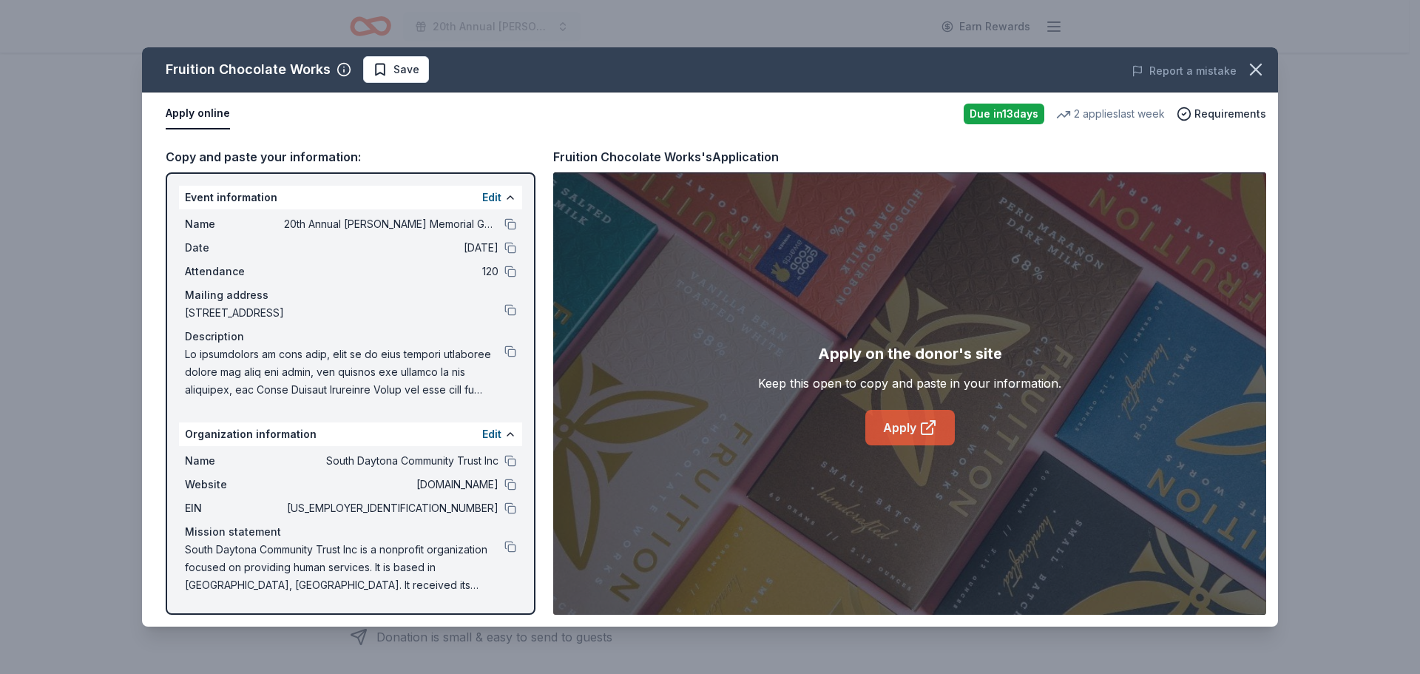
click at [904, 423] on link "Apply" at bounding box center [909, 427] width 89 height 35
click at [513, 351] on button at bounding box center [510, 351] width 12 height 12
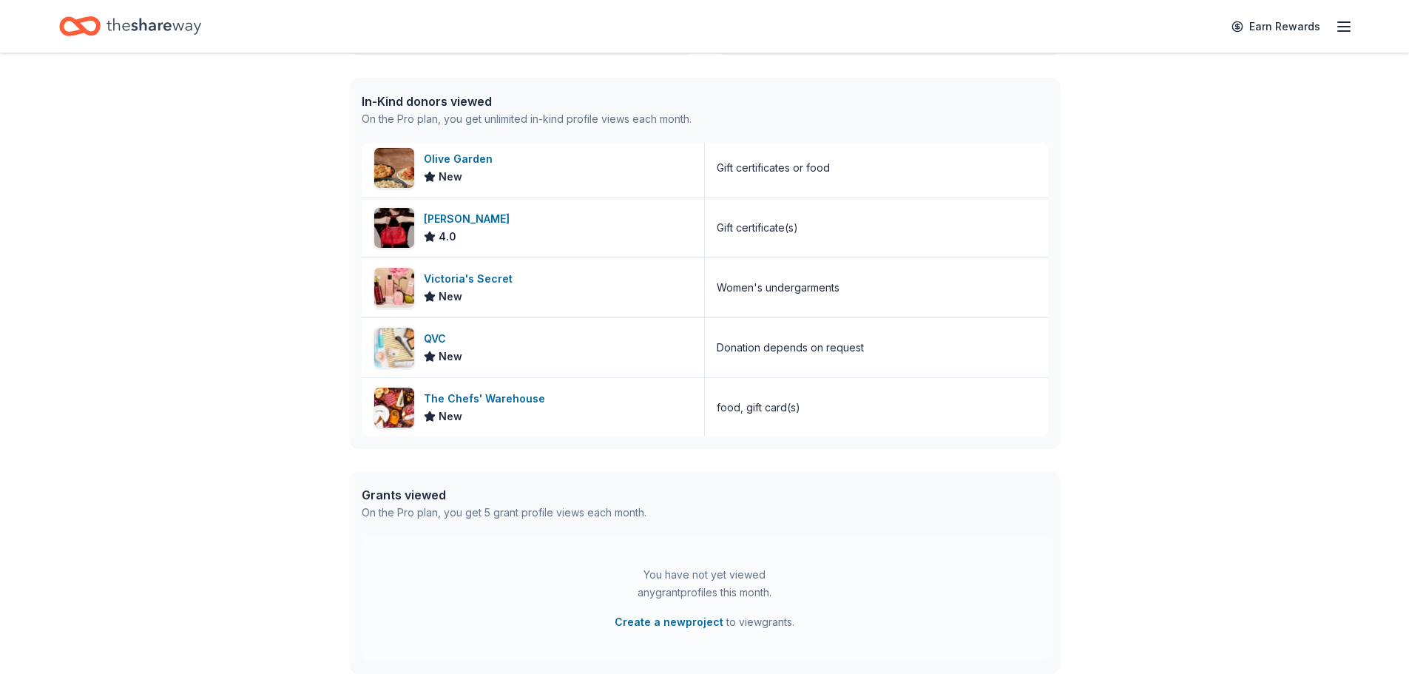
scroll to position [222, 0]
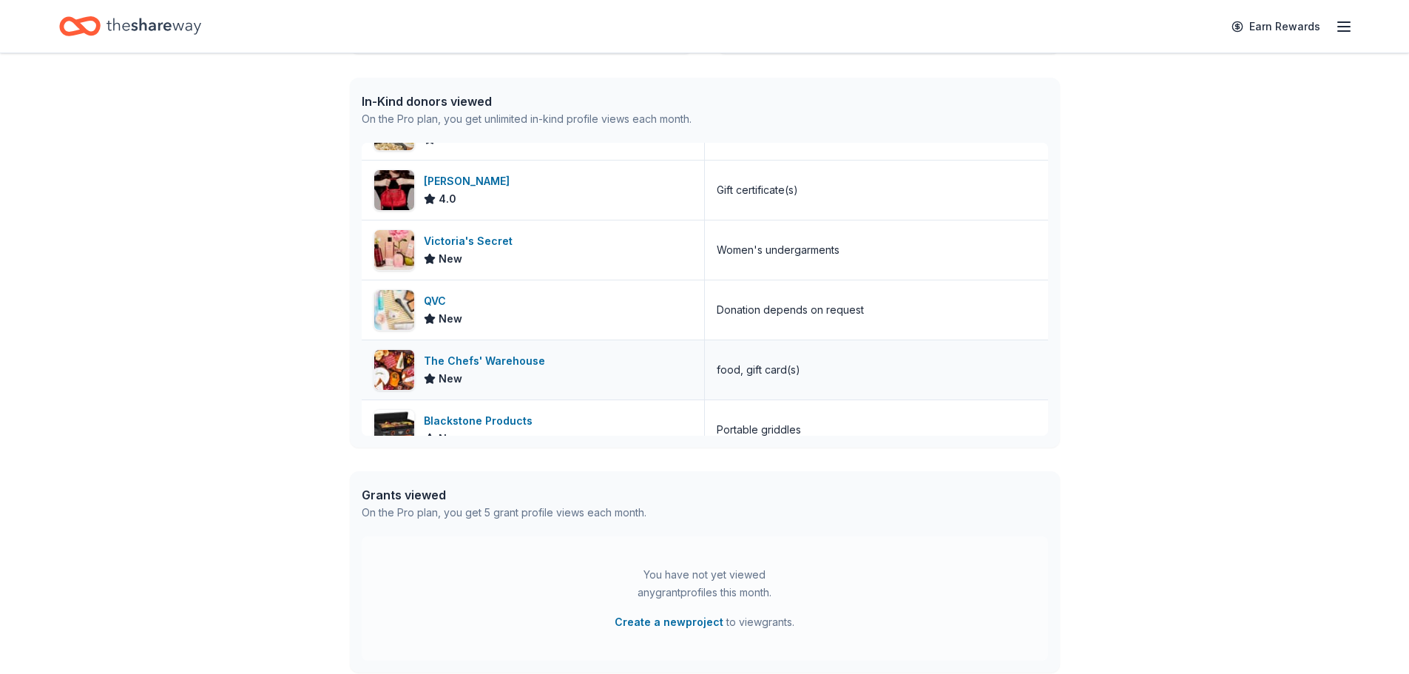
click at [473, 345] on div "The Chefs' Warehouse New" at bounding box center [533, 369] width 343 height 59
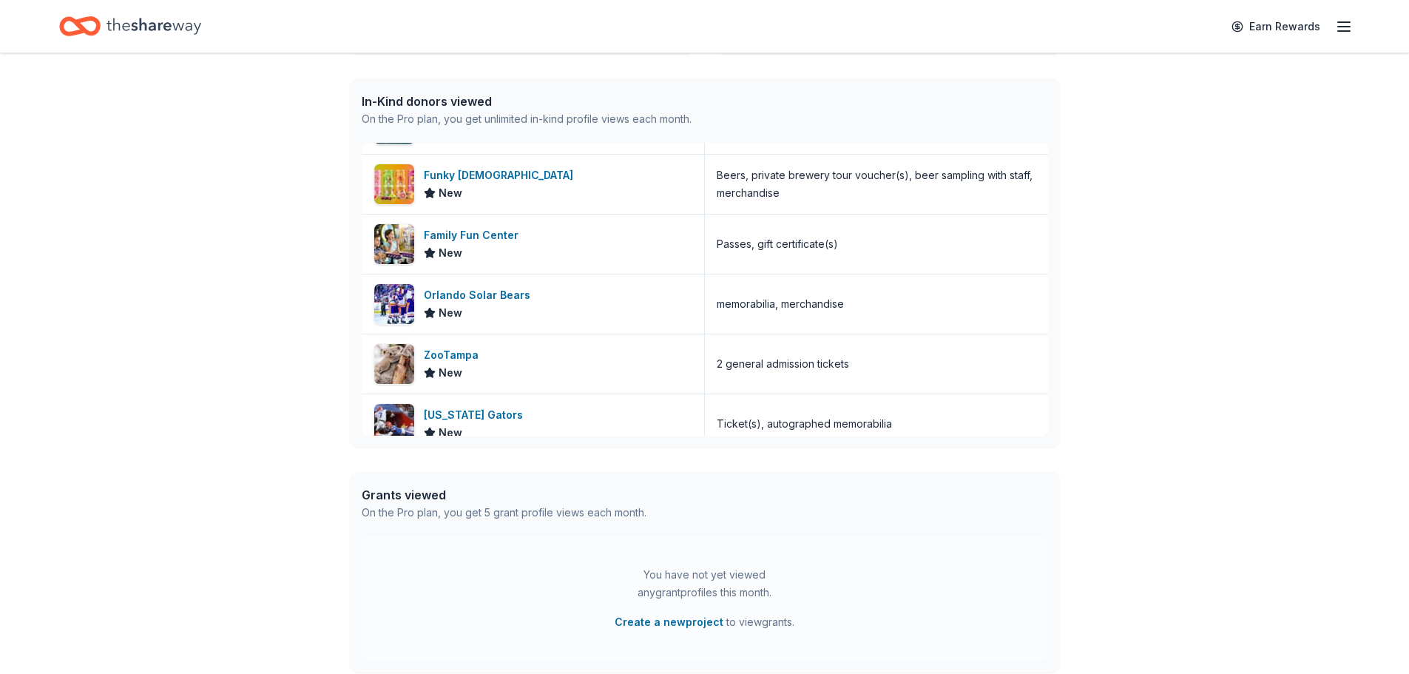
scroll to position [887, 0]
click at [452, 295] on div "Orlando Solar Bears" at bounding box center [480, 294] width 112 height 18
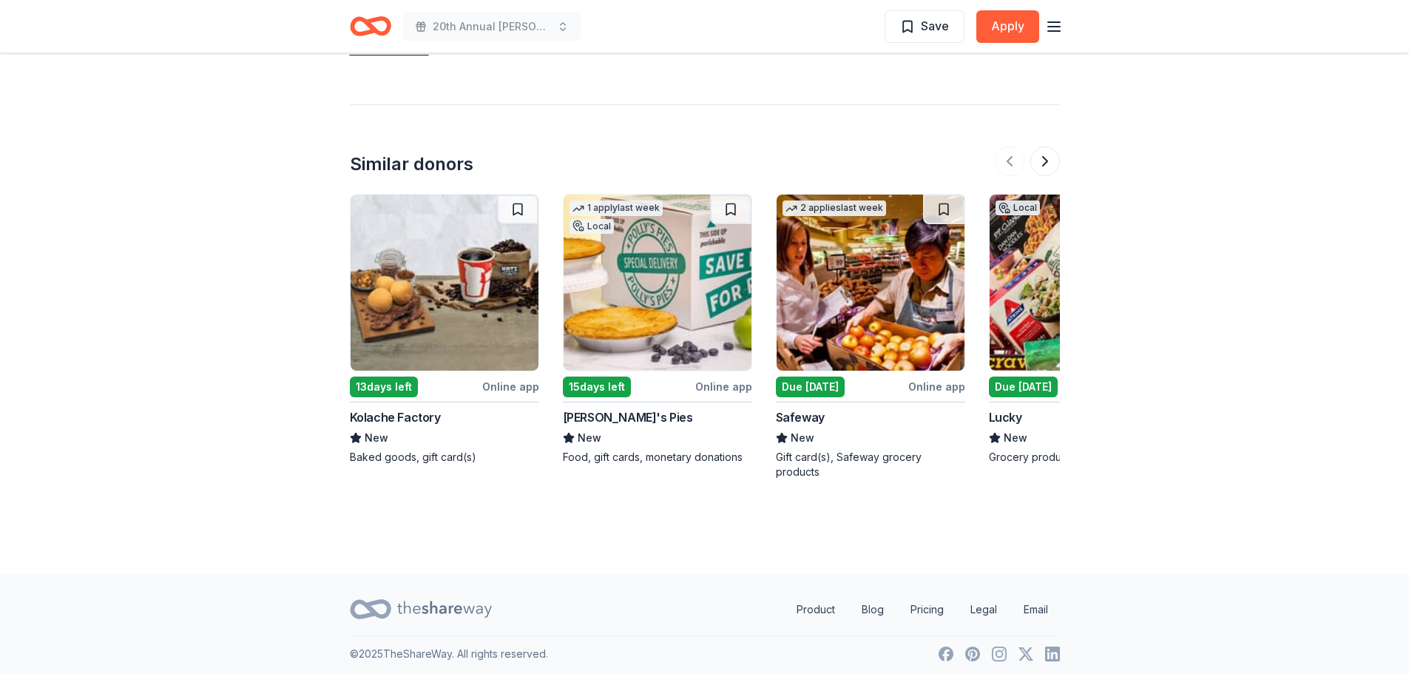
scroll to position [1613, 0]
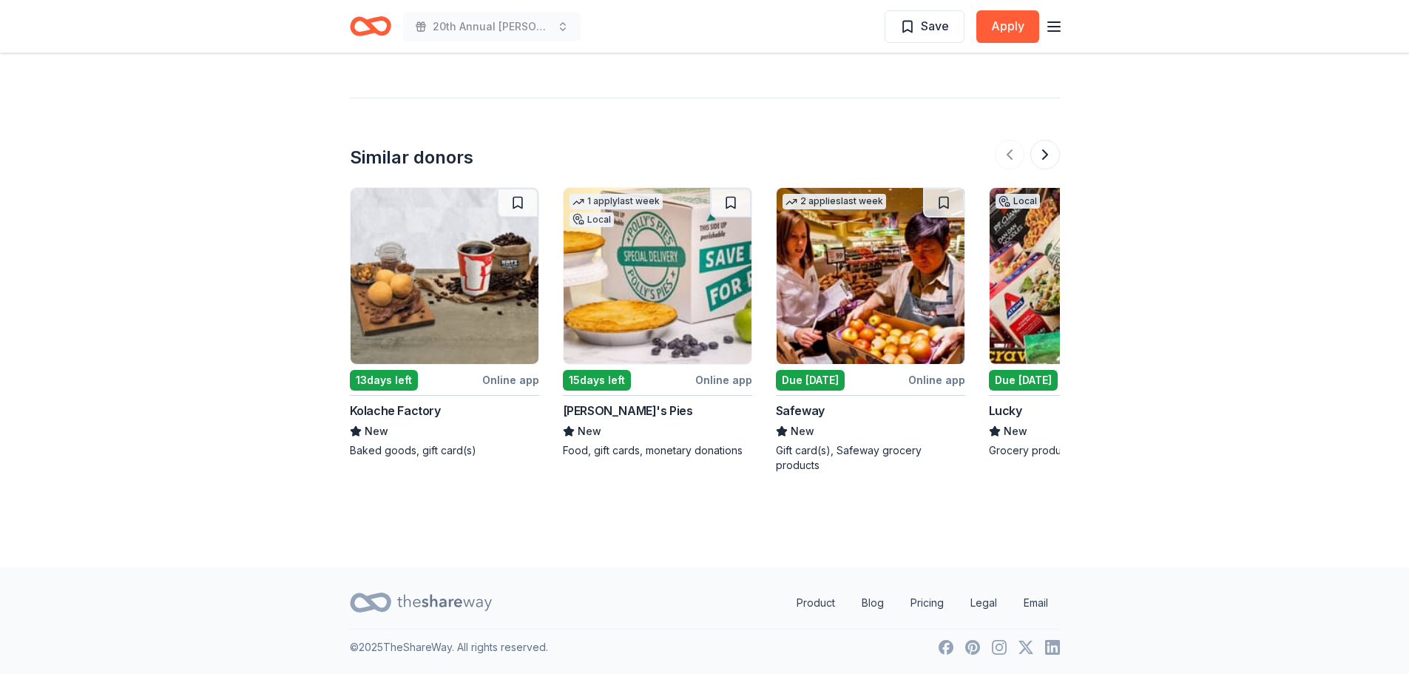
click at [581, 409] on div "Polly's Pies" at bounding box center [628, 410] width 130 height 18
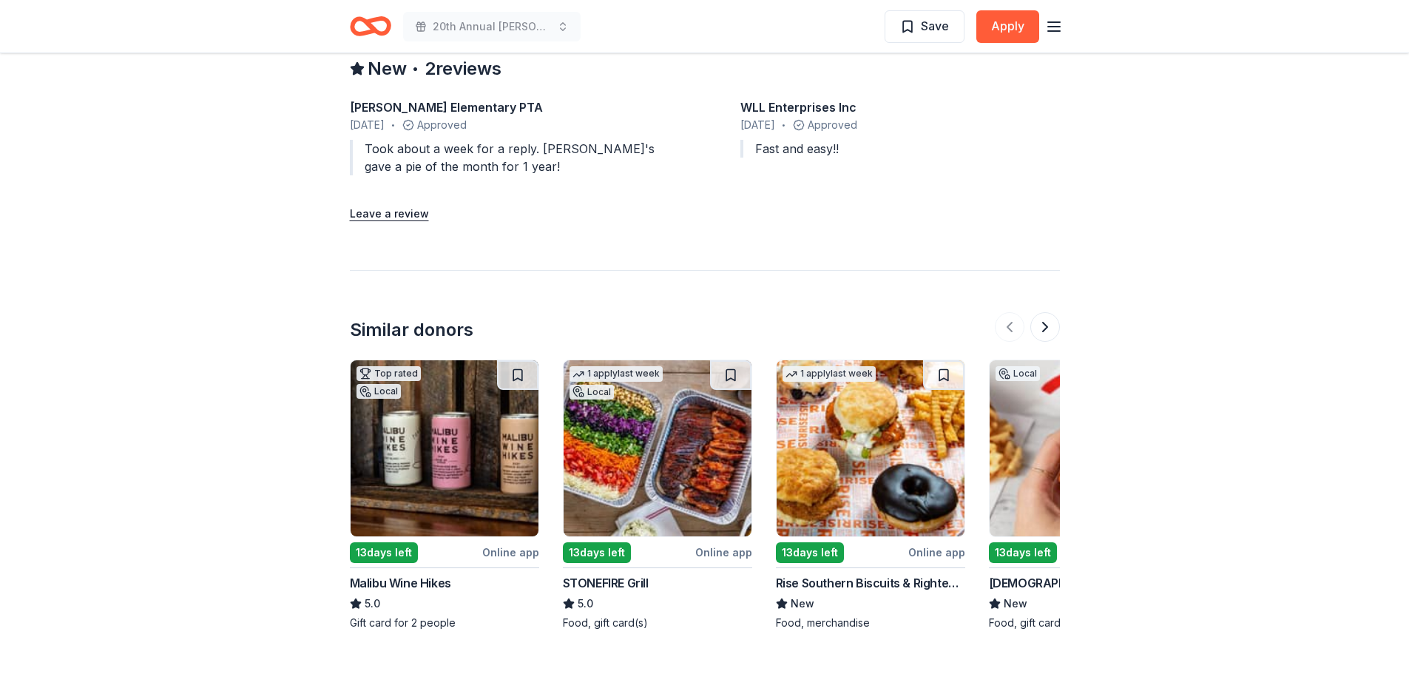
scroll to position [1405, 0]
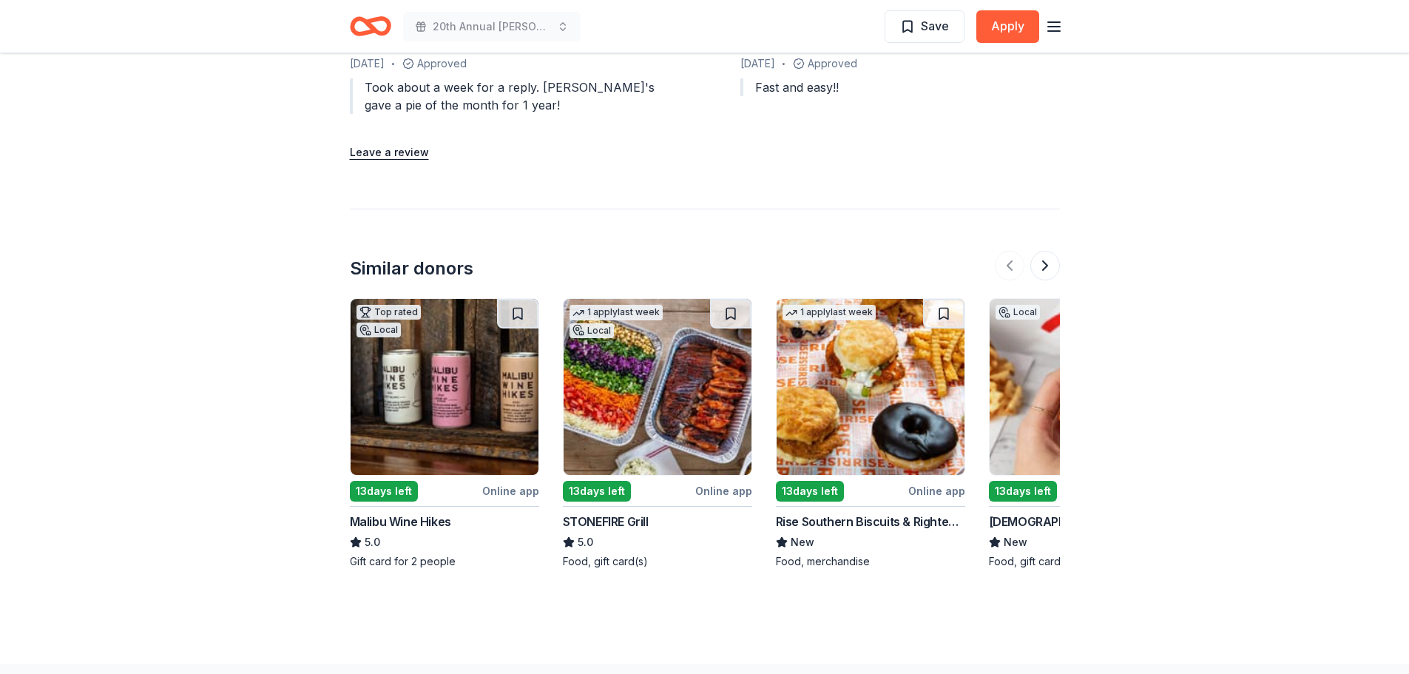
click at [481, 399] on img at bounding box center [444, 387] width 188 height 176
click at [1047, 251] on button at bounding box center [1045, 266] width 30 height 30
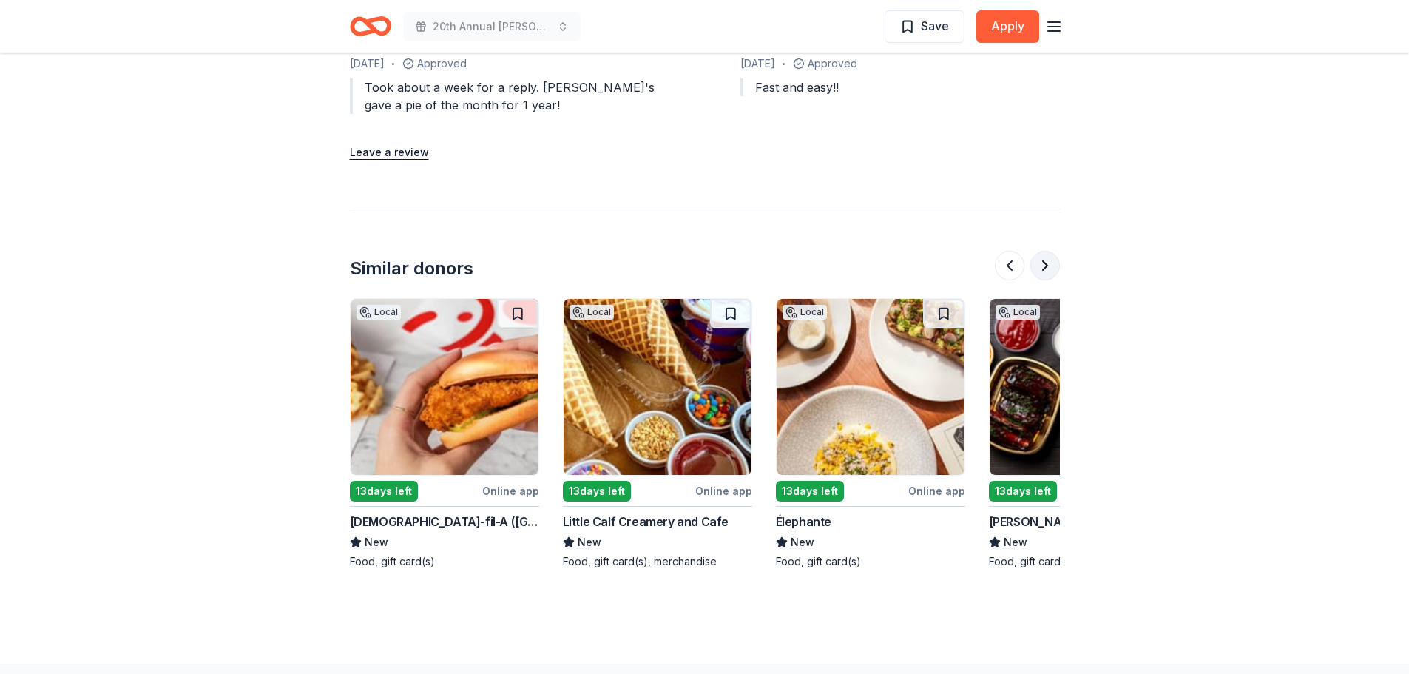
click at [1047, 251] on button at bounding box center [1045, 266] width 30 height 30
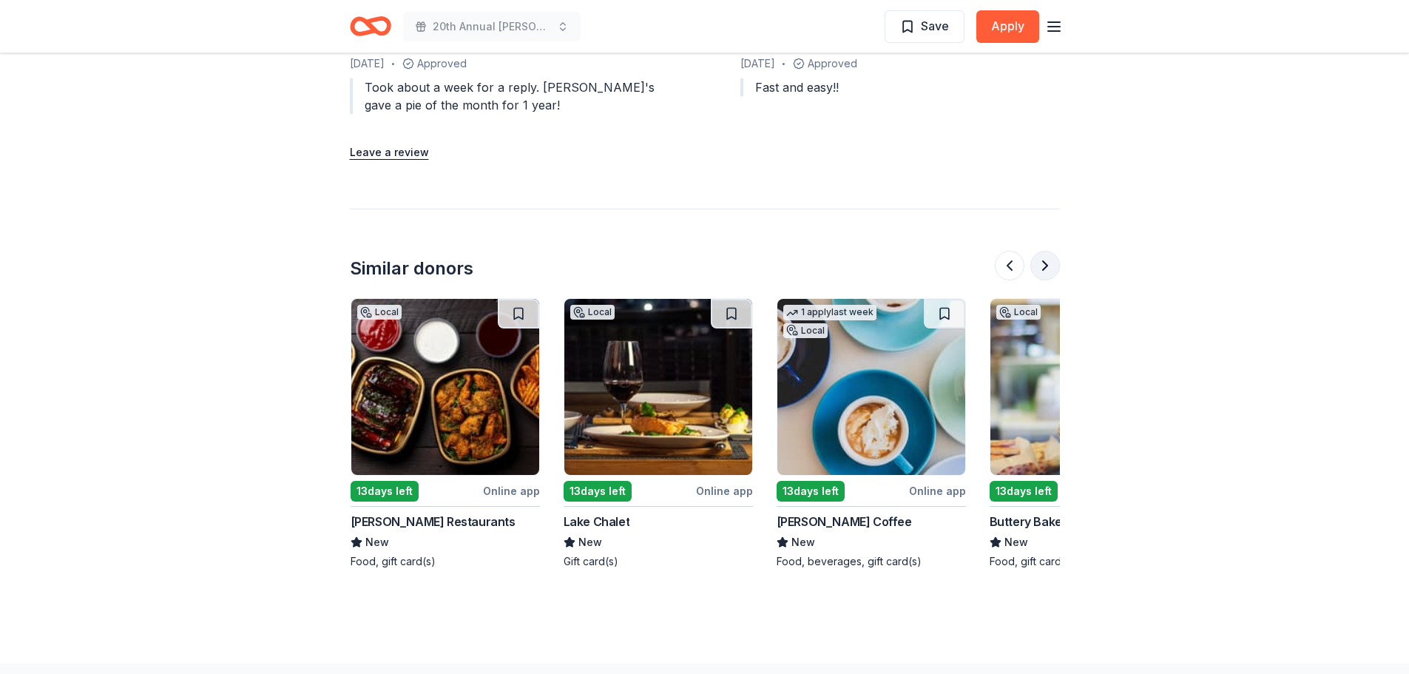
scroll to position [0, 1278]
click at [1047, 251] on button at bounding box center [1045, 266] width 30 height 30
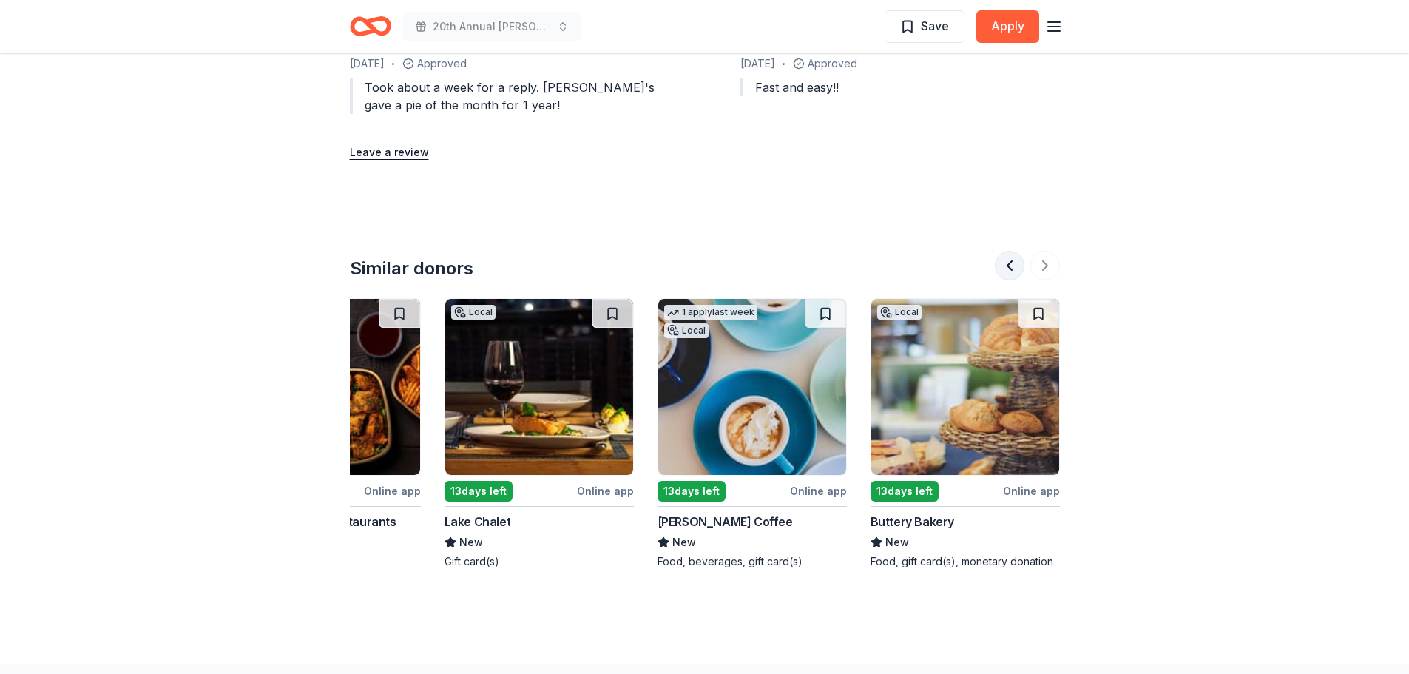
click at [1020, 254] on button at bounding box center [1009, 266] width 30 height 30
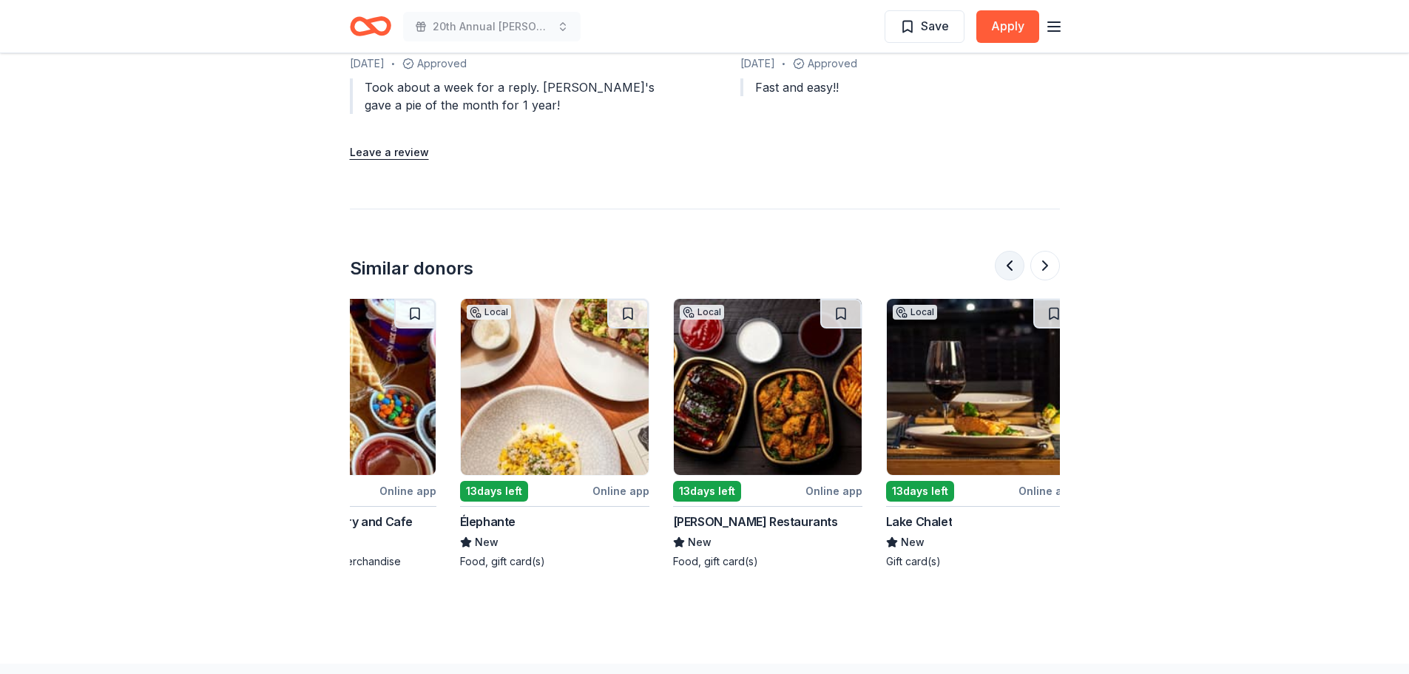
scroll to position [0, 852]
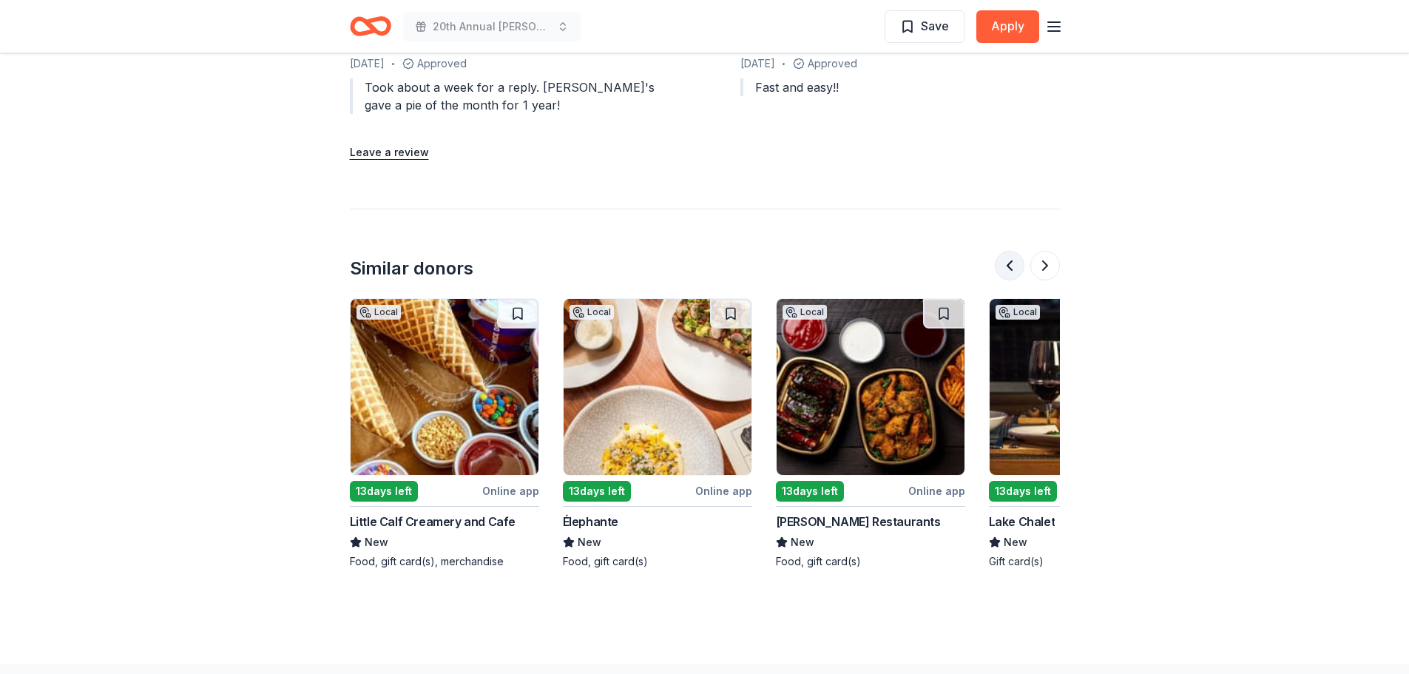
click at [1020, 254] on button at bounding box center [1009, 266] width 30 height 30
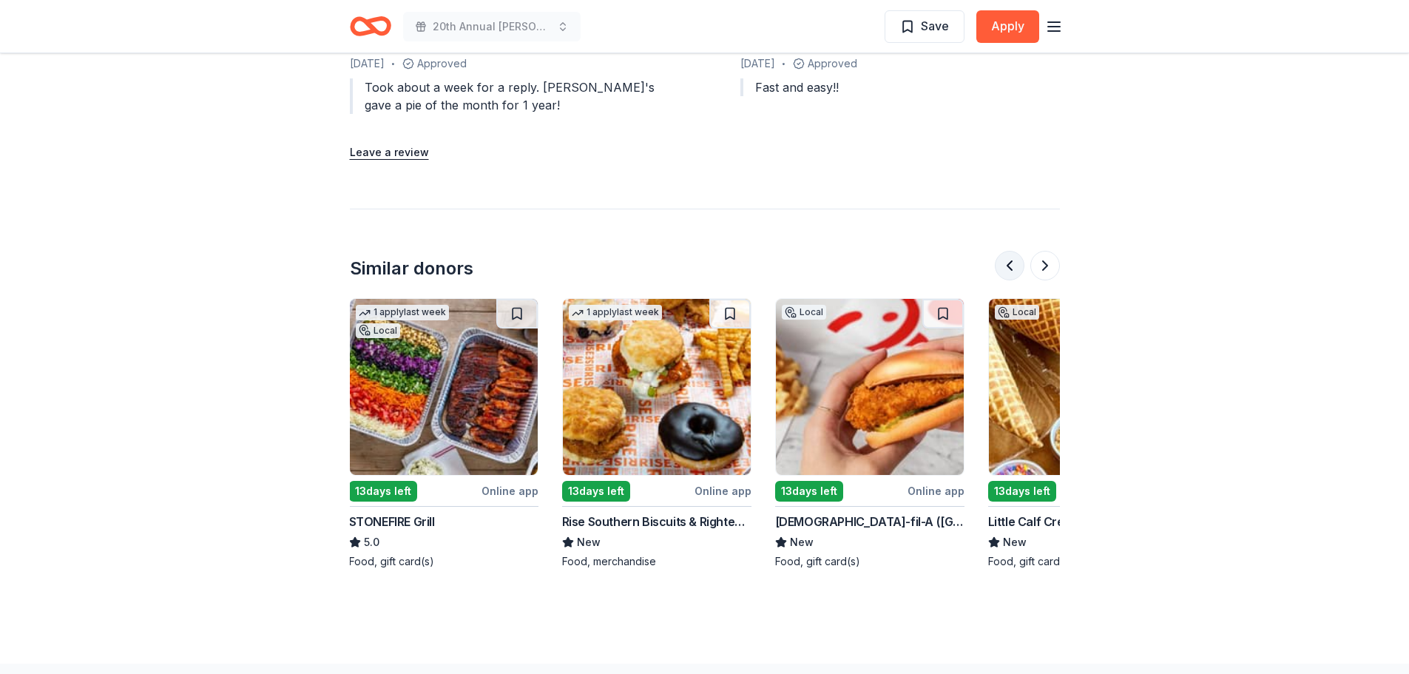
scroll to position [0, 213]
click at [1020, 254] on button at bounding box center [1009, 266] width 30 height 30
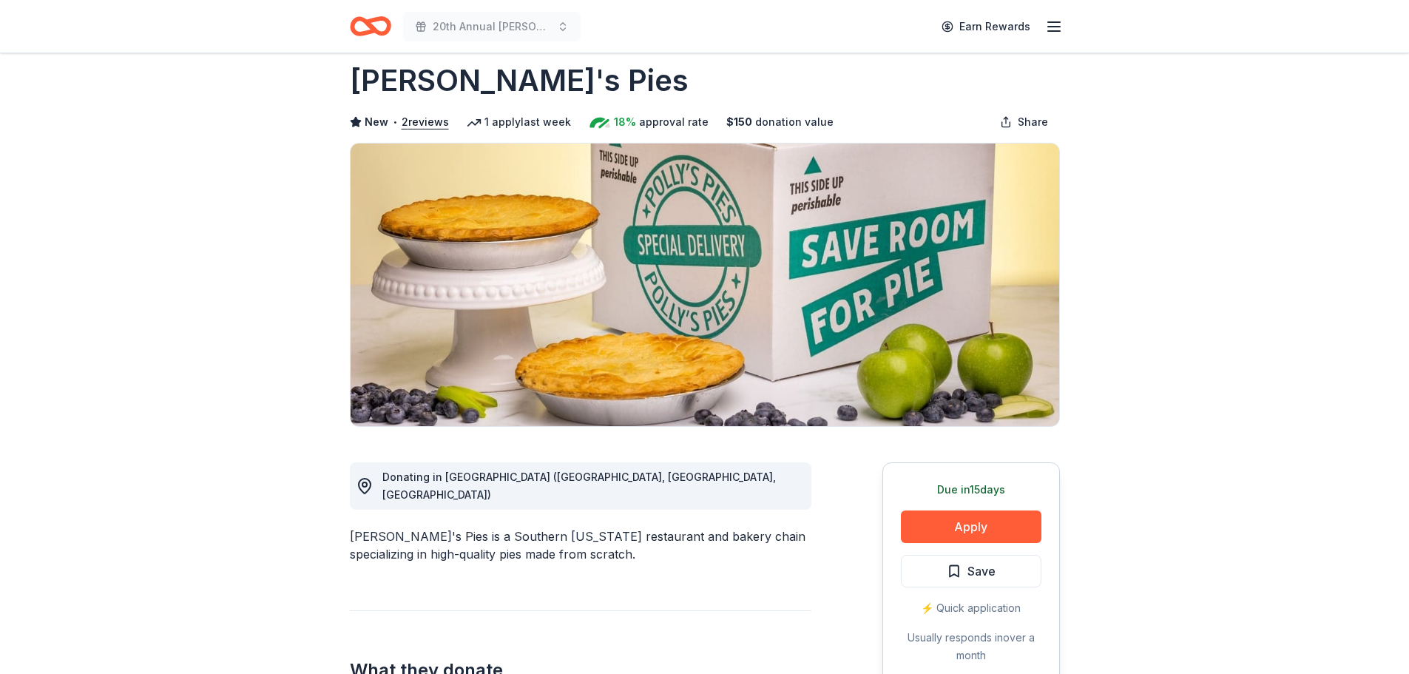
scroll to position [0, 0]
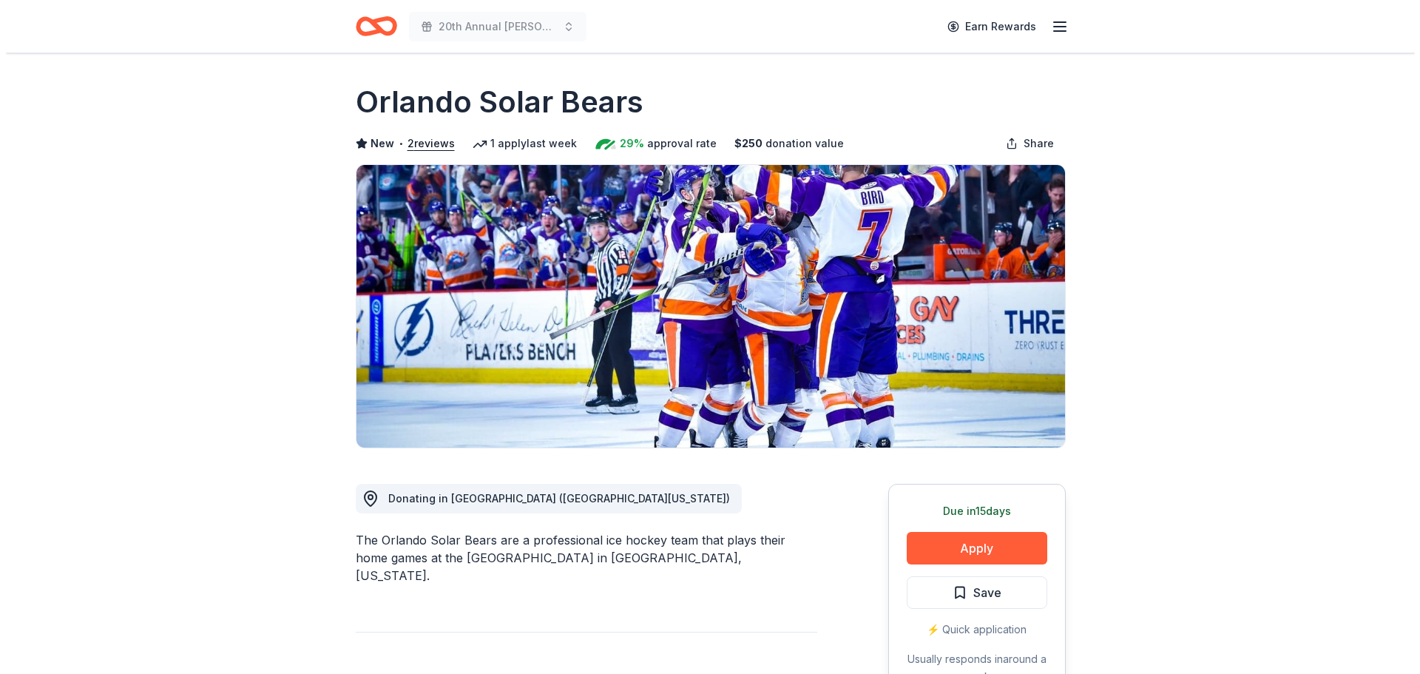
scroll to position [222, 0]
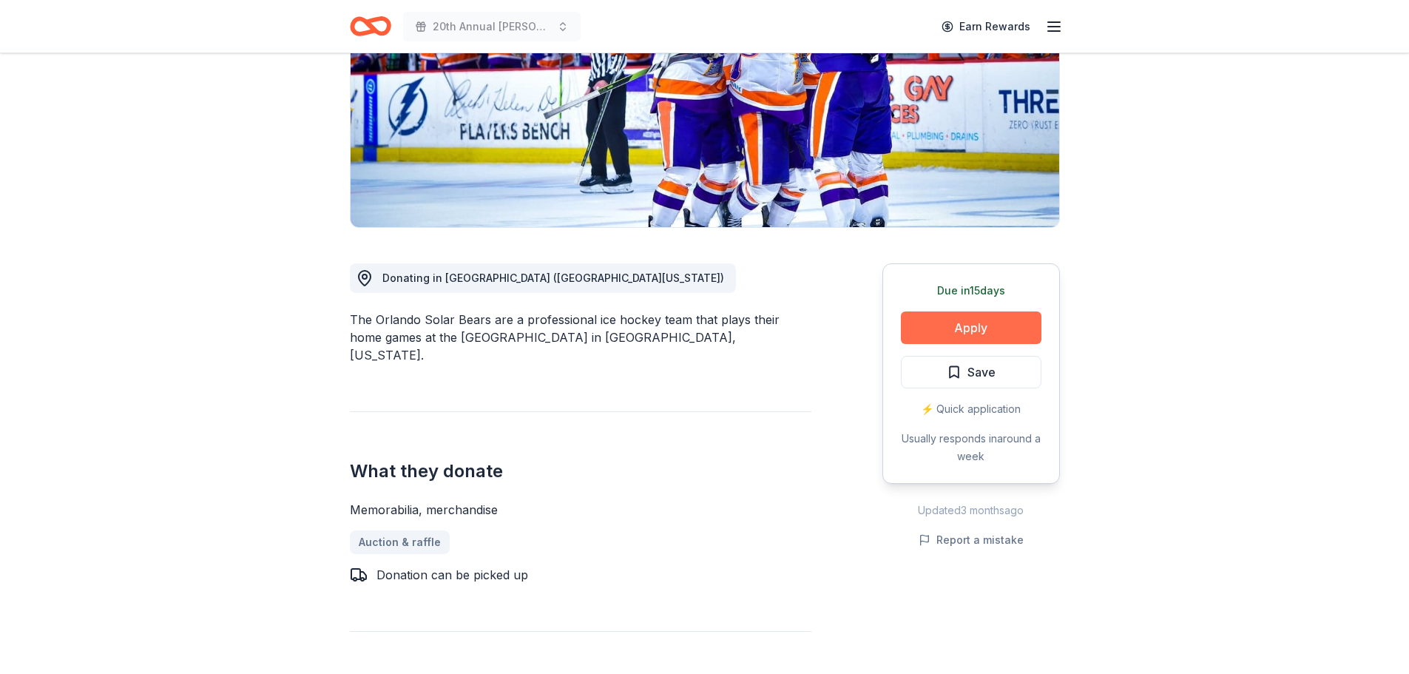
click at [957, 332] on button "Apply" at bounding box center [971, 327] width 140 height 33
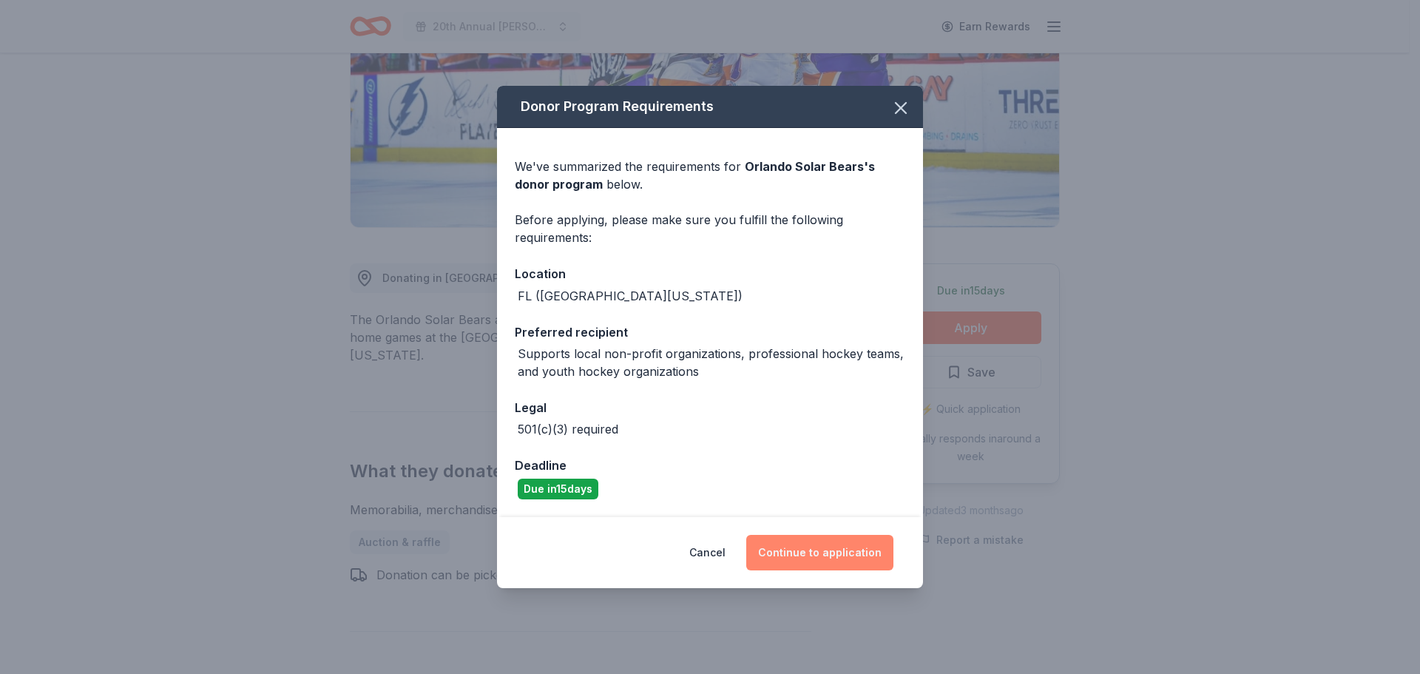
click at [821, 555] on button "Continue to application" at bounding box center [819, 552] width 147 height 35
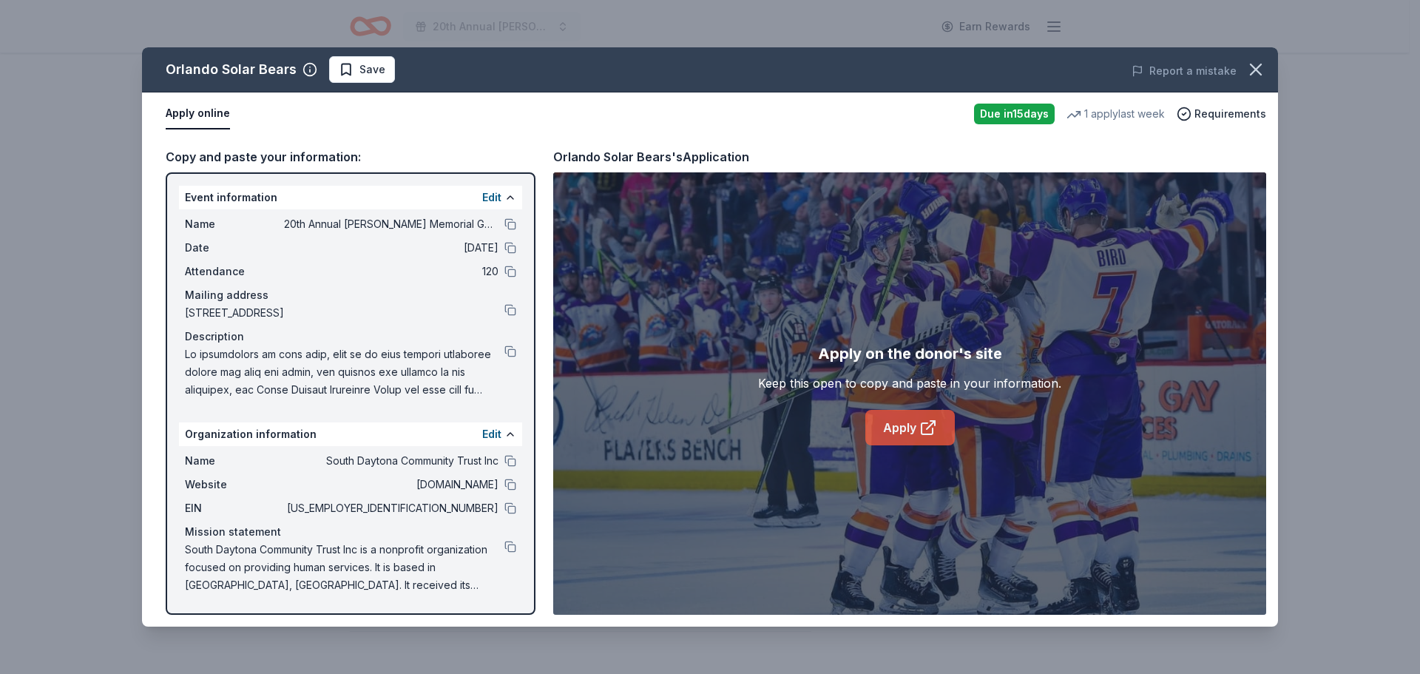
click at [904, 420] on link "Apply" at bounding box center [909, 427] width 89 height 35
